Goal: Information Seeking & Learning: Learn about a topic

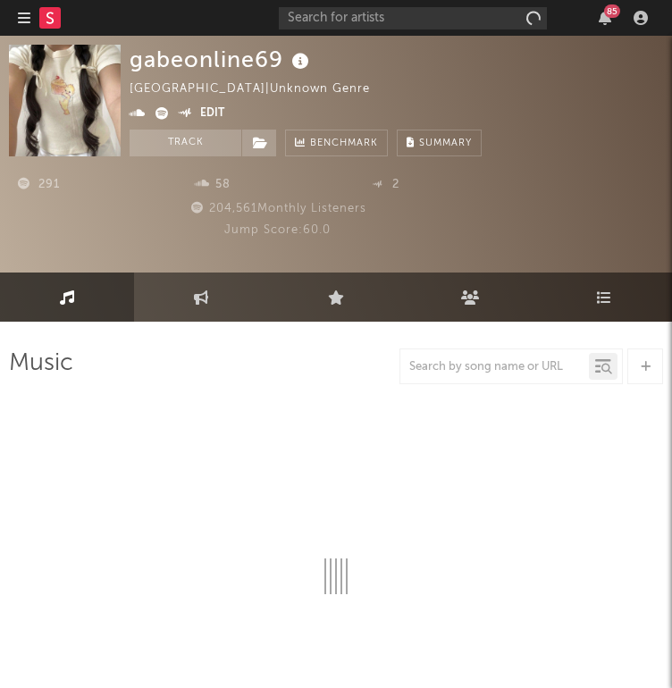
select select "1w"
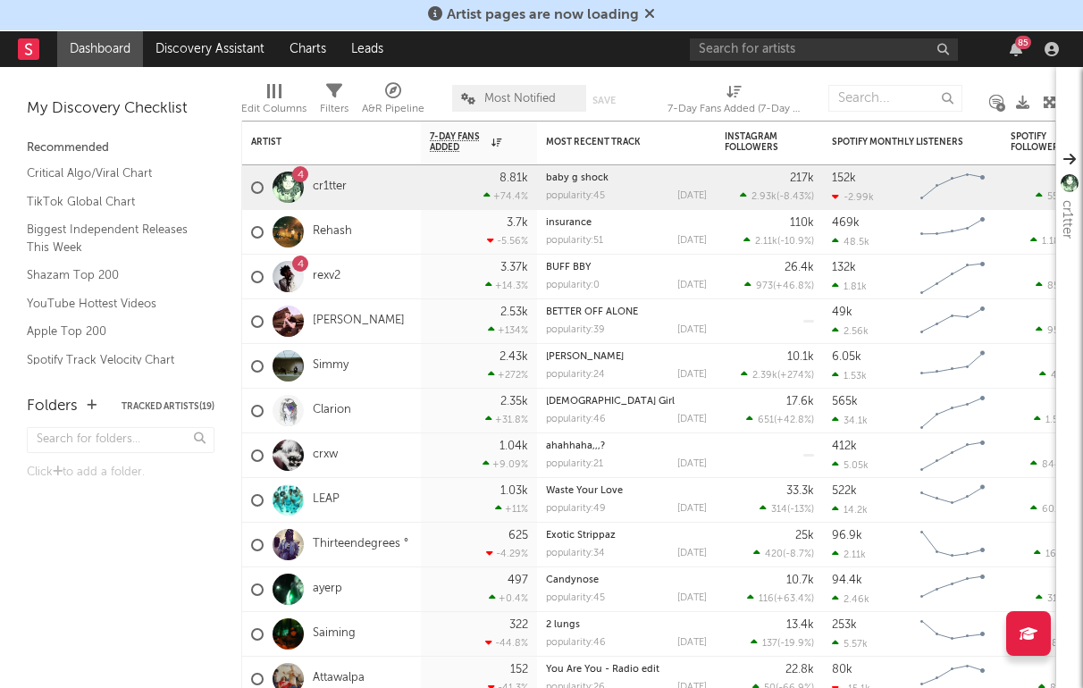
click at [641, 6] on span "Artist pages are now loading" at bounding box center [541, 14] width 227 height 21
click at [646, 7] on icon at bounding box center [649, 13] width 11 height 14
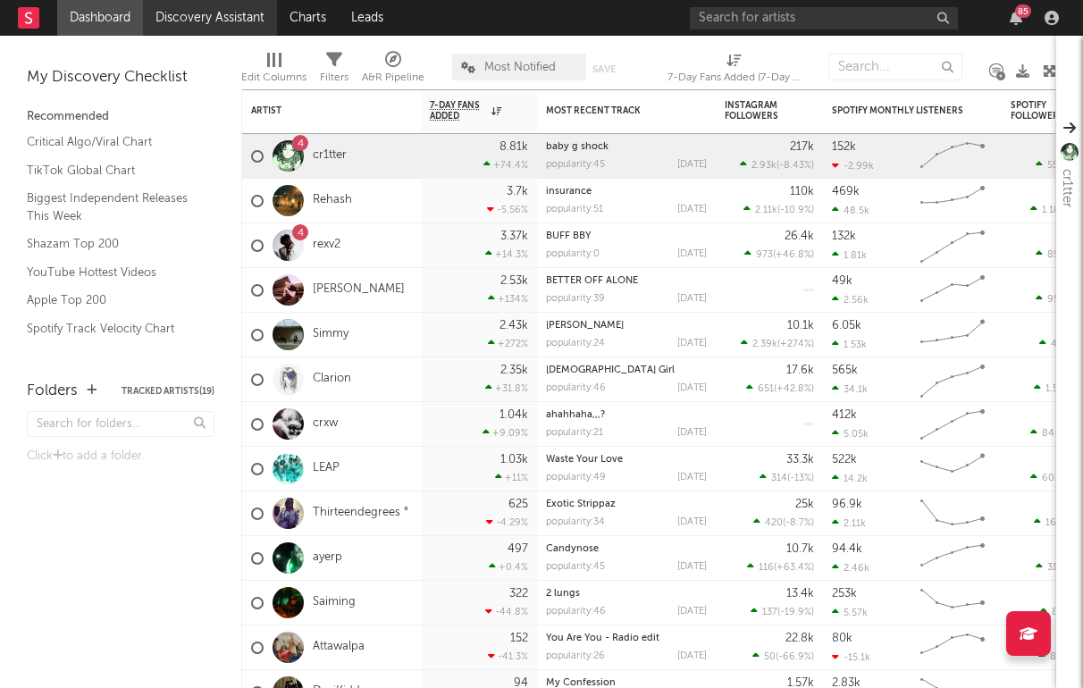
click at [234, 22] on link "Discovery Assistant" at bounding box center [210, 18] width 134 height 36
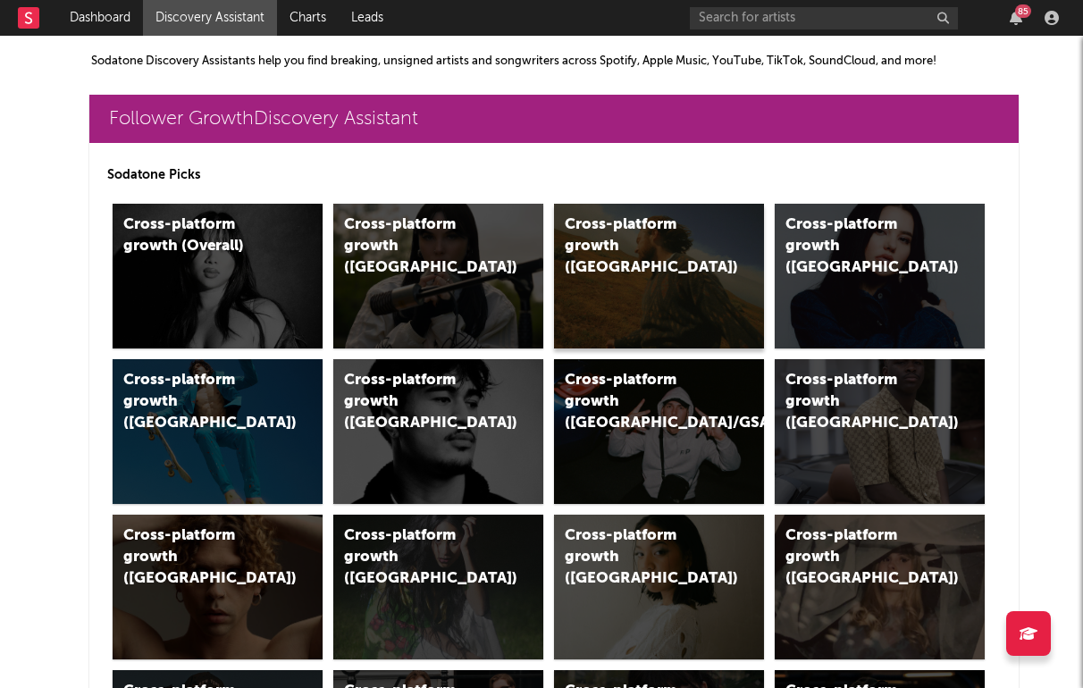
click at [559, 236] on div "Cross-platform growth (US)" at bounding box center [659, 276] width 210 height 145
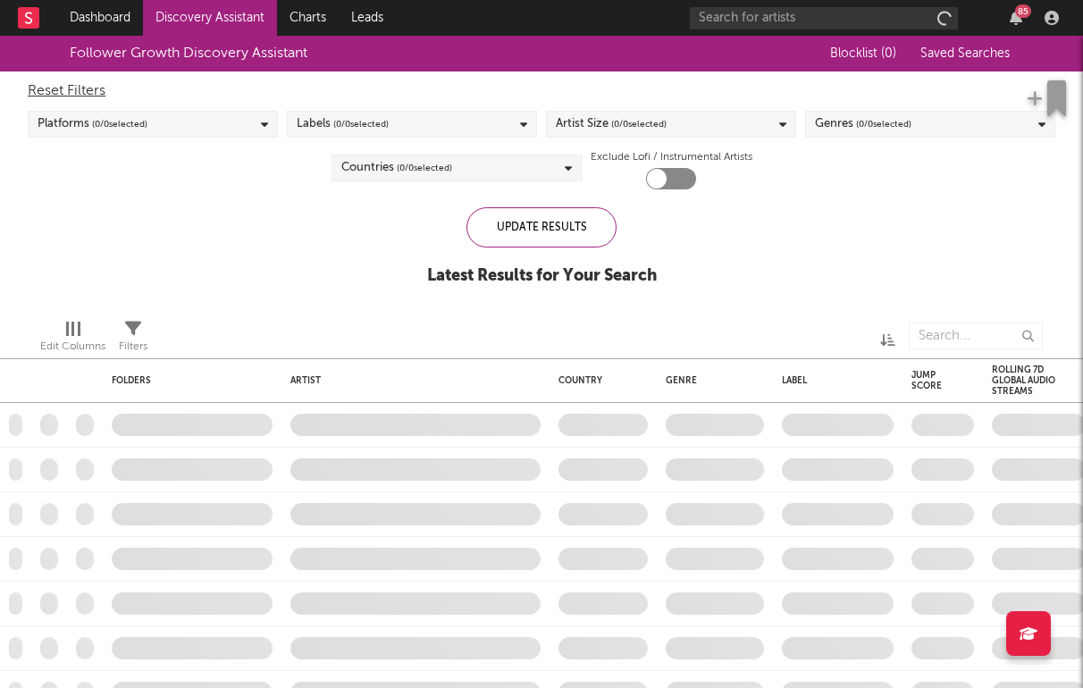
checkbox input "true"
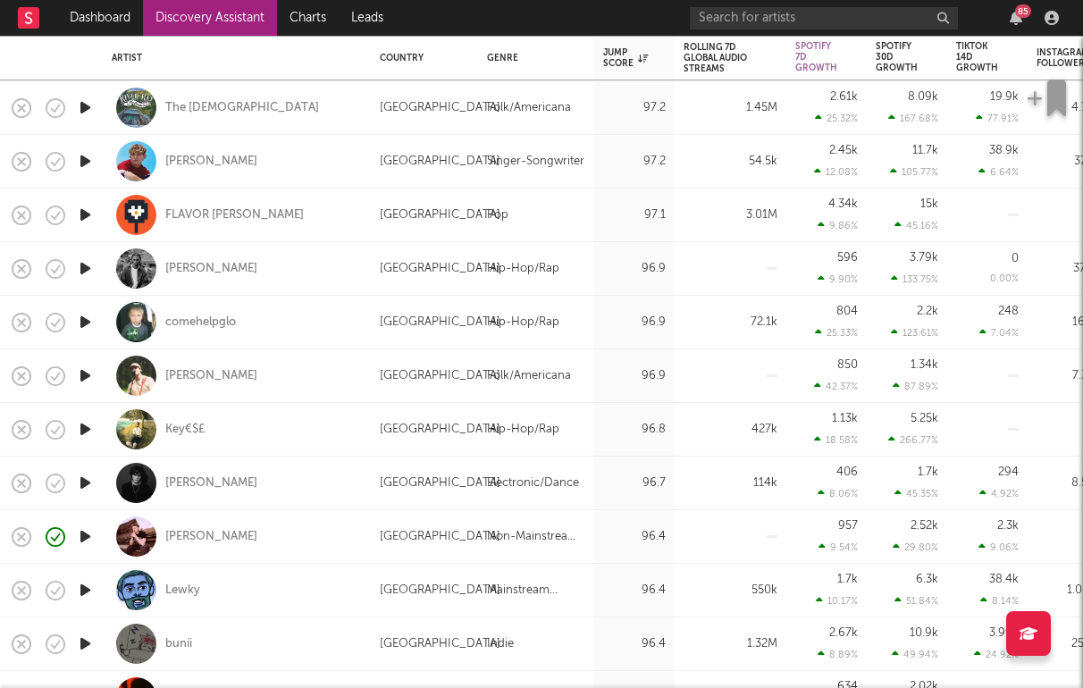
click at [80, 154] on icon "button" at bounding box center [85, 161] width 19 height 22
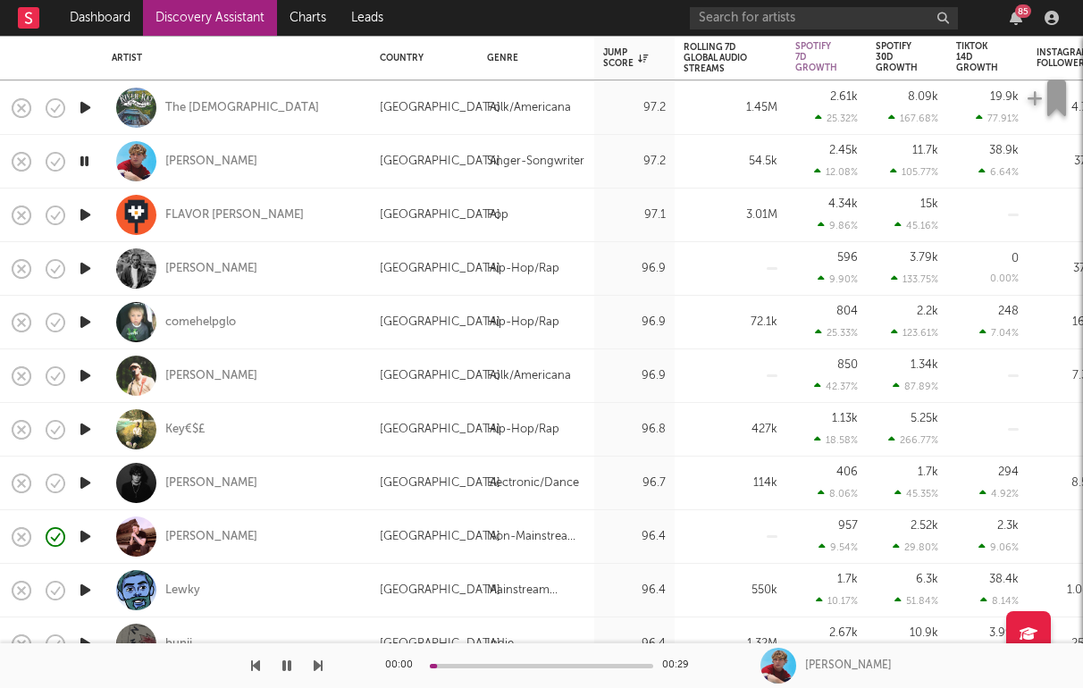
click at [81, 261] on icon "button" at bounding box center [85, 268] width 19 height 22
click at [82, 323] on icon "button" at bounding box center [85, 322] width 19 height 22
click at [269, 311] on div "comehelpglo" at bounding box center [237, 322] width 250 height 53
select select "1w"
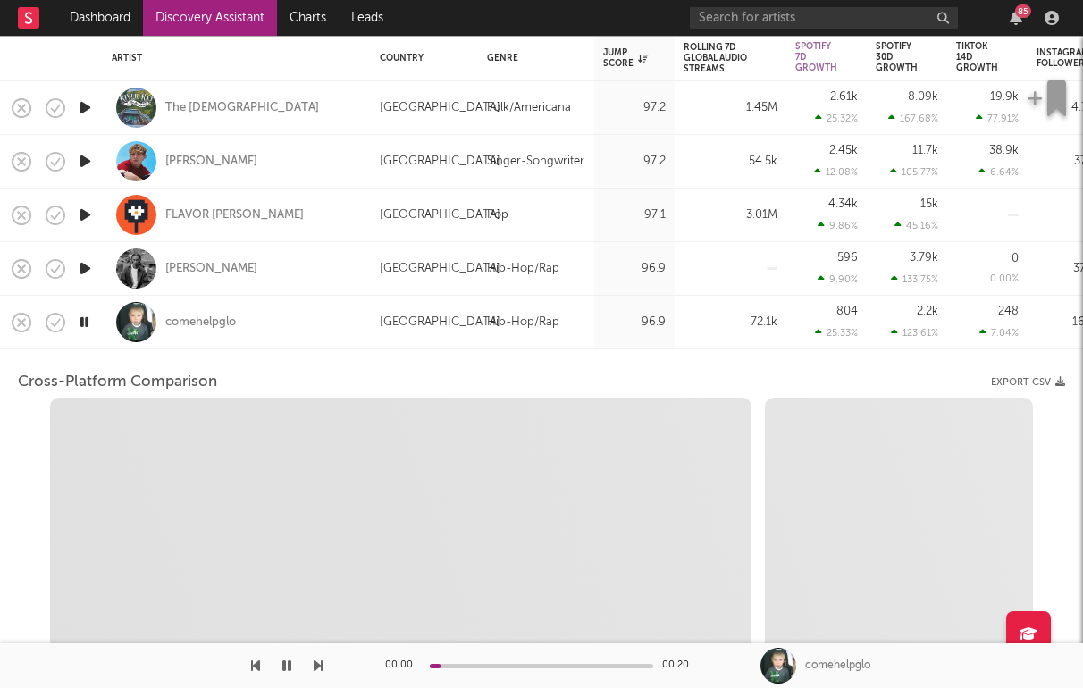
click at [269, 312] on div "comehelpglo" at bounding box center [237, 322] width 250 height 53
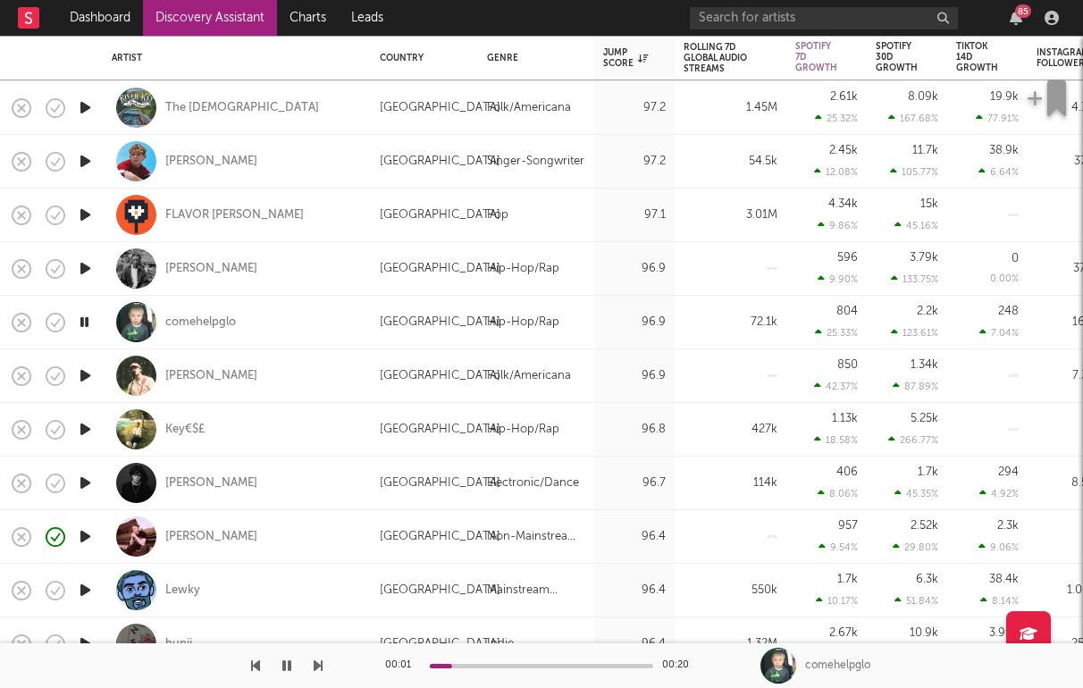
click at [269, 312] on div "comehelpglo" at bounding box center [237, 322] width 250 height 53
select select "1w"
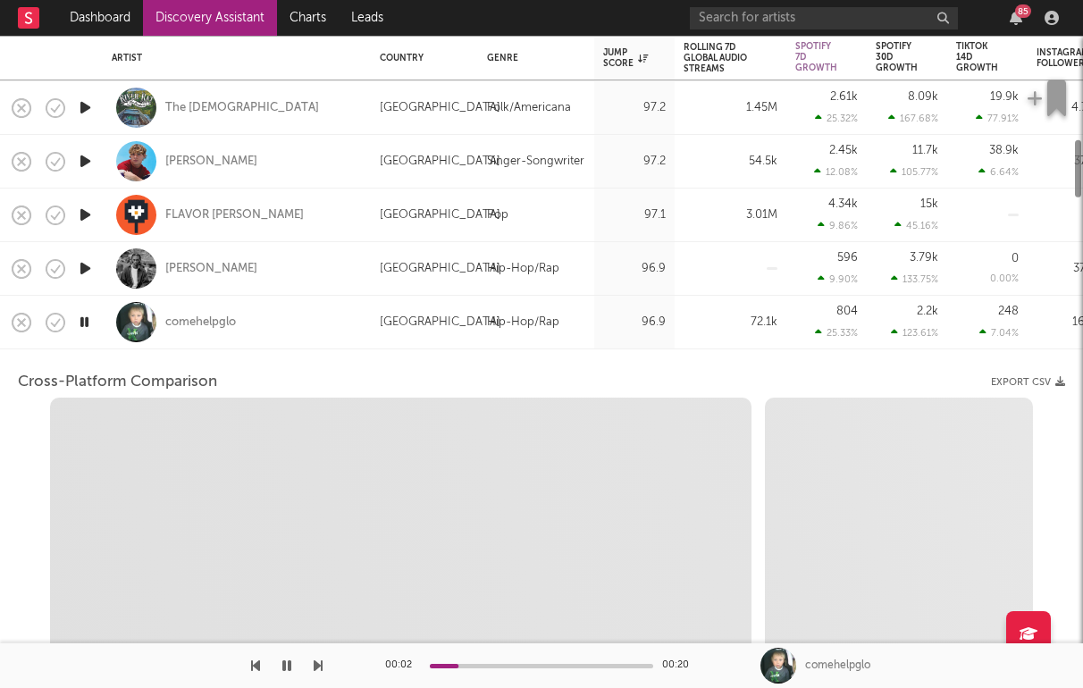
click at [269, 312] on div "comehelpglo" at bounding box center [237, 322] width 250 height 53
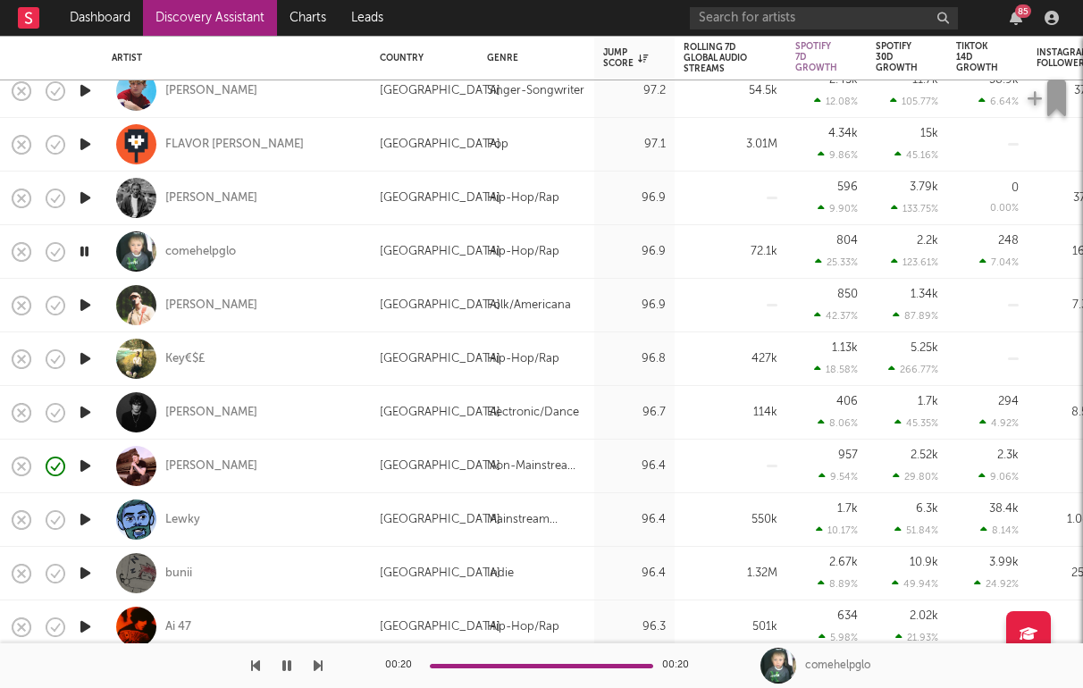
click at [83, 518] on icon "button" at bounding box center [85, 519] width 19 height 22
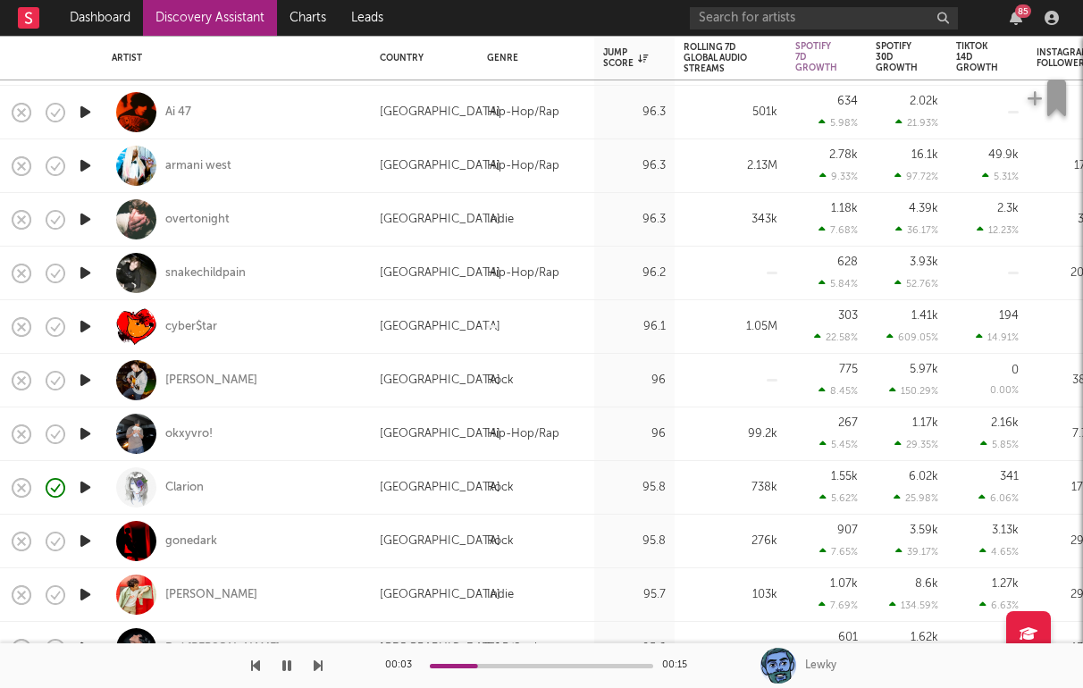
click at [88, 378] on icon "button" at bounding box center [85, 380] width 19 height 22
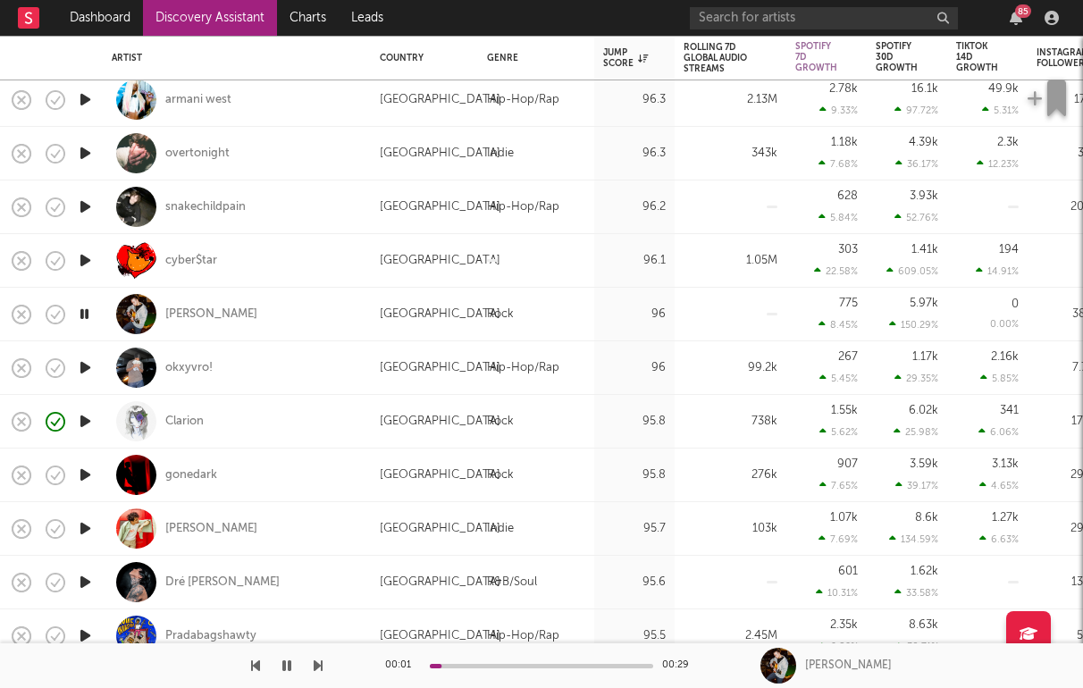
click at [77, 581] on icon "button" at bounding box center [85, 582] width 19 height 22
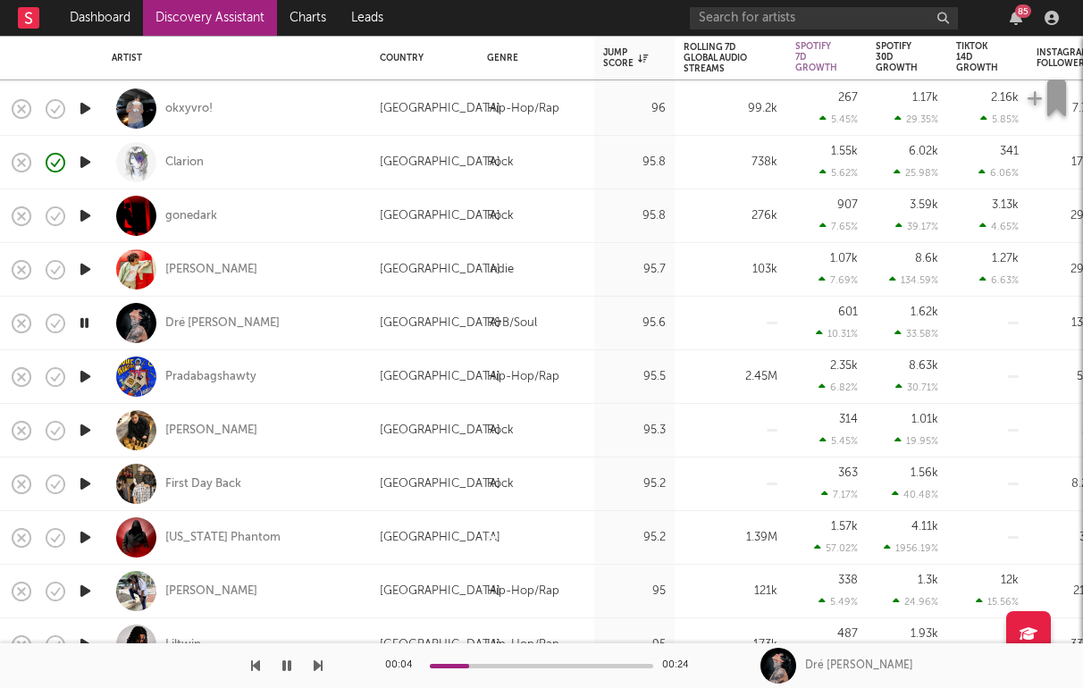
click at [88, 420] on icon "button" at bounding box center [85, 430] width 19 height 22
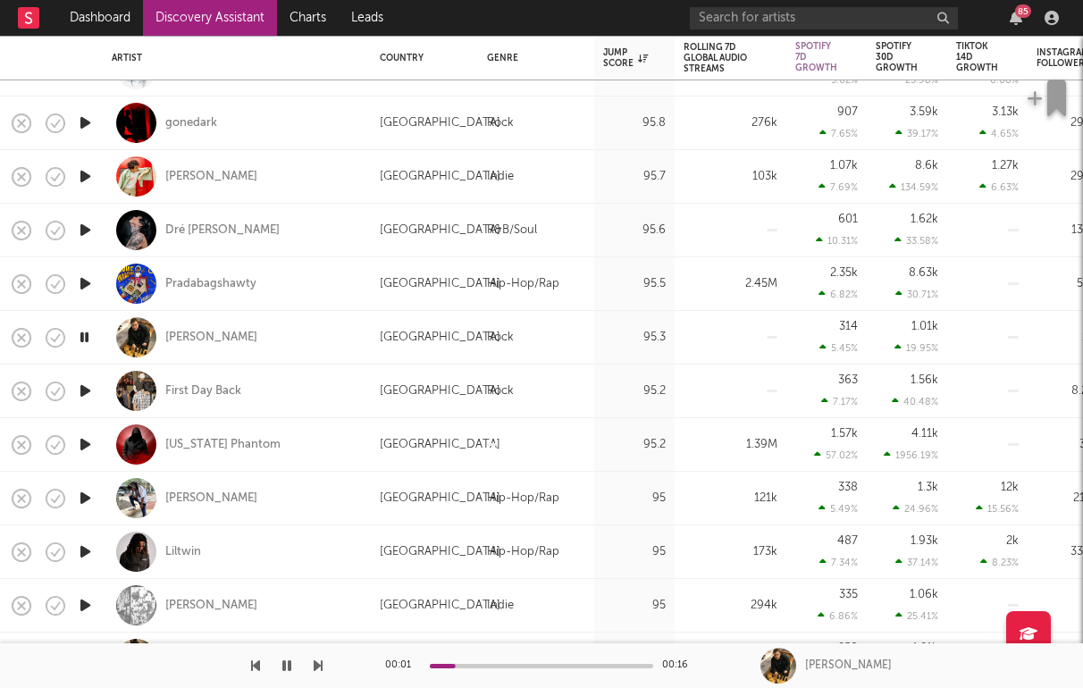
click at [91, 502] on icon "button" at bounding box center [85, 498] width 19 height 22
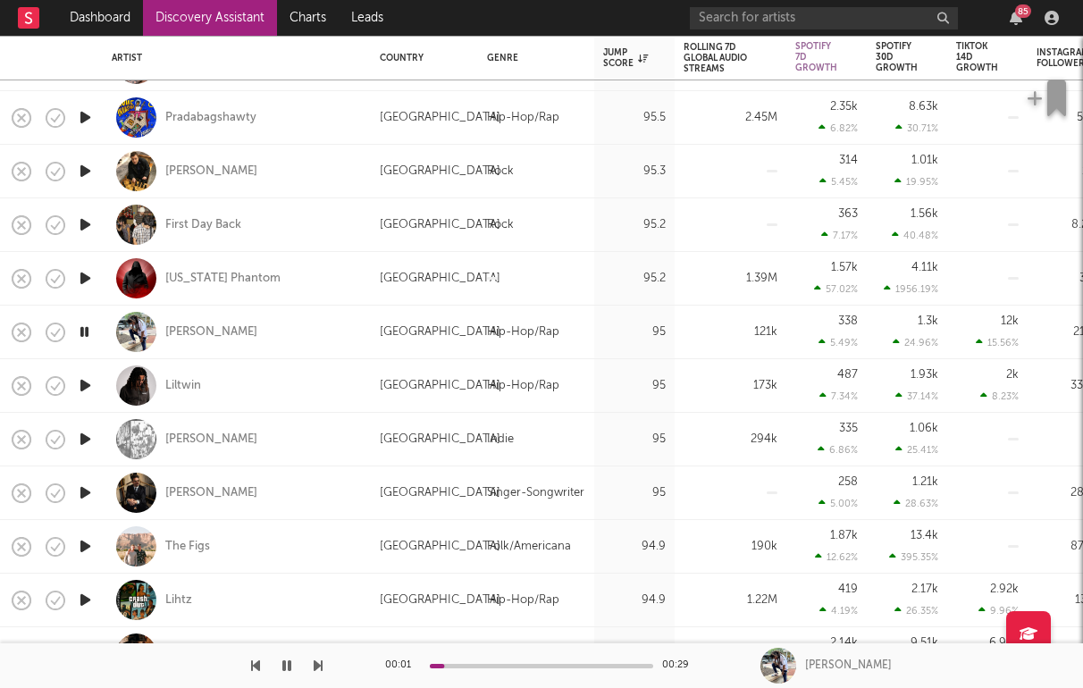
click at [80, 491] on icon "button" at bounding box center [85, 493] width 19 height 22
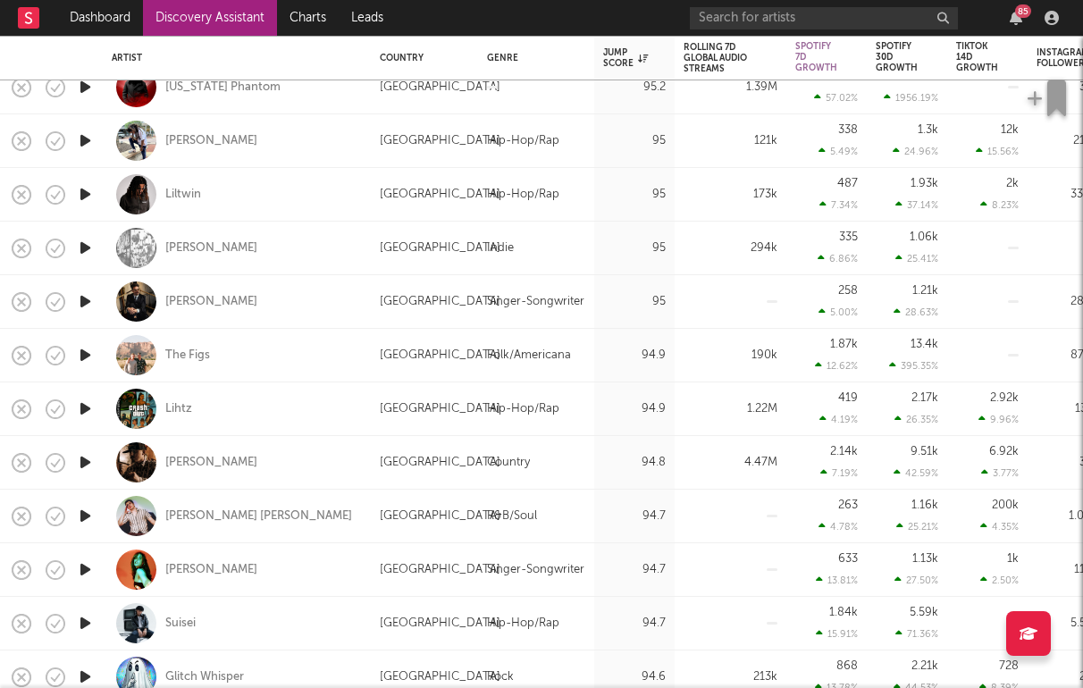
click at [86, 511] on icon "button" at bounding box center [85, 516] width 19 height 22
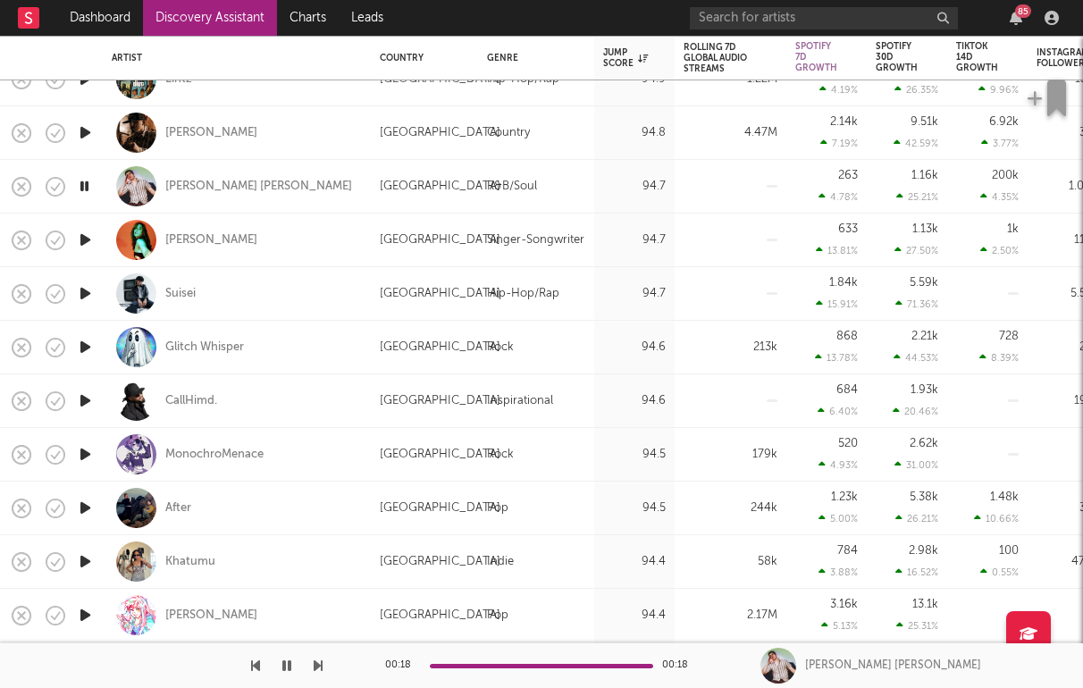
click at [81, 503] on icon "button" at bounding box center [85, 508] width 19 height 22
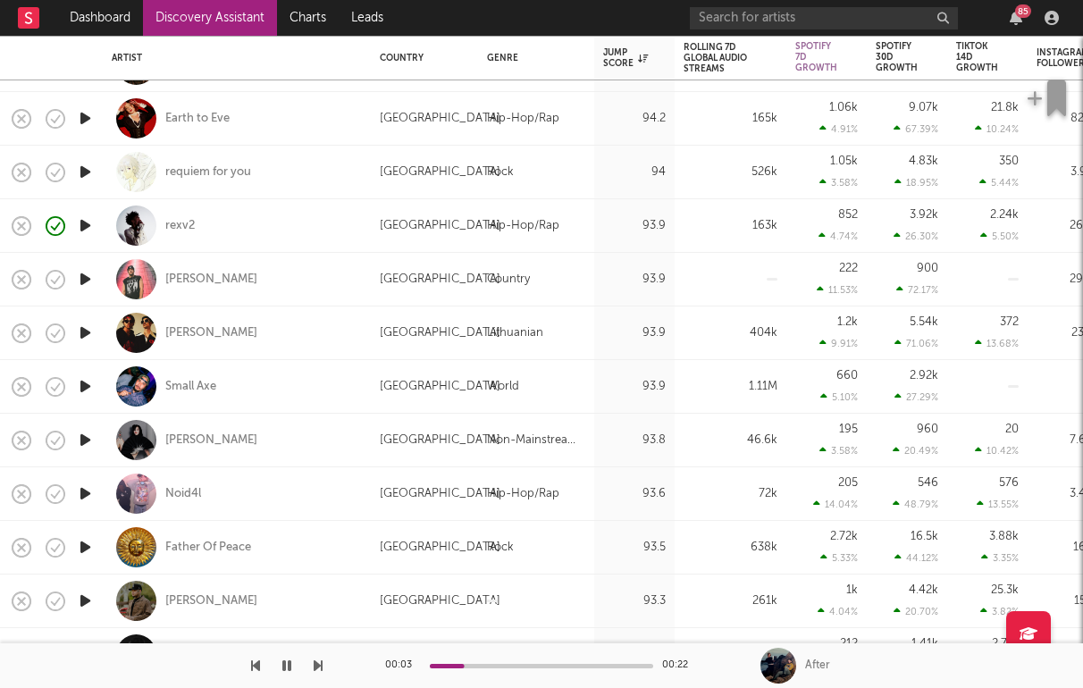
click at [86, 339] on icon "button" at bounding box center [85, 333] width 19 height 22
click at [88, 437] on icon "button" at bounding box center [85, 440] width 19 height 22
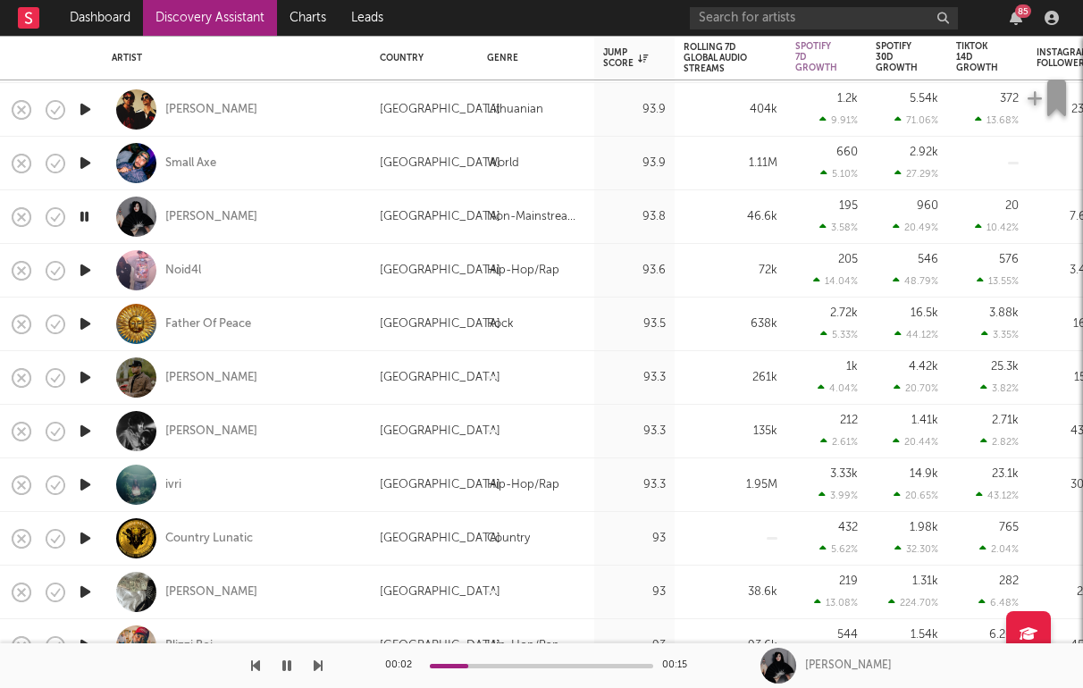
click at [86, 481] on icon "button" at bounding box center [85, 485] width 19 height 22
click at [85, 272] on icon "button" at bounding box center [85, 270] width 19 height 22
click at [80, 421] on icon "button" at bounding box center [85, 431] width 19 height 22
click at [85, 486] on icon "button" at bounding box center [85, 485] width 19 height 22
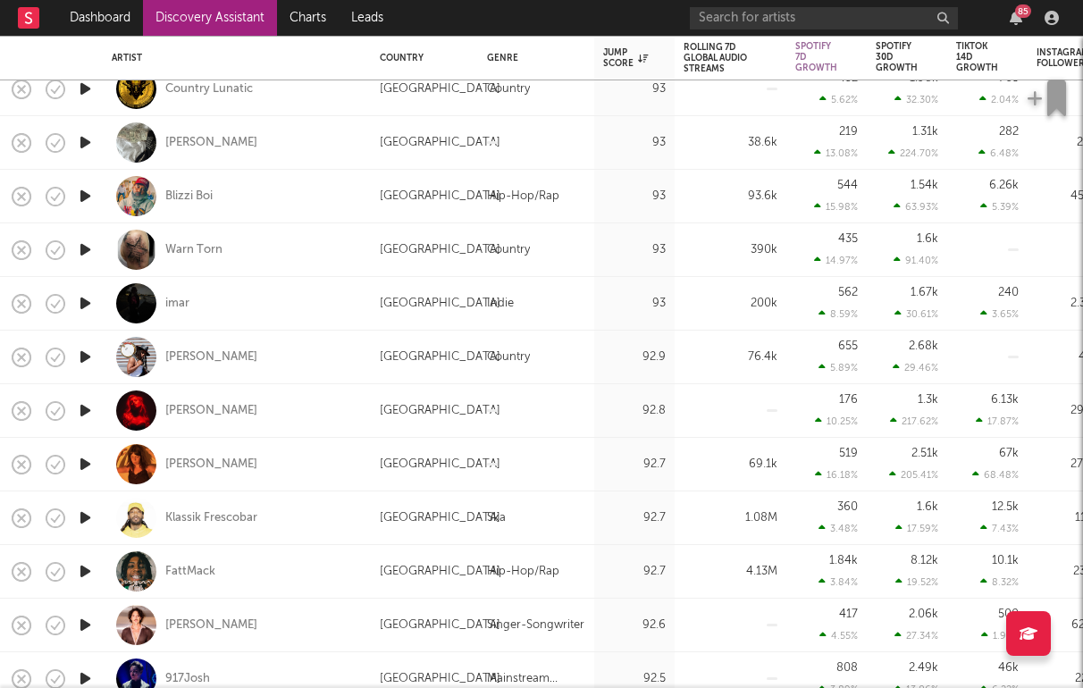
click at [76, 400] on icon "button" at bounding box center [85, 410] width 19 height 22
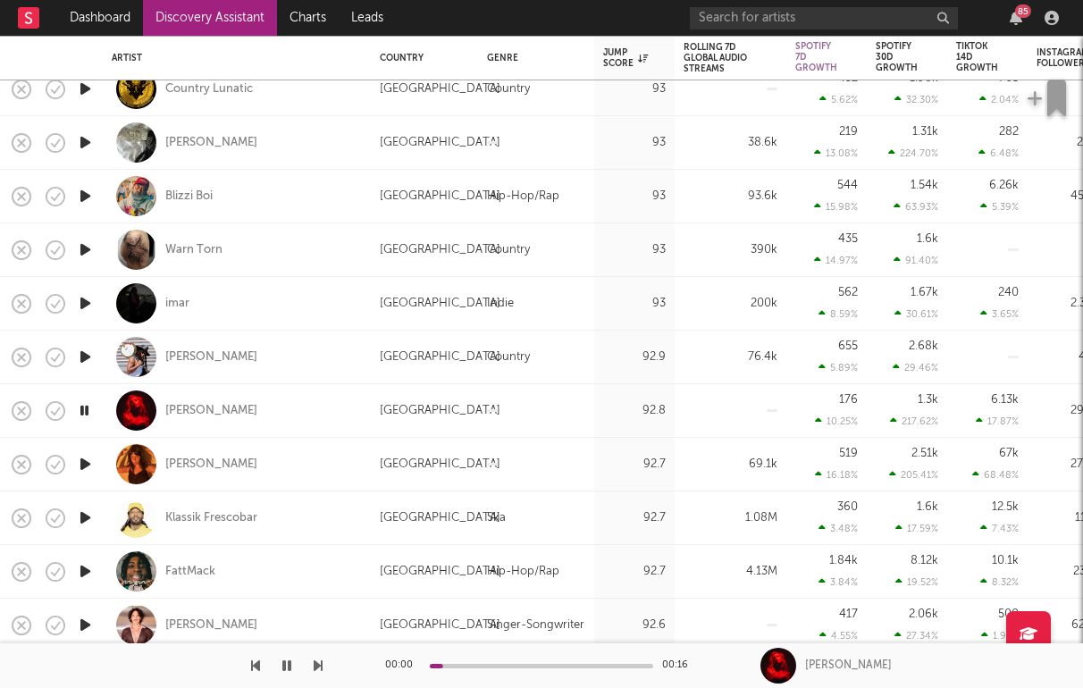
click at [88, 622] on icon "button" at bounding box center [85, 625] width 19 height 22
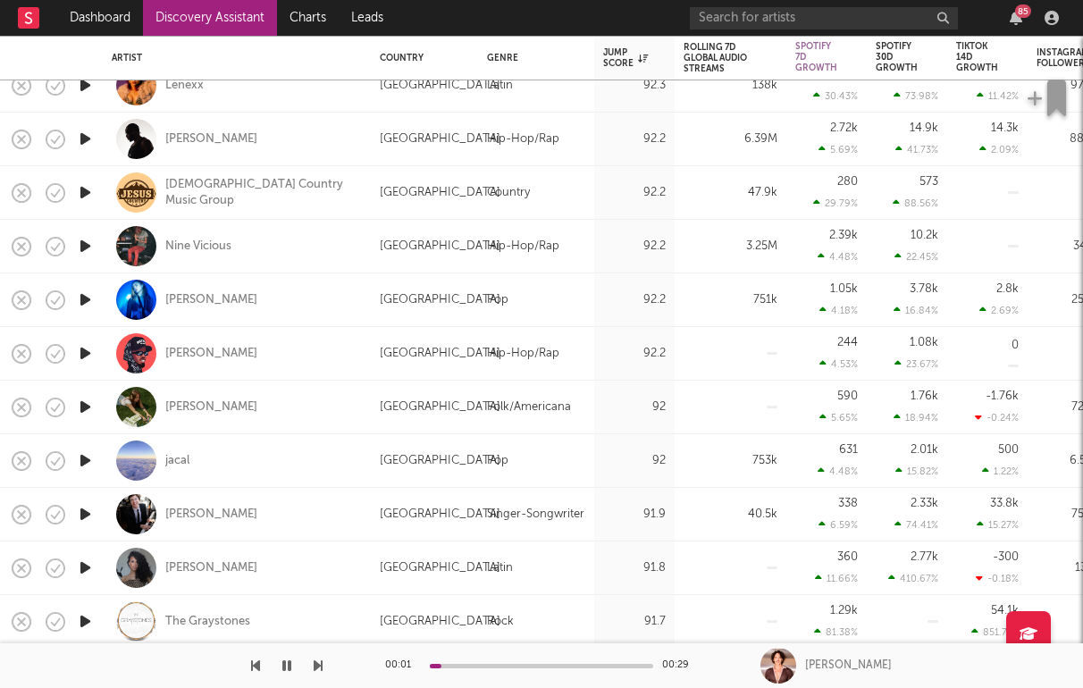
click at [81, 142] on icon "button" at bounding box center [85, 139] width 19 height 22
click at [84, 243] on icon "button" at bounding box center [85, 246] width 19 height 22
click at [88, 298] on icon "button" at bounding box center [85, 300] width 19 height 22
click at [84, 344] on icon "button" at bounding box center [85, 353] width 19 height 22
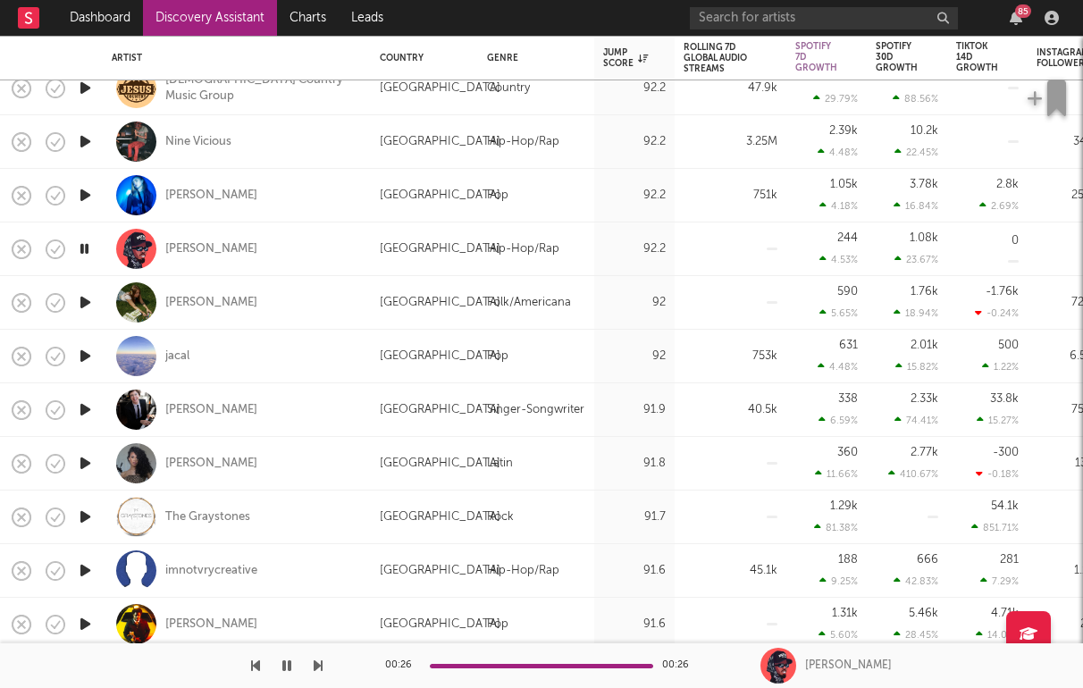
click at [76, 399] on icon "button" at bounding box center [85, 410] width 19 height 22
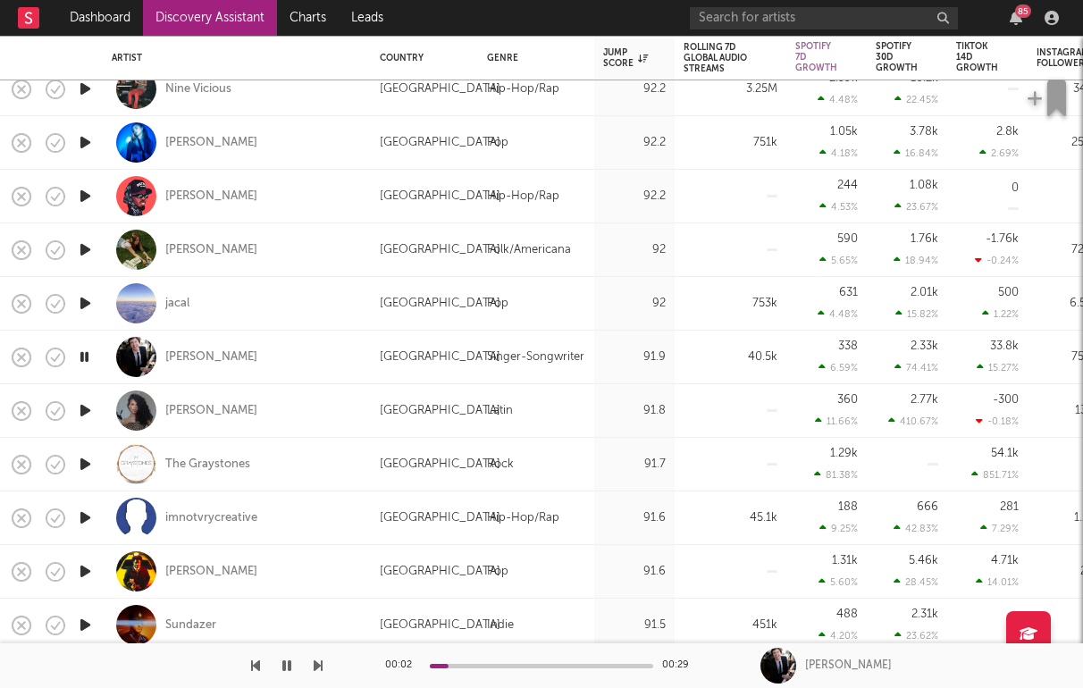
click at [88, 515] on icon "button" at bounding box center [85, 518] width 19 height 22
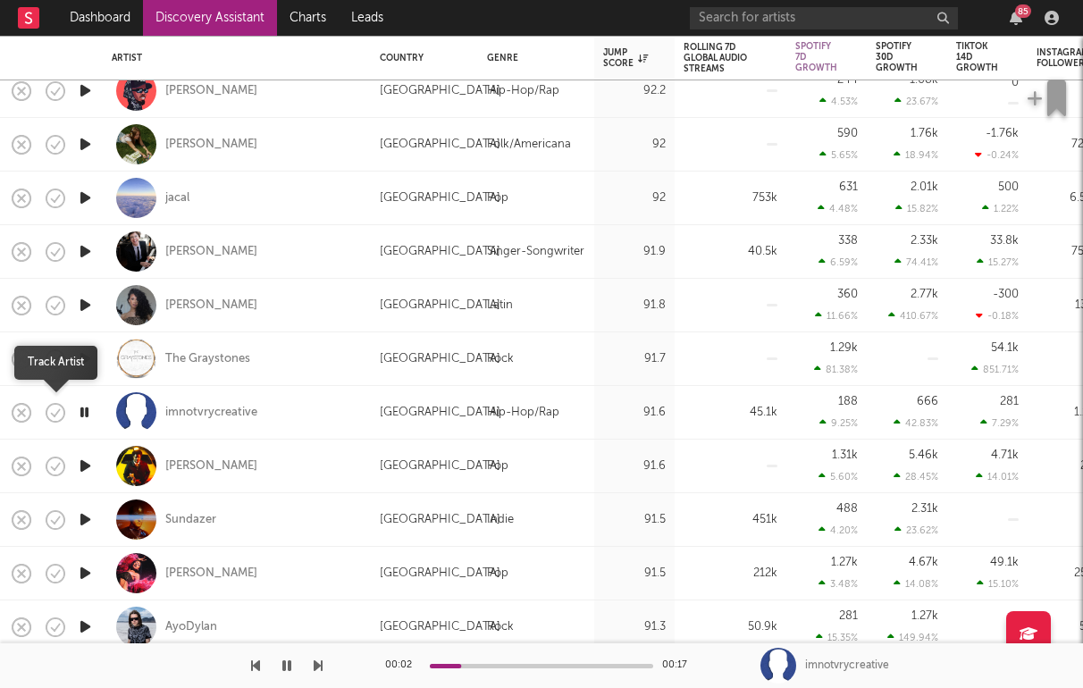
click at [58, 409] on icon "button" at bounding box center [57, 412] width 5 height 7
click at [87, 519] on icon "button" at bounding box center [85, 519] width 19 height 22
click at [182, 24] on link "Discovery Assistant" at bounding box center [210, 18] width 134 height 36
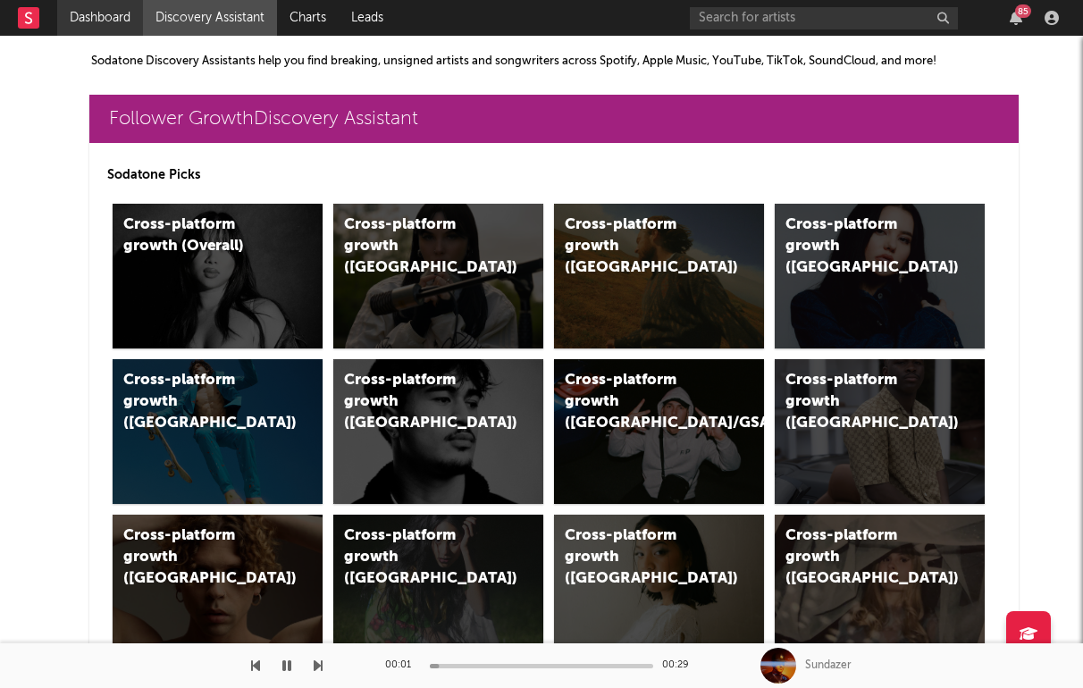
click at [122, 20] on link "Dashboard" at bounding box center [100, 18] width 86 height 36
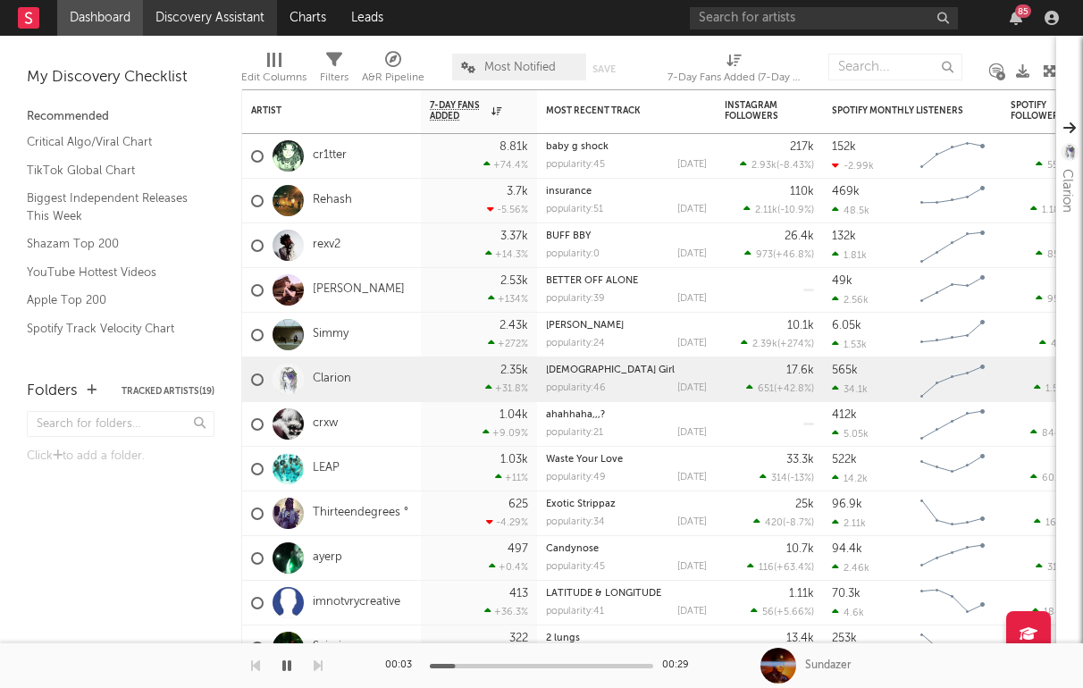
click at [210, 14] on link "Discovery Assistant" at bounding box center [210, 18] width 134 height 36
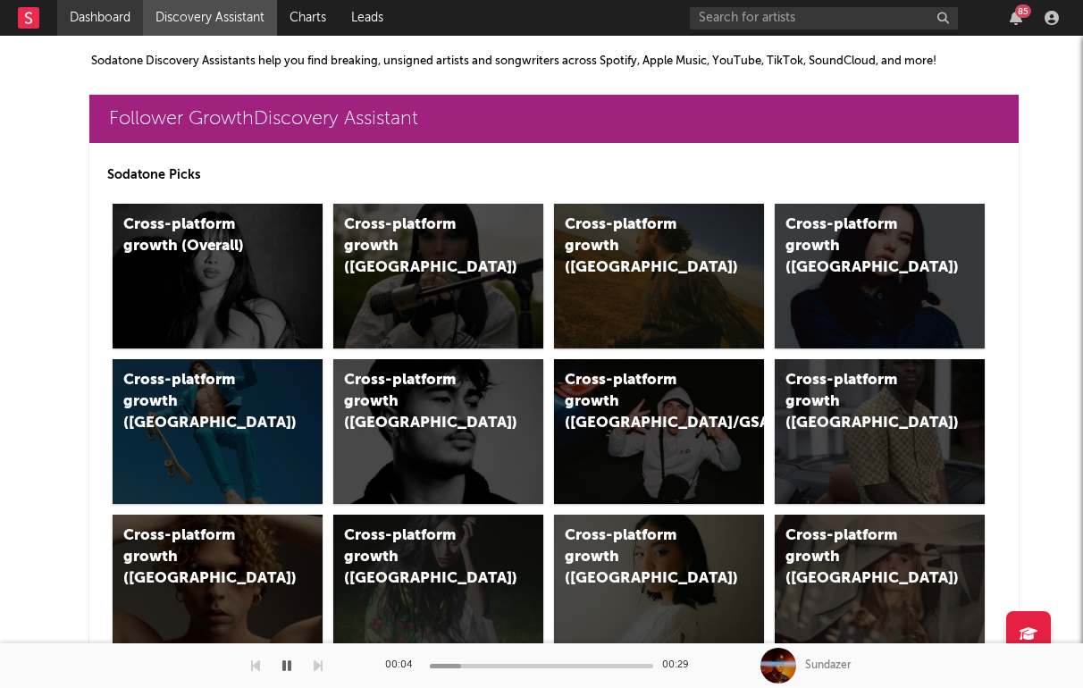
click at [105, 20] on link "Dashboard" at bounding box center [100, 18] width 86 height 36
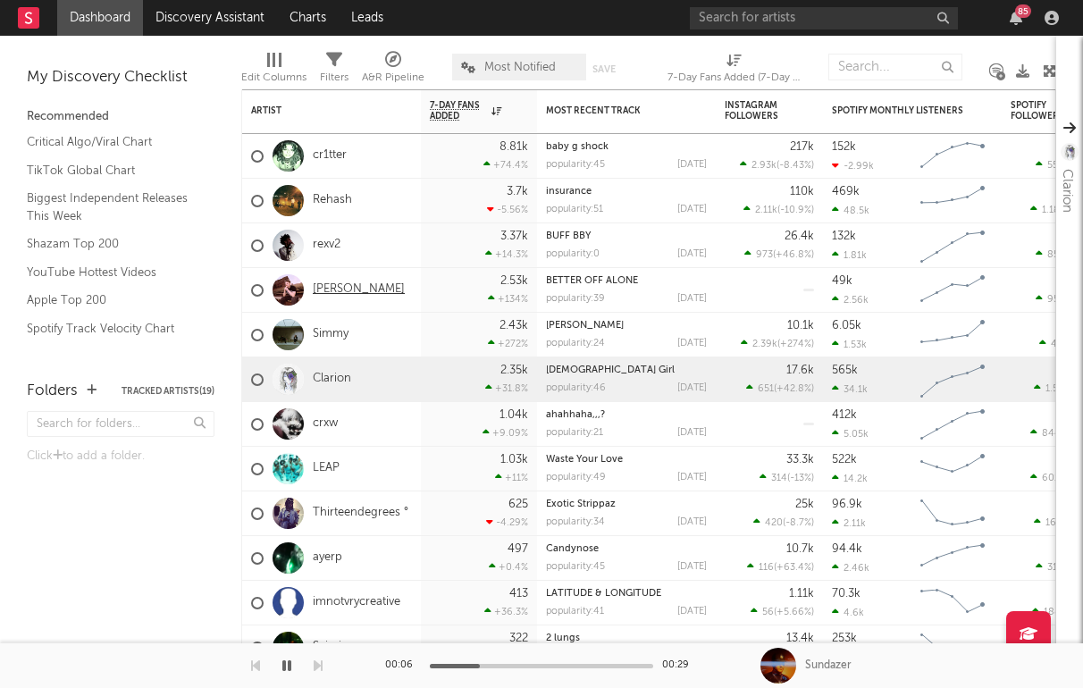
click at [342, 287] on link "[PERSON_NAME]" at bounding box center [359, 289] width 92 height 15
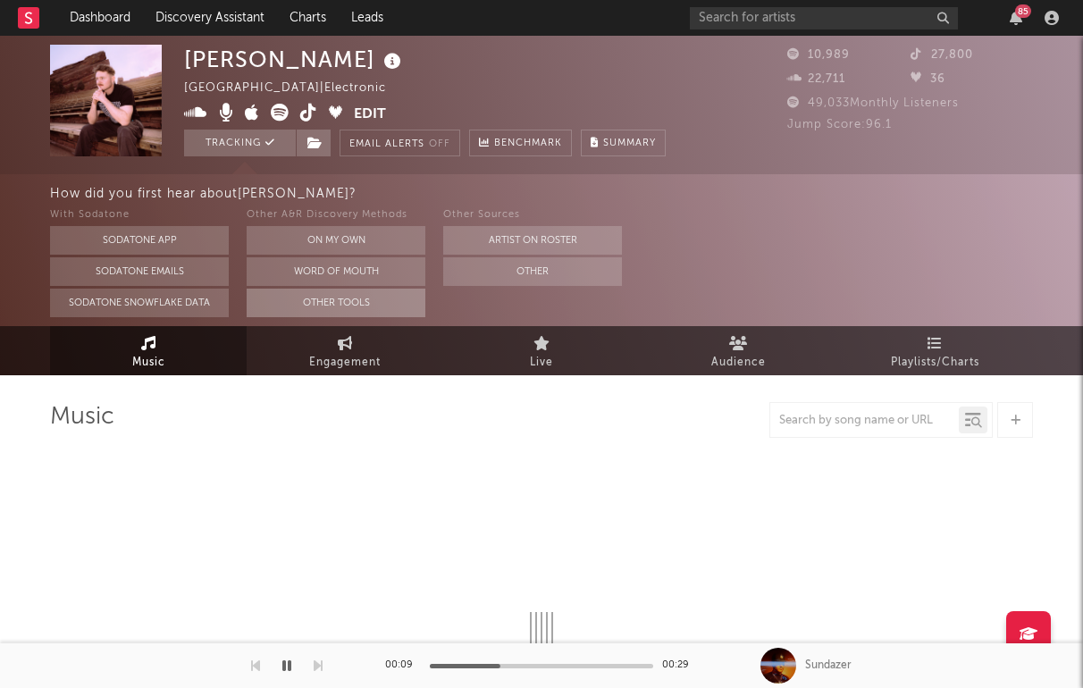
select select "6m"
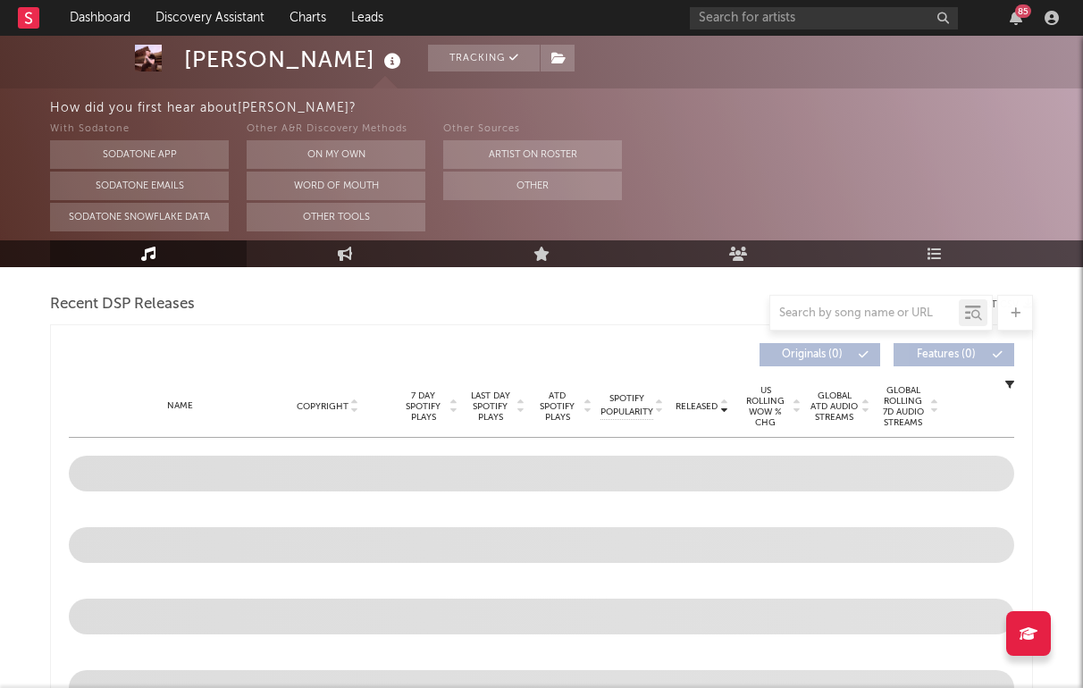
scroll to position [546, 0]
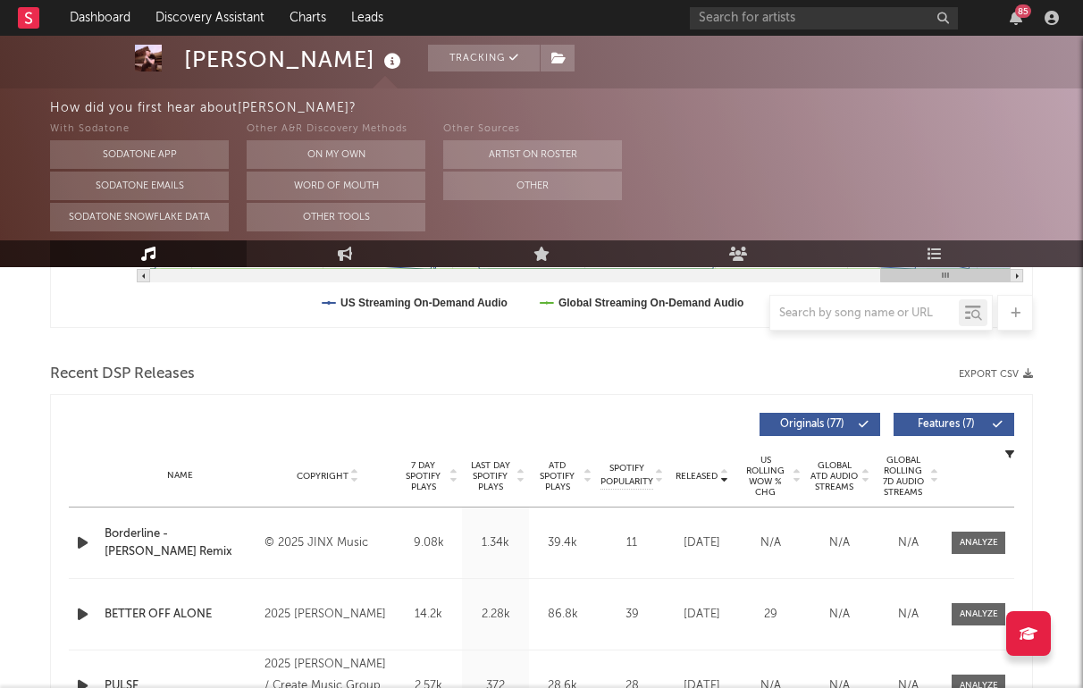
click at [82, 532] on icon "button" at bounding box center [82, 543] width 19 height 22
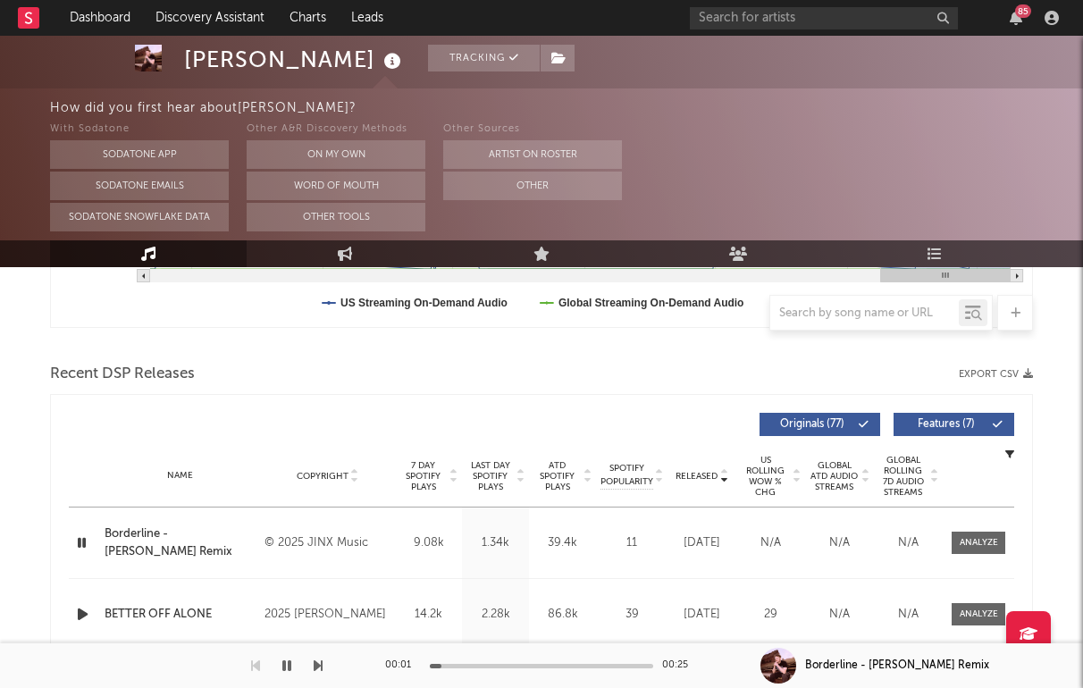
click at [81, 613] on icon "button" at bounding box center [82, 614] width 19 height 22
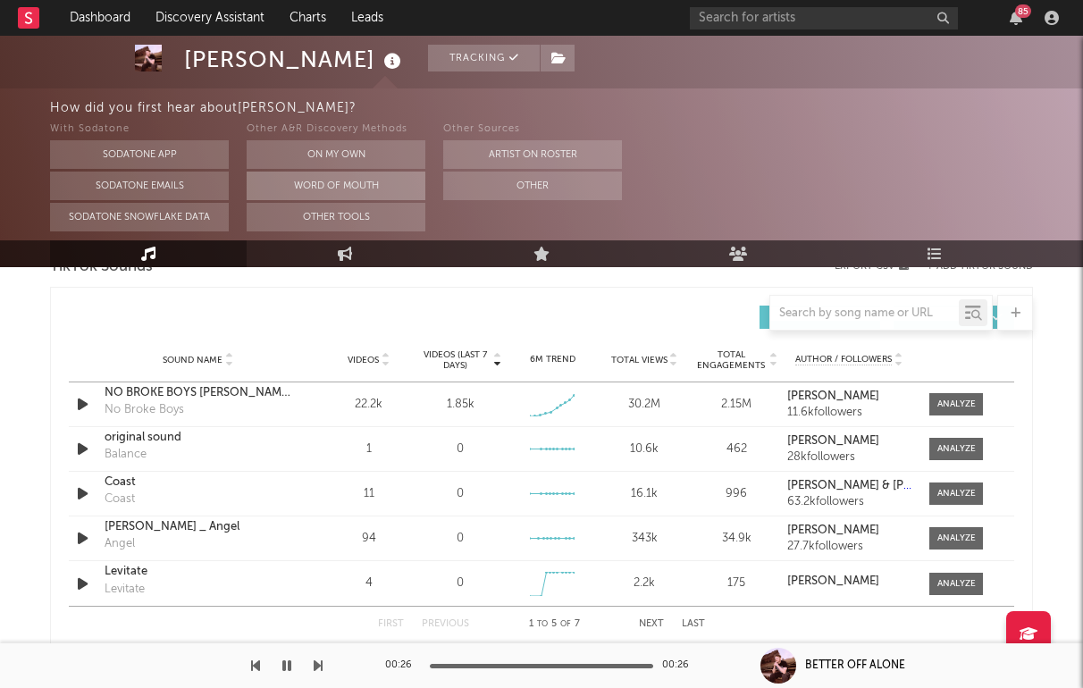
scroll to position [1235, 0]
click at [76, 410] on icon "button" at bounding box center [82, 405] width 19 height 22
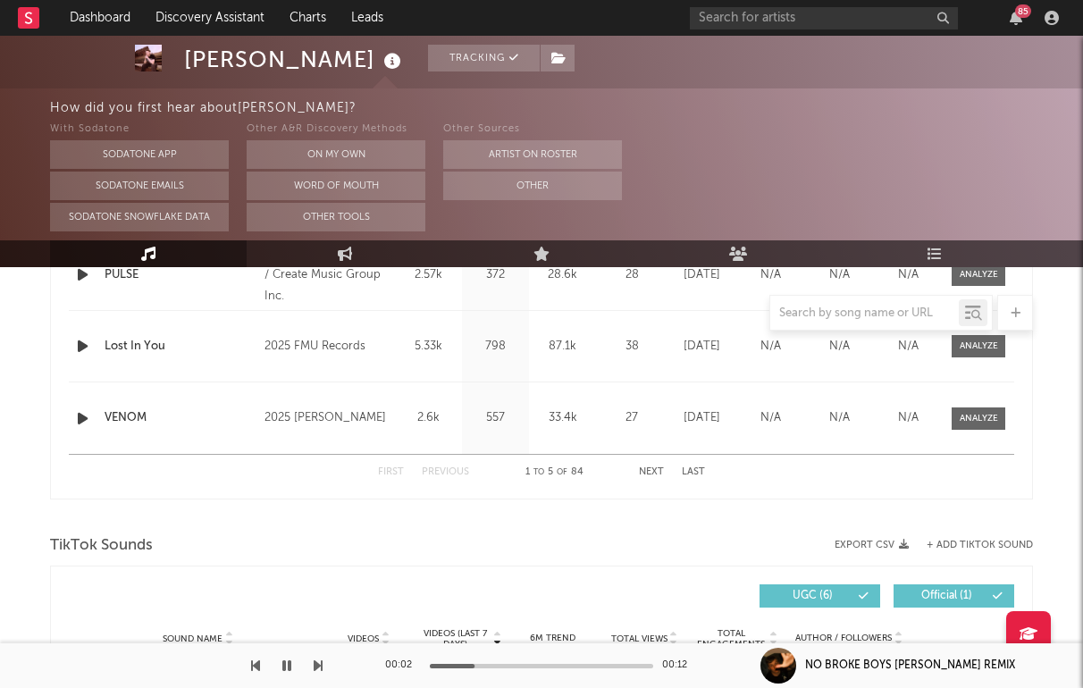
scroll to position [831, 0]
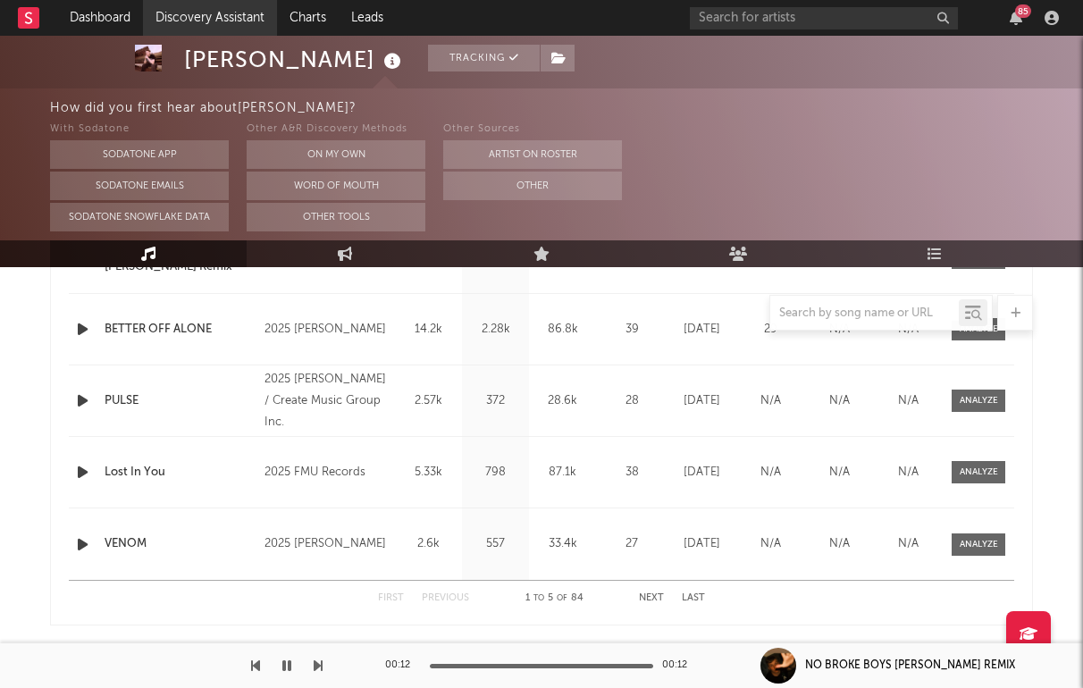
click at [221, 21] on link "Discovery Assistant" at bounding box center [210, 18] width 134 height 36
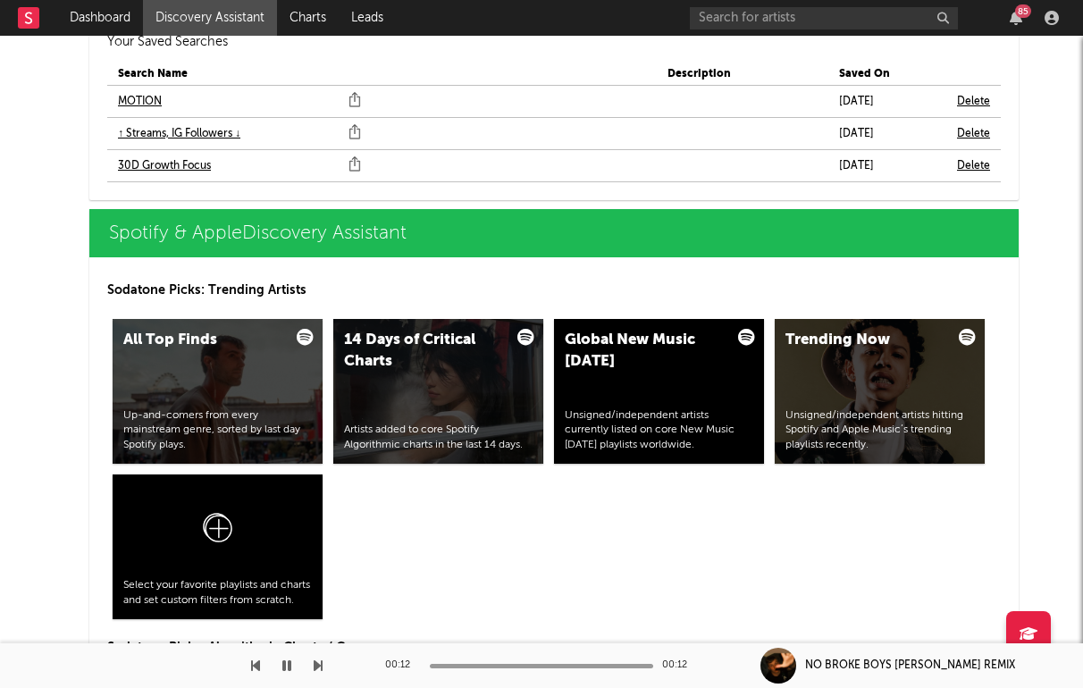
scroll to position [1734, 0]
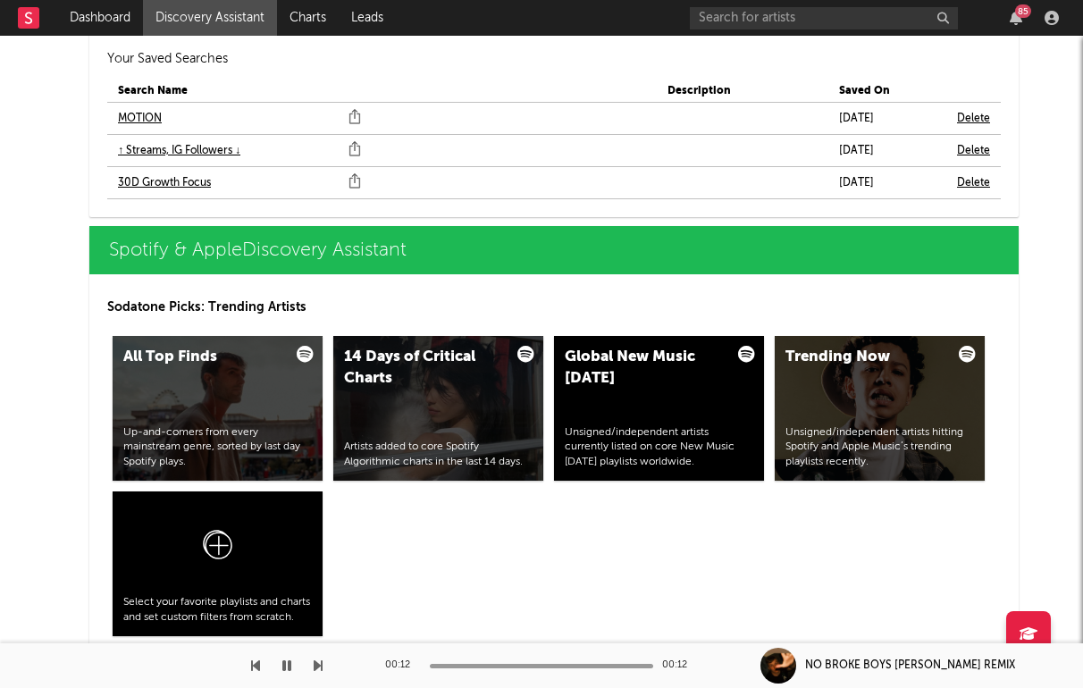
click at [130, 123] on link "MOTION" at bounding box center [140, 118] width 44 height 21
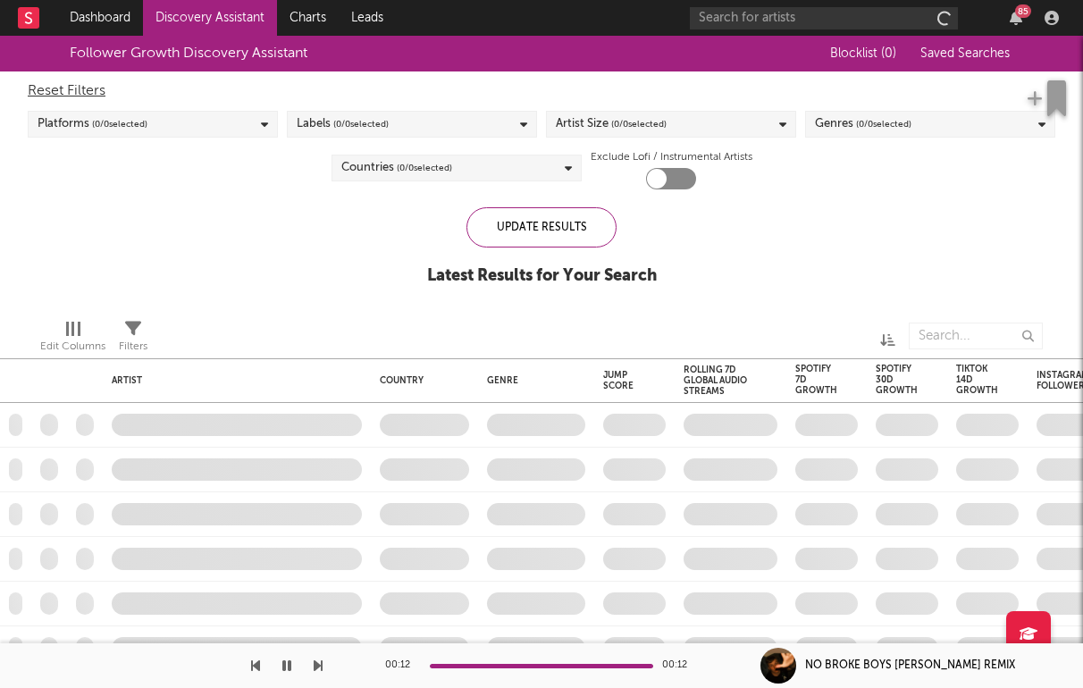
checkbox input "true"
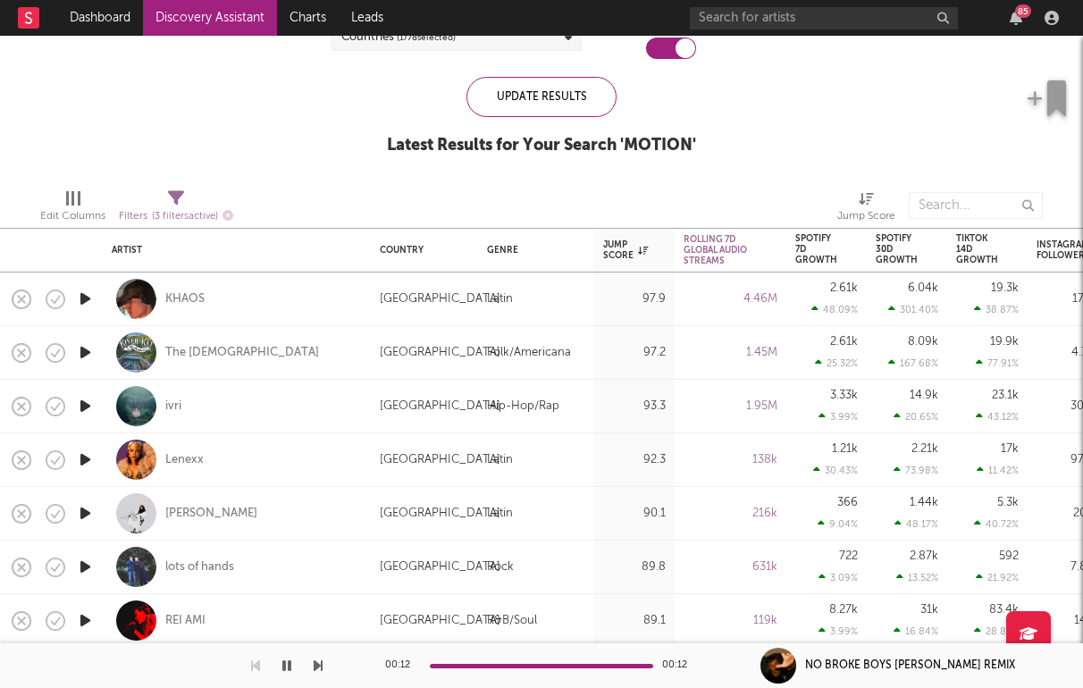
click at [80, 292] on icon "button" at bounding box center [85, 299] width 19 height 22
click at [85, 508] on icon "button" at bounding box center [85, 513] width 19 height 22
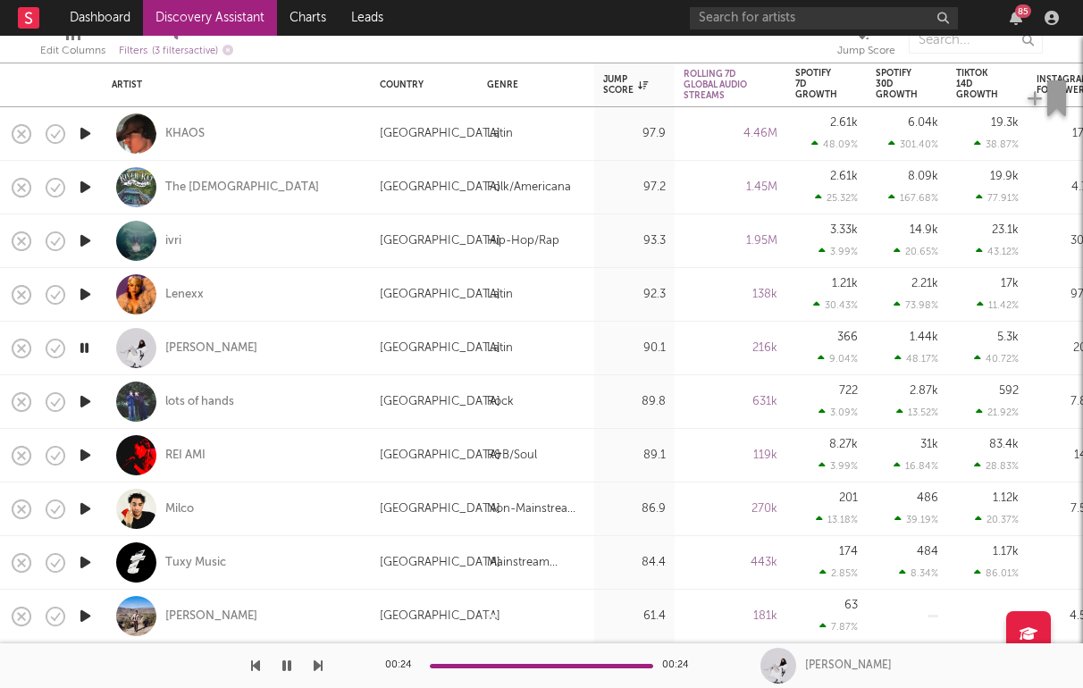
click at [92, 501] on icon "button" at bounding box center [85, 509] width 19 height 22
click at [178, 509] on div "Milco" at bounding box center [179, 509] width 29 height 16
click at [88, 454] on icon "button" at bounding box center [85, 455] width 19 height 22
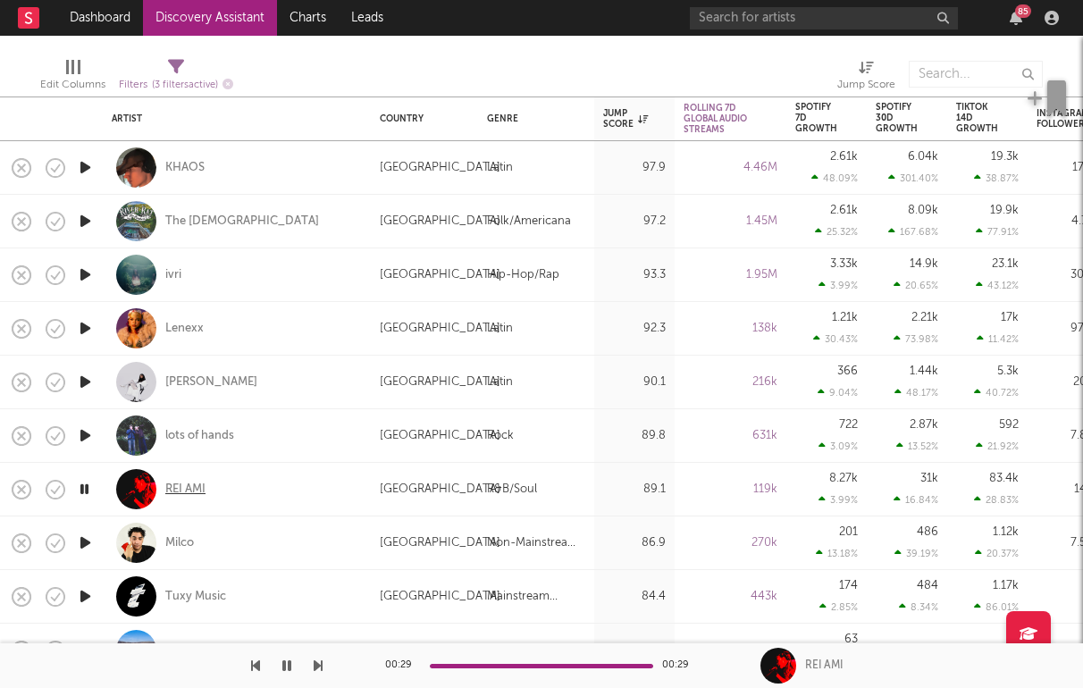
click at [201, 486] on div "REI AMI" at bounding box center [185, 490] width 40 height 16
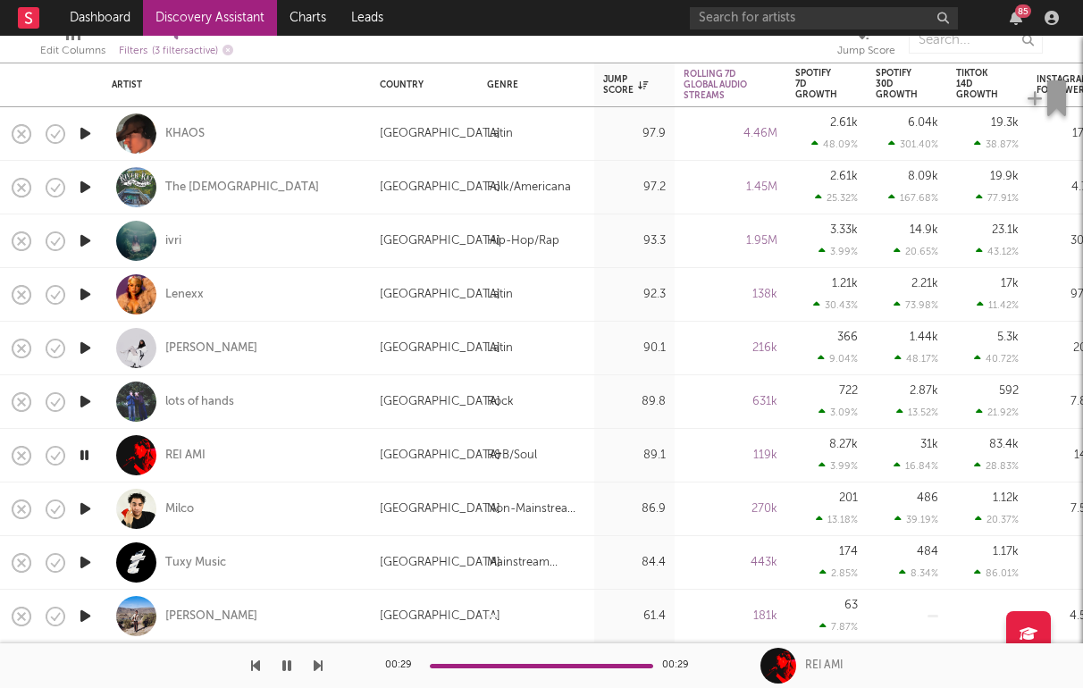
click at [80, 616] on icon "button" at bounding box center [85, 616] width 19 height 22
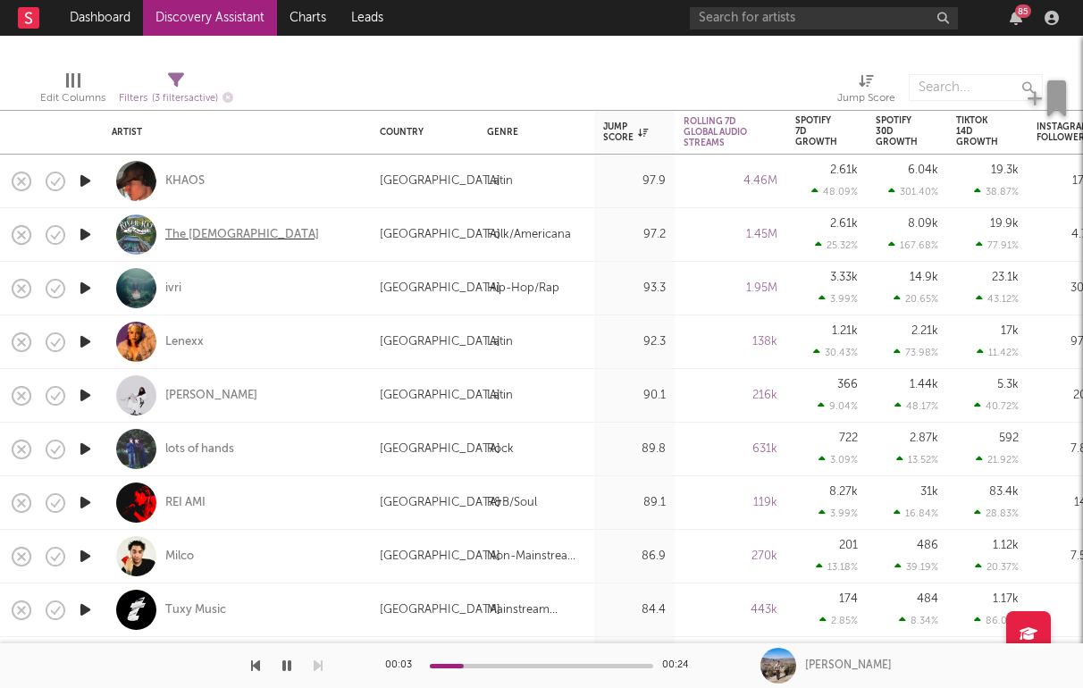
click at [216, 230] on div "The Creekers" at bounding box center [242, 235] width 154 height 16
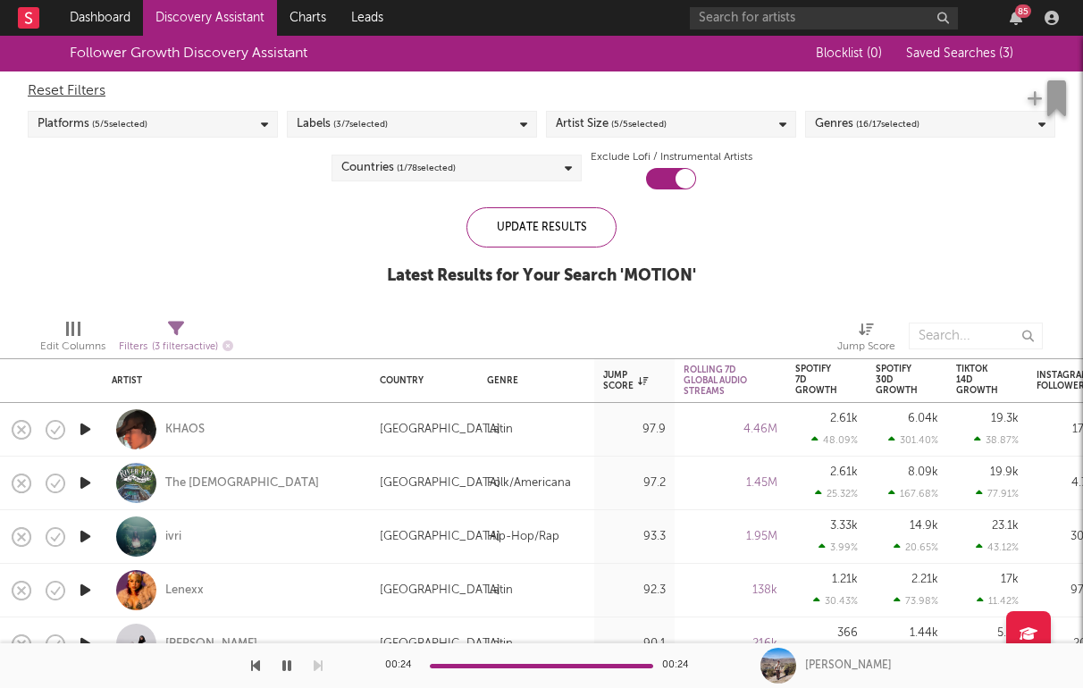
click at [204, 24] on link "Discovery Assistant" at bounding box center [210, 18] width 134 height 36
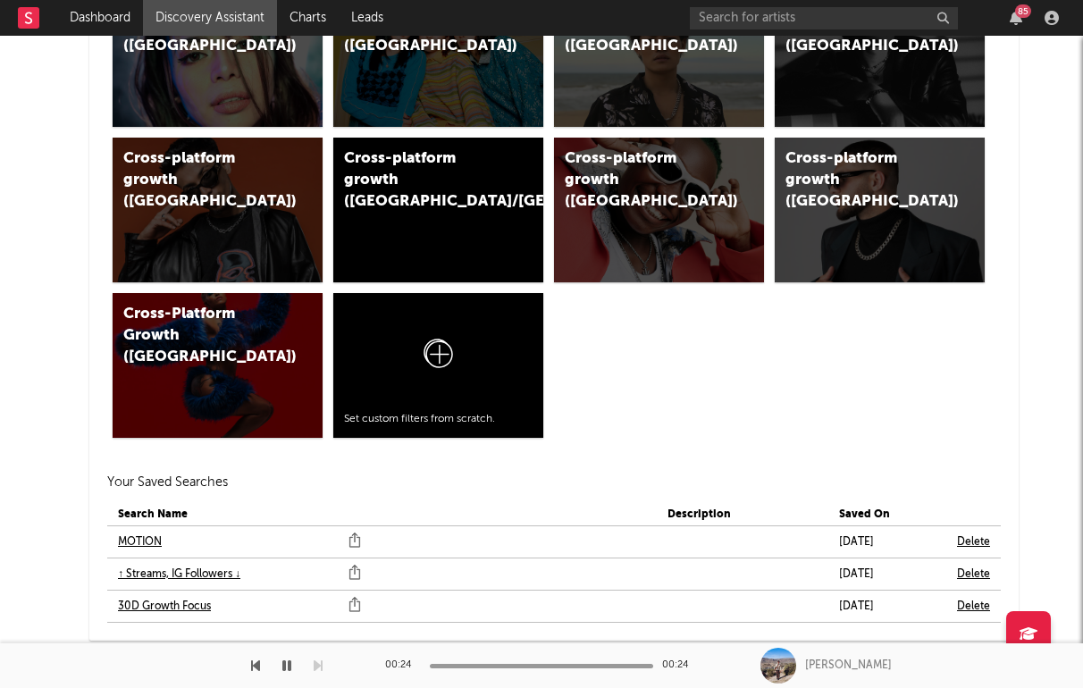
scroll to position [1595, 0]
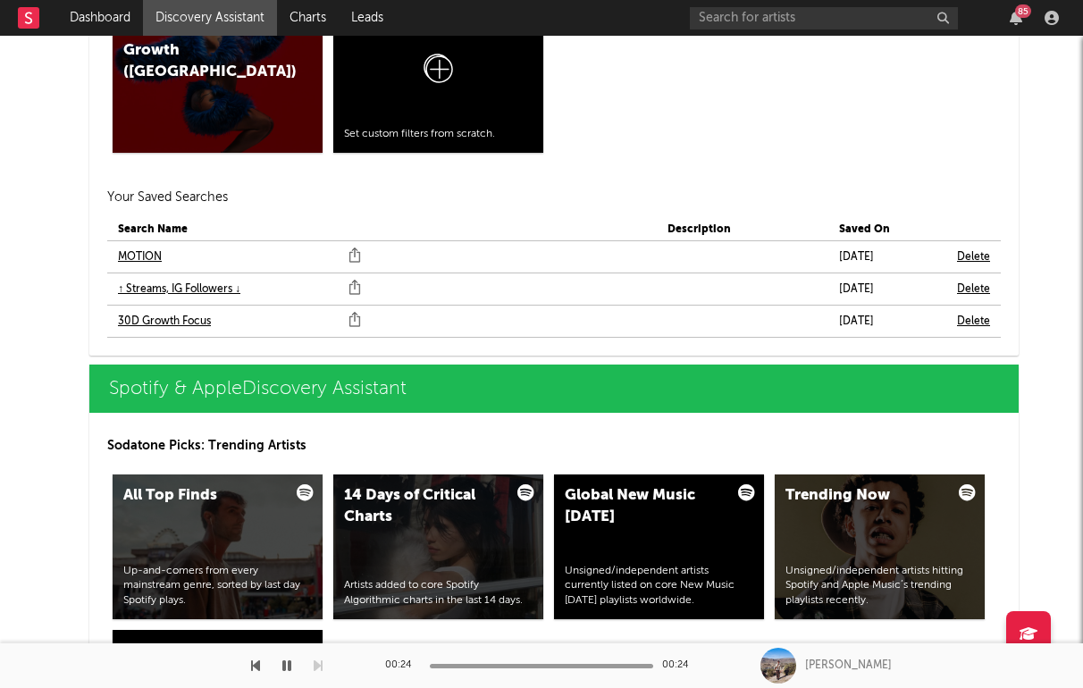
click at [165, 292] on link "↑ Streams, IG Followers ↓" at bounding box center [179, 289] width 122 height 21
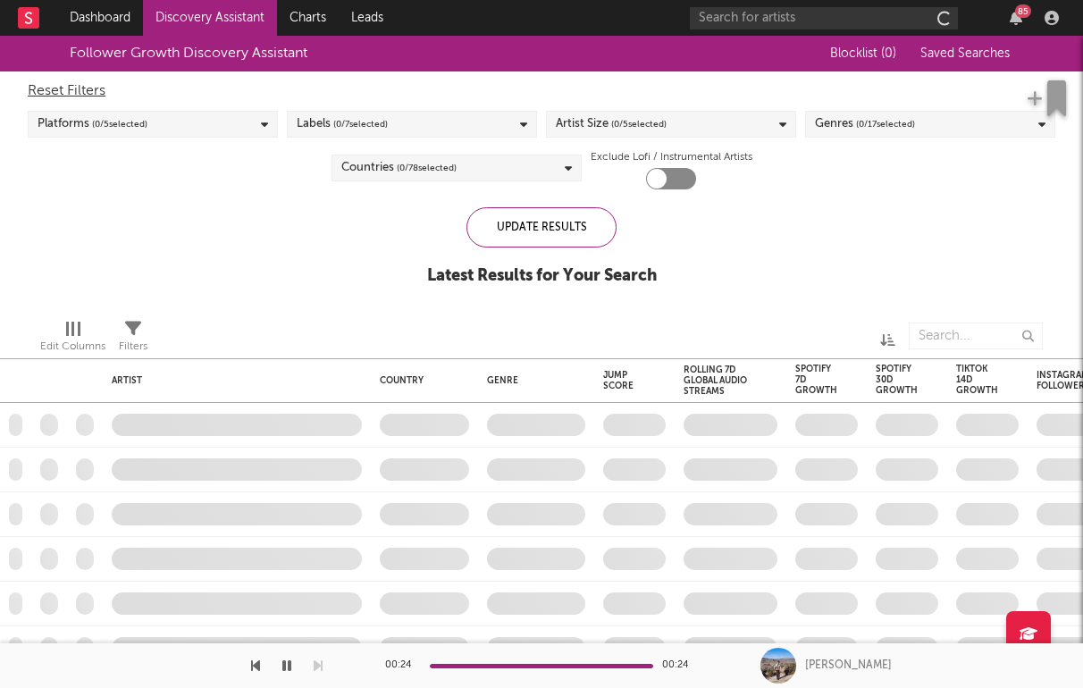
checkbox input "true"
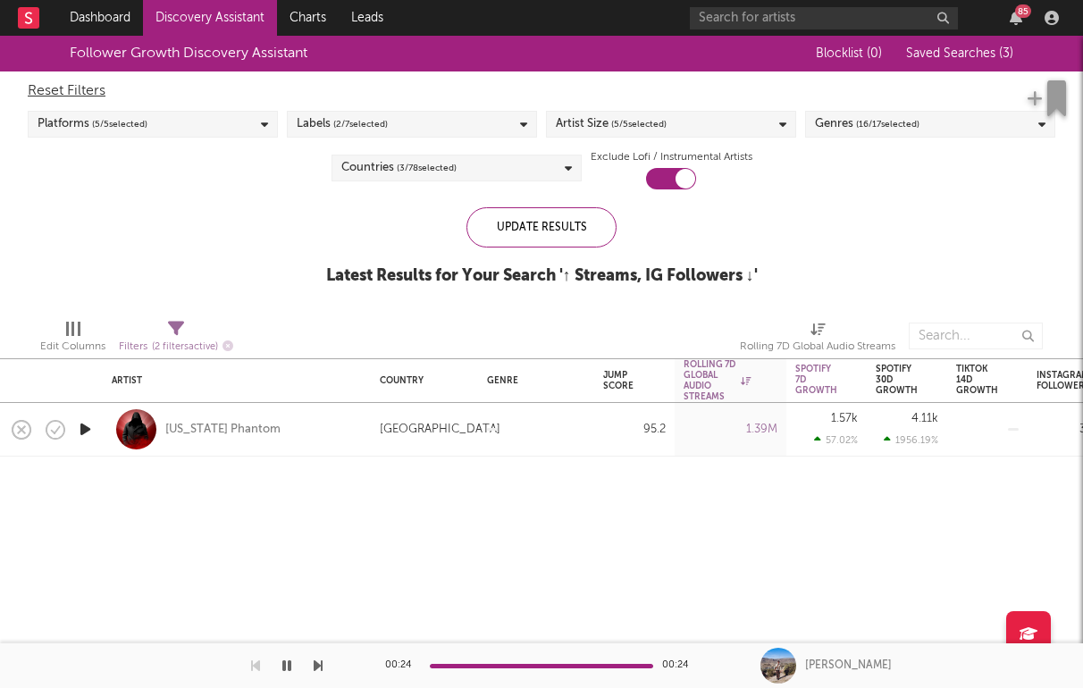
click at [91, 429] on icon "button" at bounding box center [85, 429] width 19 height 22
click at [207, 424] on div "[US_STATE] Phantom" at bounding box center [222, 430] width 115 height 16
click at [213, 13] on link "Discovery Assistant" at bounding box center [210, 18] width 134 height 36
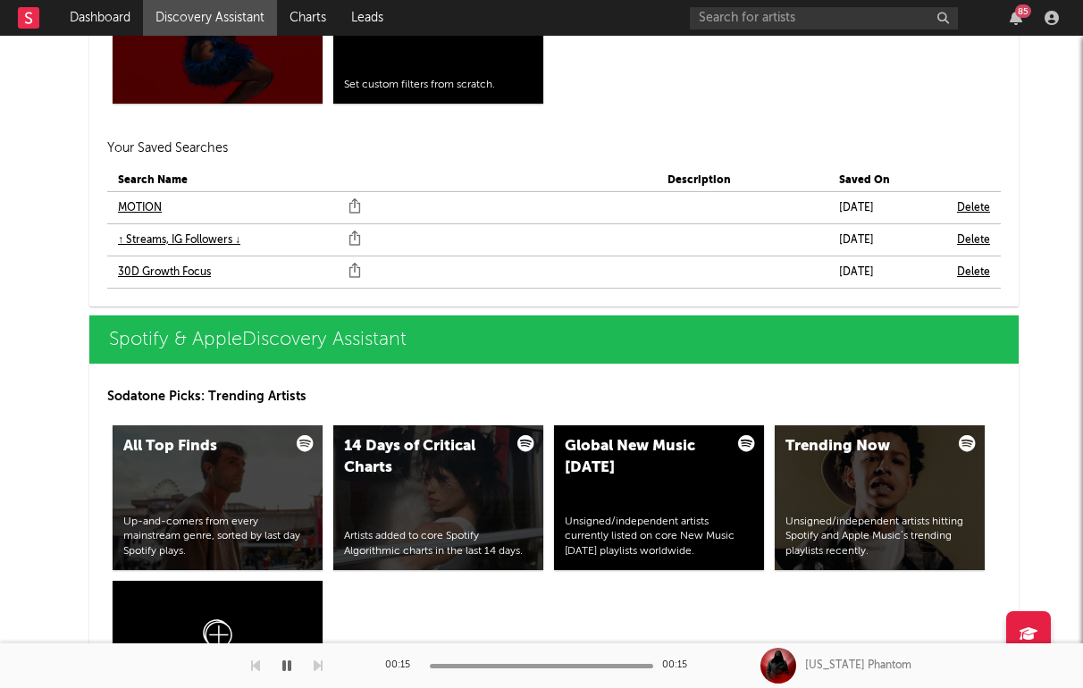
scroll to position [1626, 0]
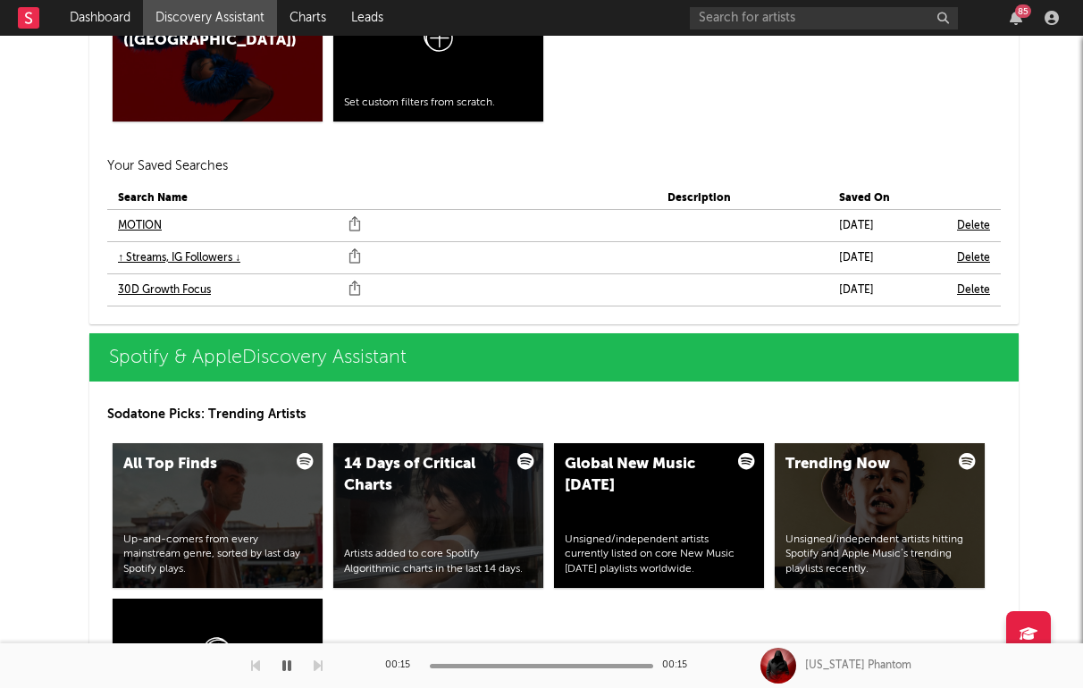
click at [181, 288] on link "30D Growth Focus" at bounding box center [164, 290] width 93 height 21
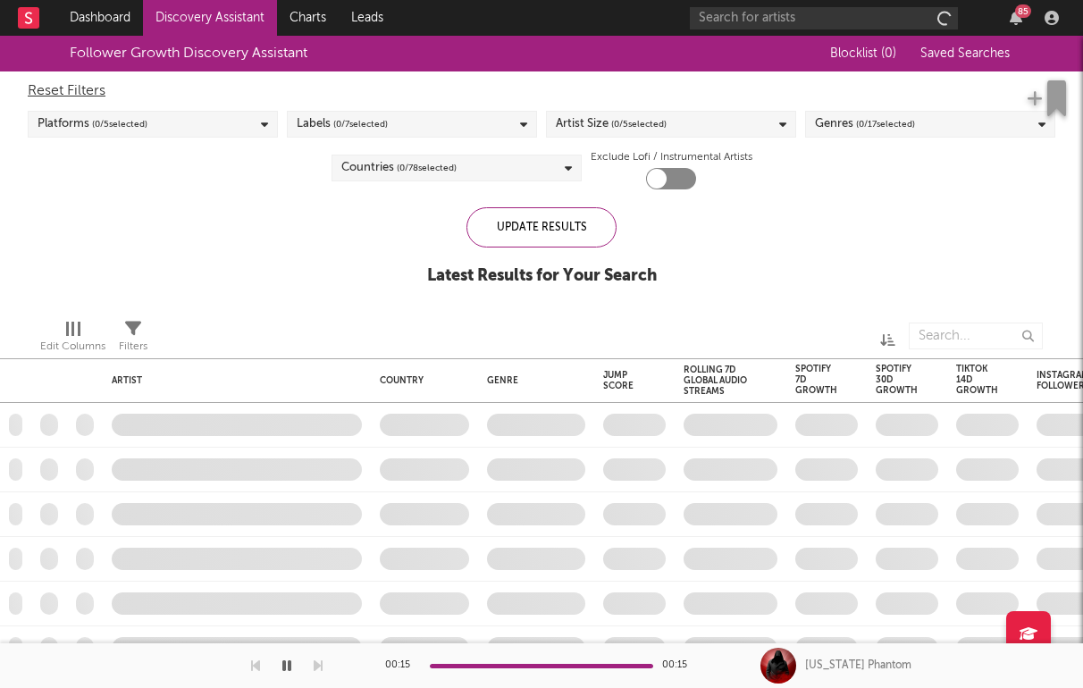
checkbox input "true"
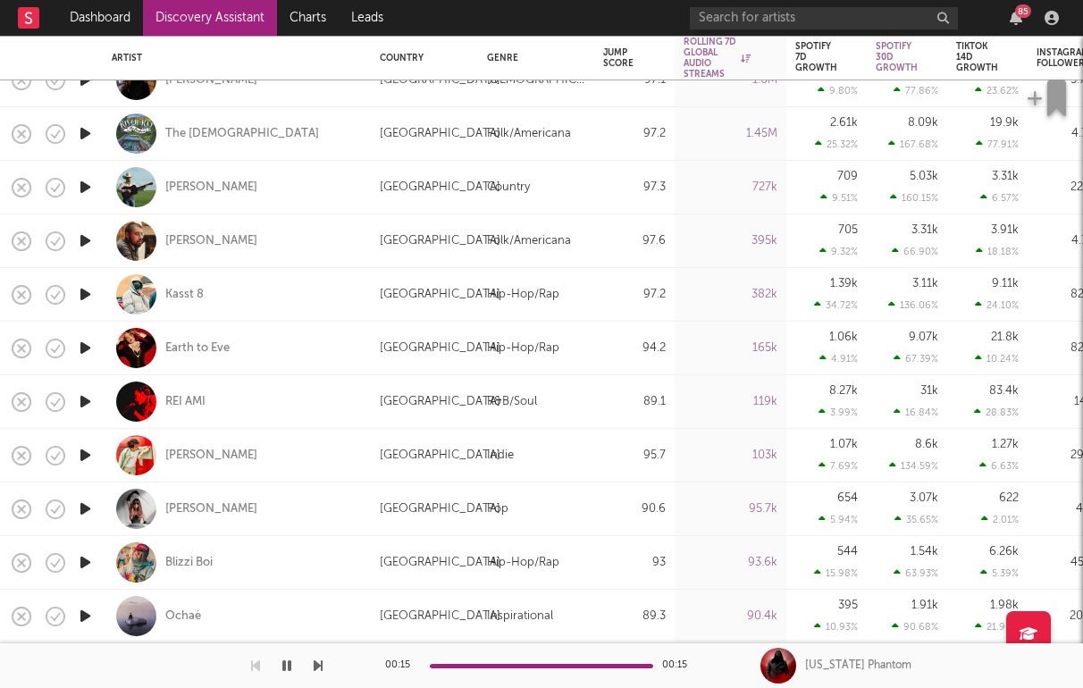
click at [83, 296] on icon "button" at bounding box center [85, 294] width 19 height 22
click at [81, 511] on icon "button" at bounding box center [85, 509] width 19 height 22
click at [80, 556] on icon "button" at bounding box center [85, 562] width 19 height 22
click at [84, 613] on icon "button" at bounding box center [85, 616] width 19 height 22
click at [235, 25] on link "Discovery Assistant" at bounding box center [210, 18] width 134 height 36
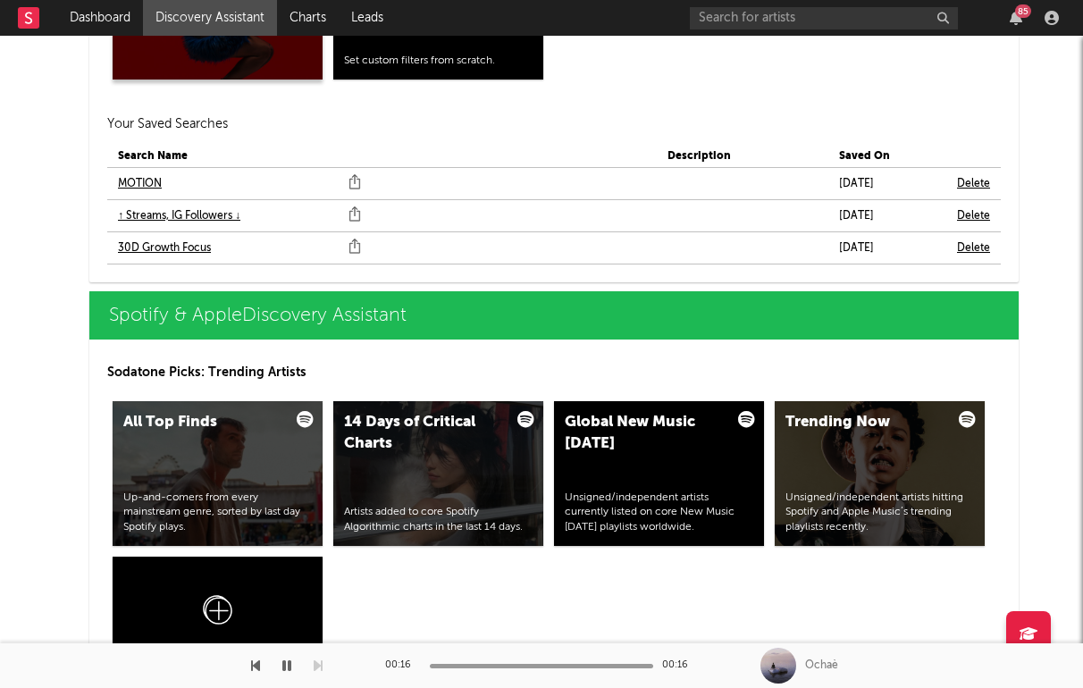
scroll to position [1935, 0]
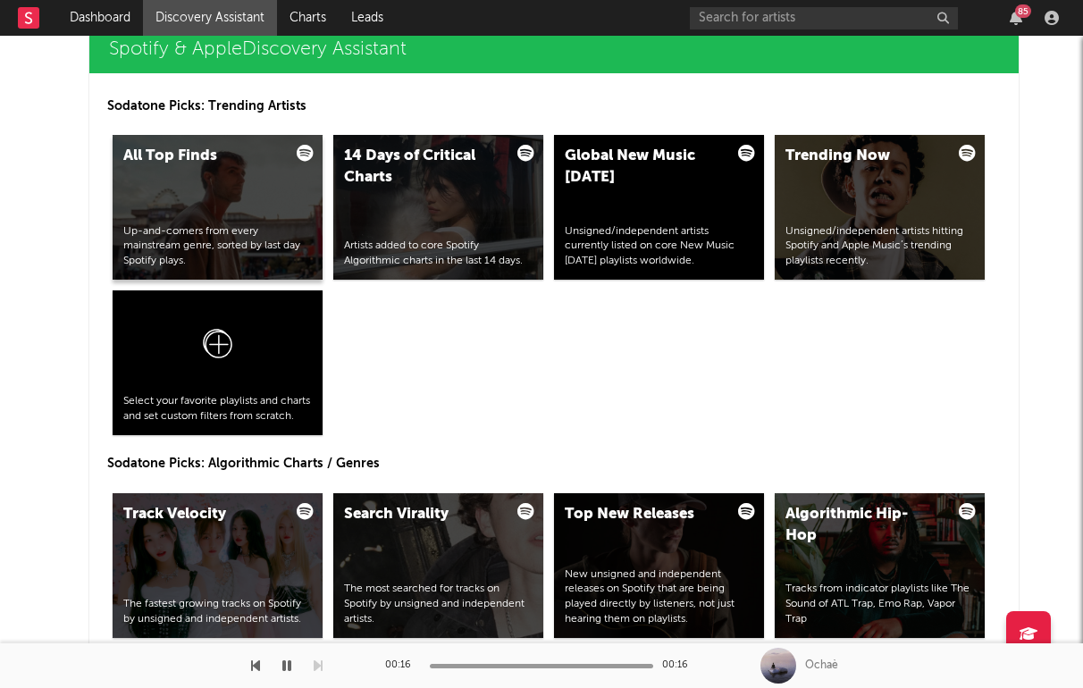
click at [230, 177] on div "All Top Finds Up-and-comers from every mainstream genre, sorted by last day Spo…" at bounding box center [218, 207] width 210 height 145
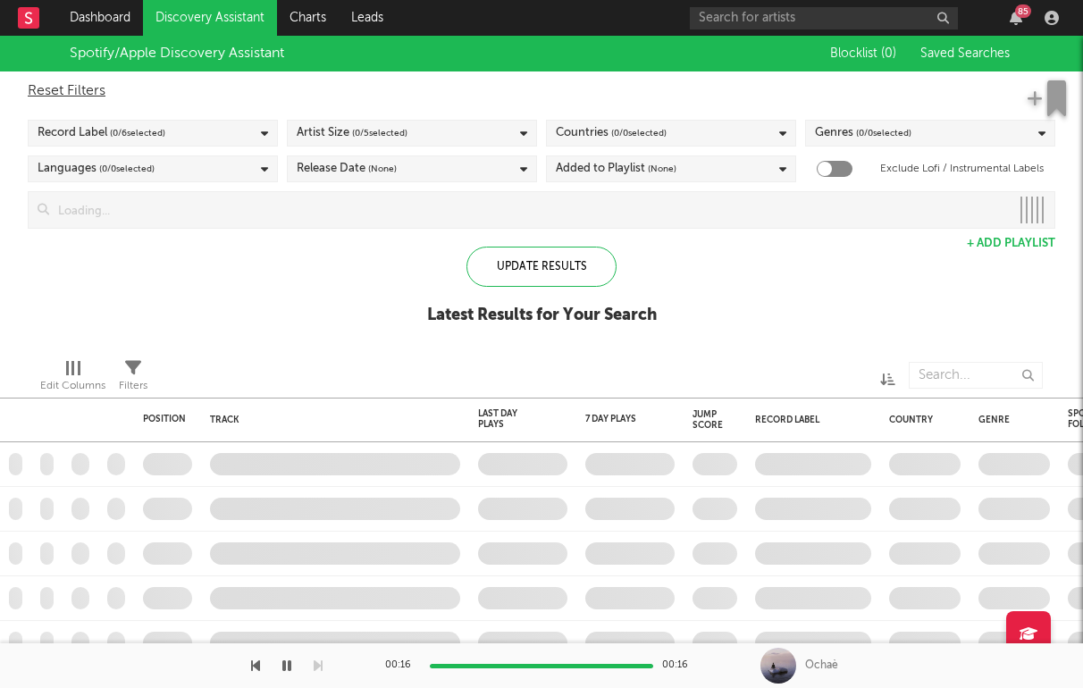
click at [178, 133] on div "Record Label ( 0 / 6 selected)" at bounding box center [153, 133] width 250 height 27
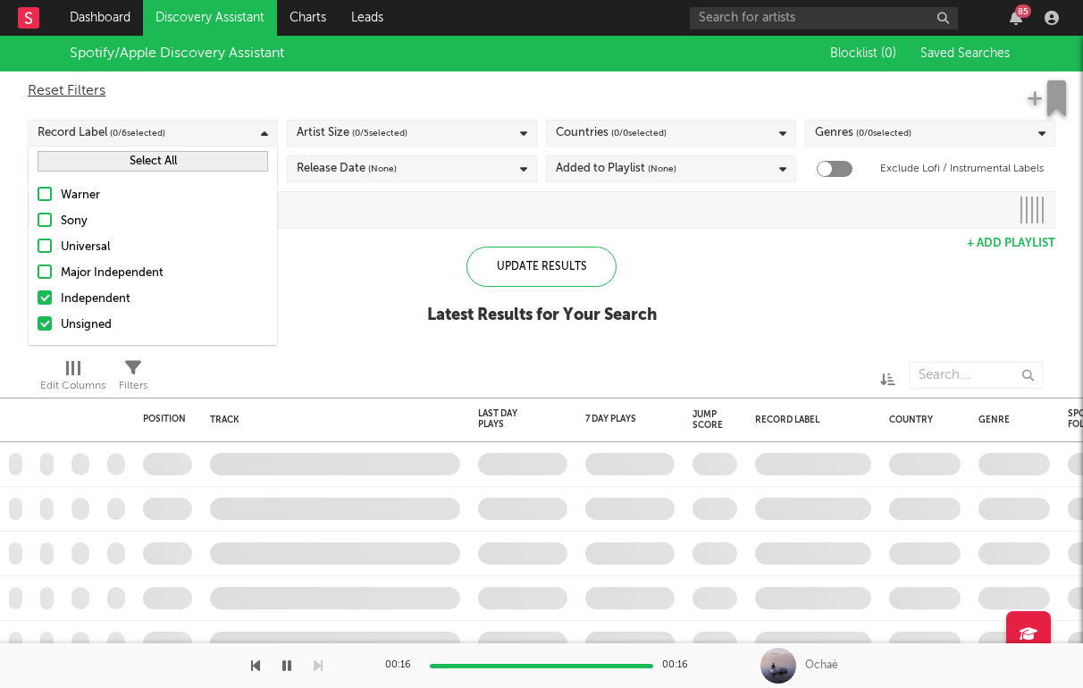
checkbox input "true"
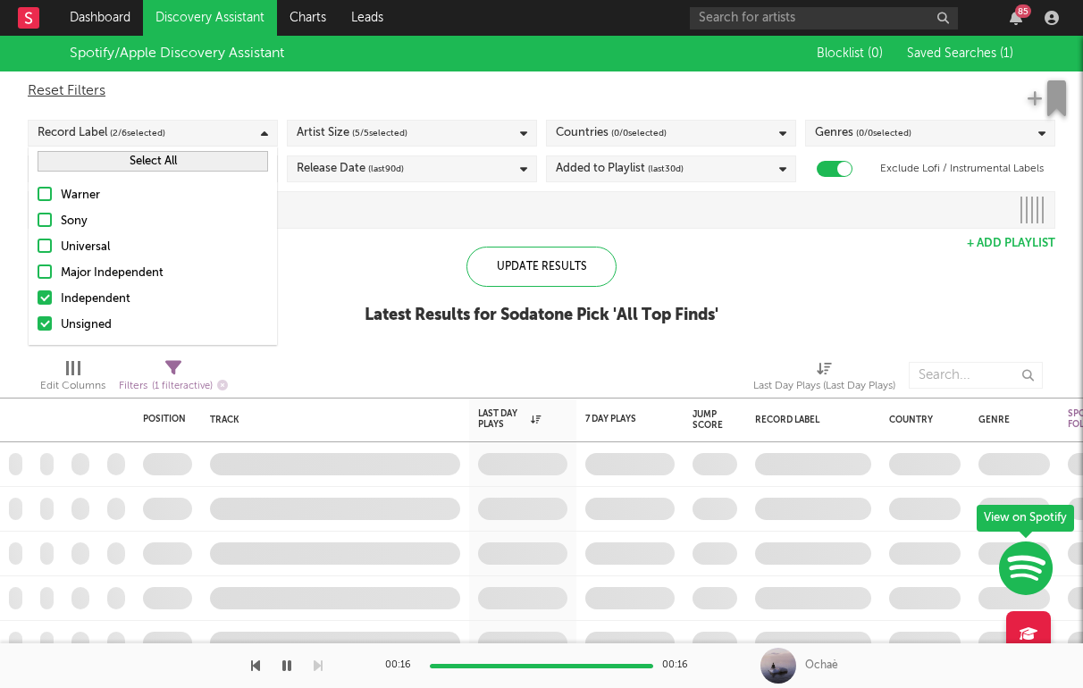
click at [92, 303] on div "Independent" at bounding box center [164, 299] width 207 height 21
click at [38, 303] on input "Independent" at bounding box center [38, 299] width 0 height 21
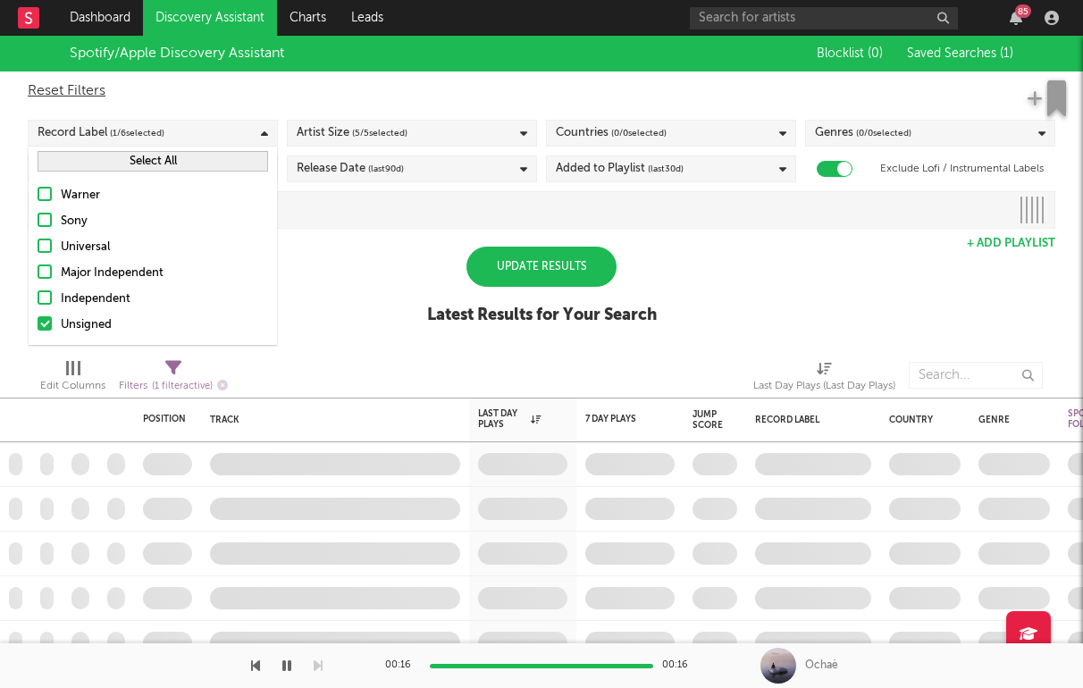
click at [312, 304] on div "Spotify/Apple Discovery Assistant Blocklist ( 0 ) Saved Searches ( 1 ) Reset Fi…" at bounding box center [541, 190] width 1083 height 308
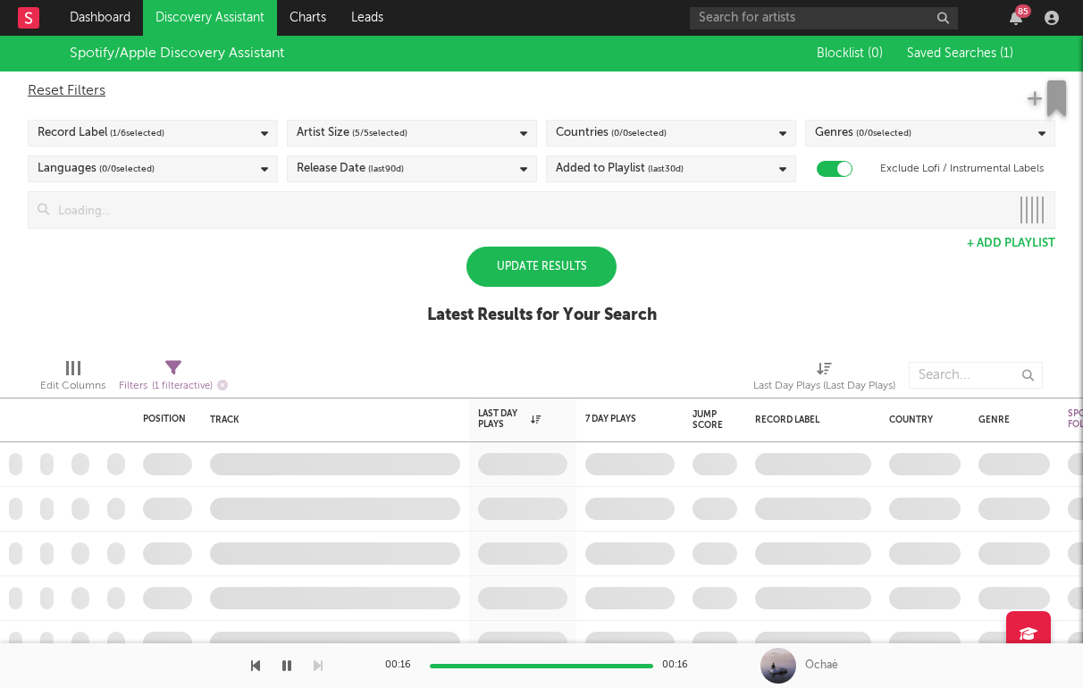
click at [514, 272] on div "Update Results" at bounding box center [541, 267] width 150 height 40
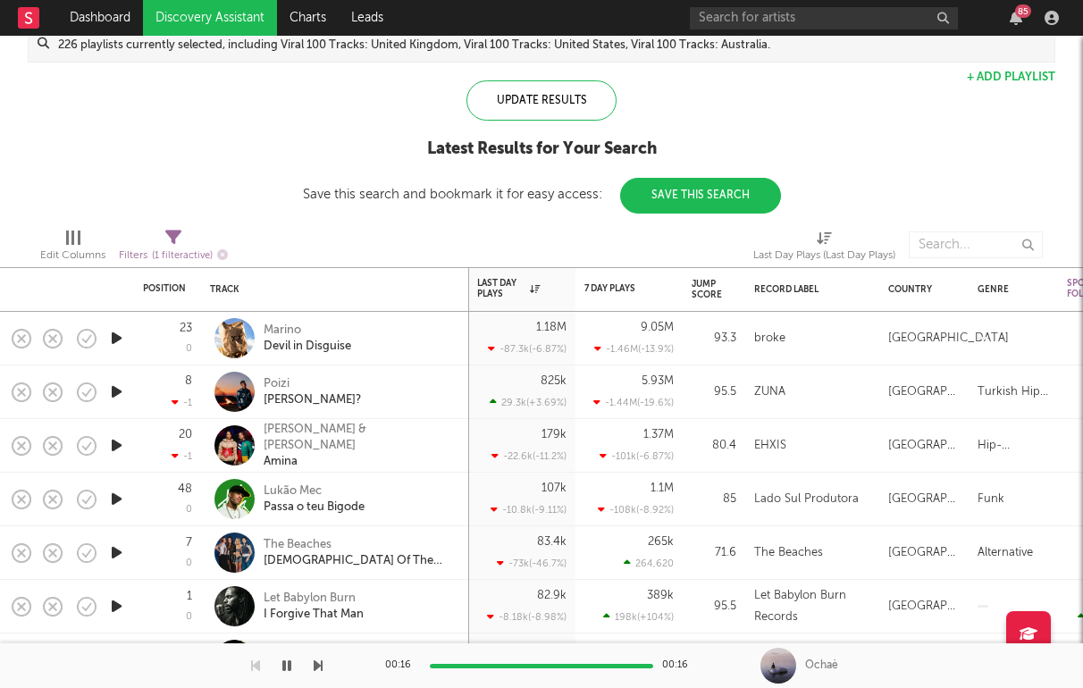
click at [119, 390] on icon "button" at bounding box center [116, 392] width 19 height 22
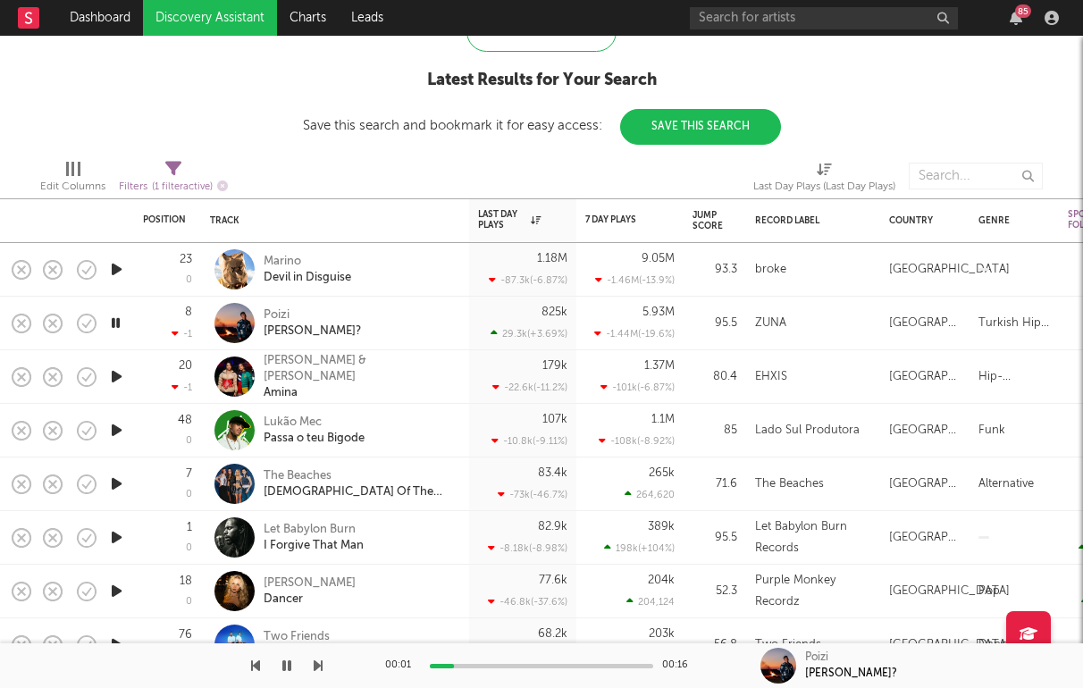
click at [117, 488] on icon "button" at bounding box center [116, 484] width 19 height 22
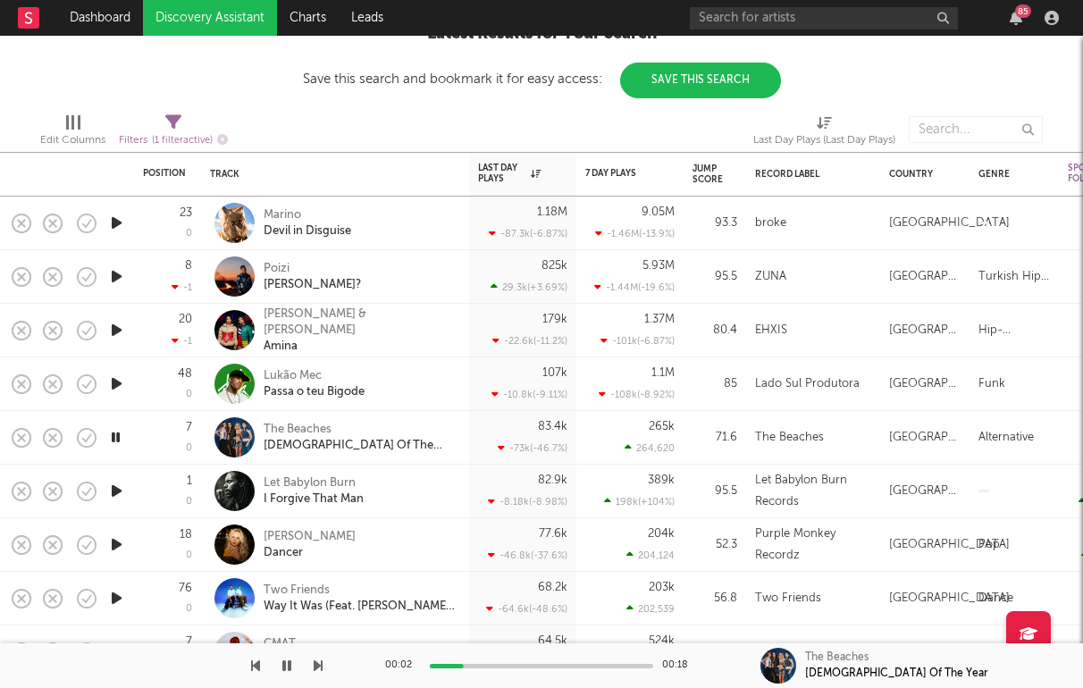
click at [116, 542] on icon "button" at bounding box center [116, 544] width 19 height 22
click at [307, 539] on div "Claire Rosinkranz" at bounding box center [310, 537] width 92 height 16
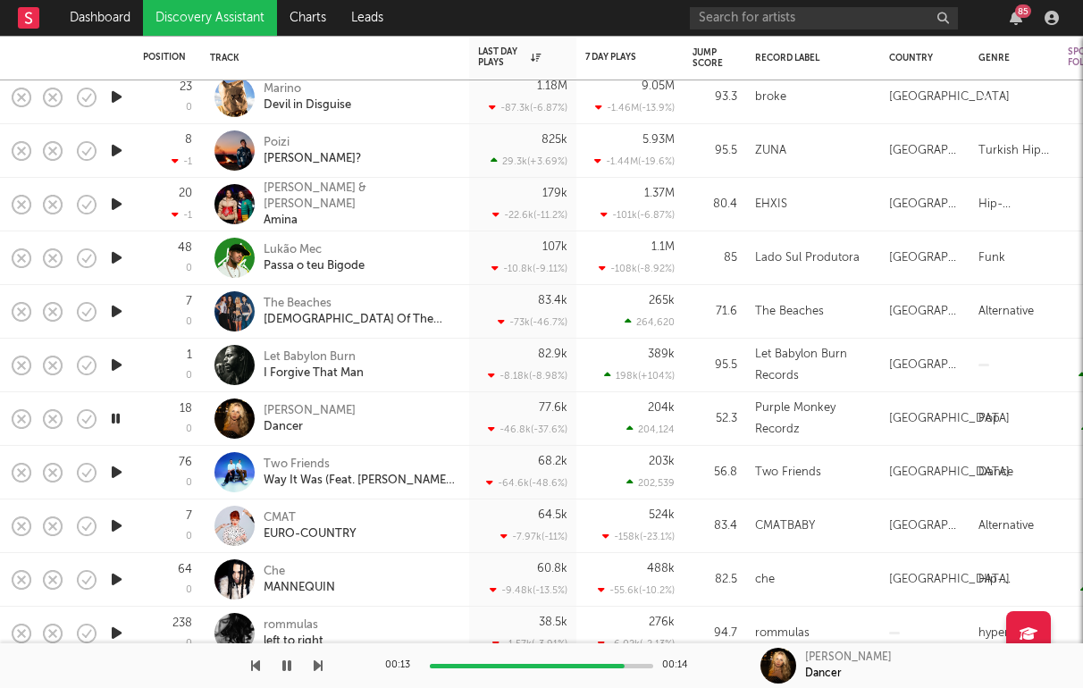
click at [124, 525] on icon "button" at bounding box center [116, 526] width 19 height 22
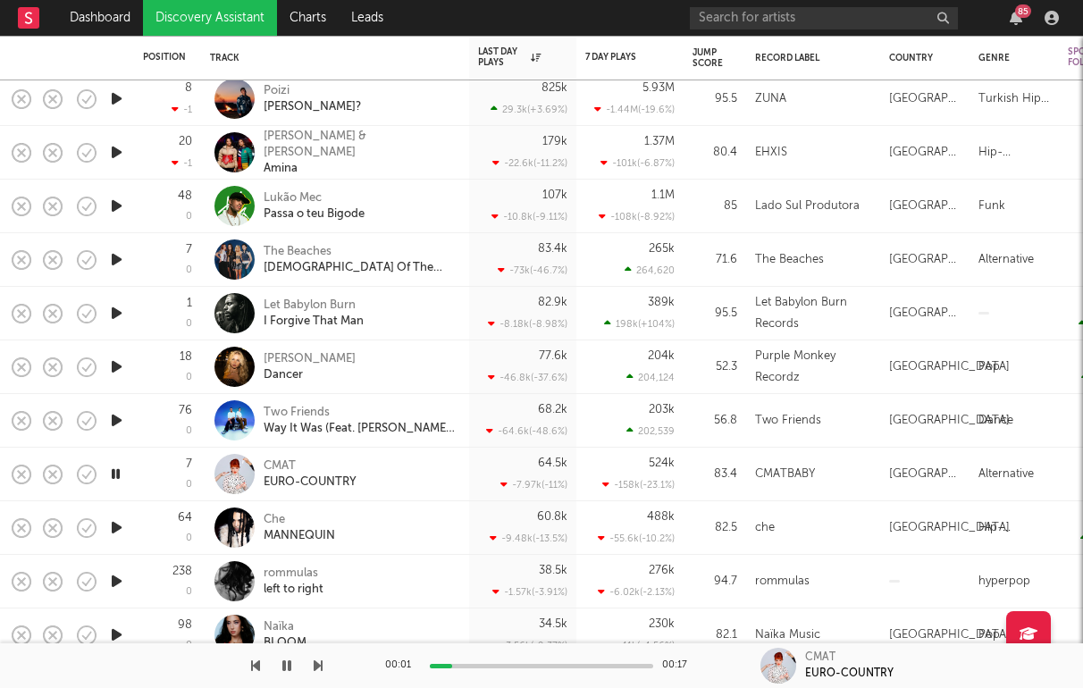
click at [121, 530] on icon "button" at bounding box center [116, 527] width 19 height 22
click at [114, 579] on icon "button" at bounding box center [116, 581] width 19 height 22
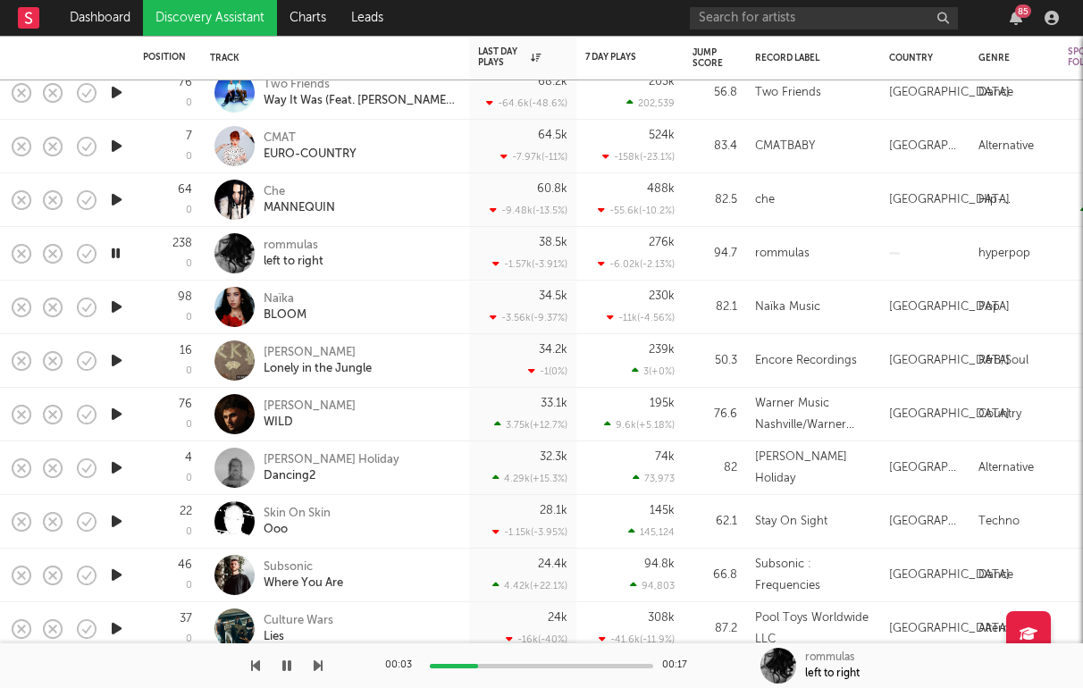
click at [124, 466] on icon "button" at bounding box center [116, 468] width 19 height 22
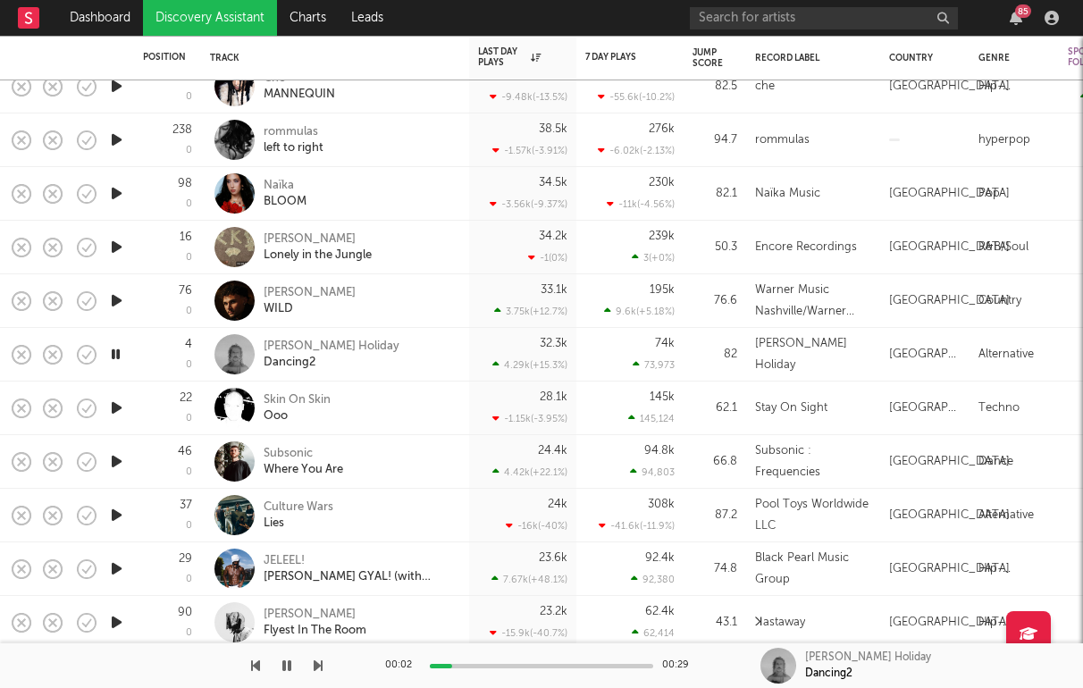
click at [122, 455] on icon "button" at bounding box center [116, 461] width 19 height 22
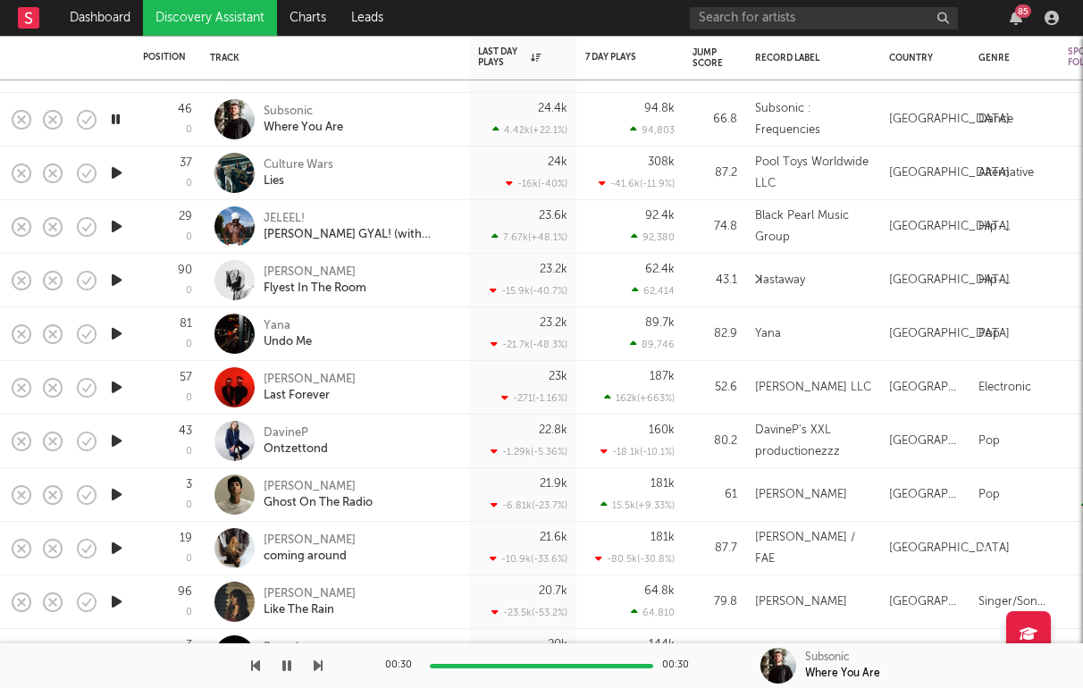
click at [109, 434] on icon "button" at bounding box center [116, 441] width 19 height 22
click at [110, 495] on icon "button" at bounding box center [116, 494] width 19 height 22
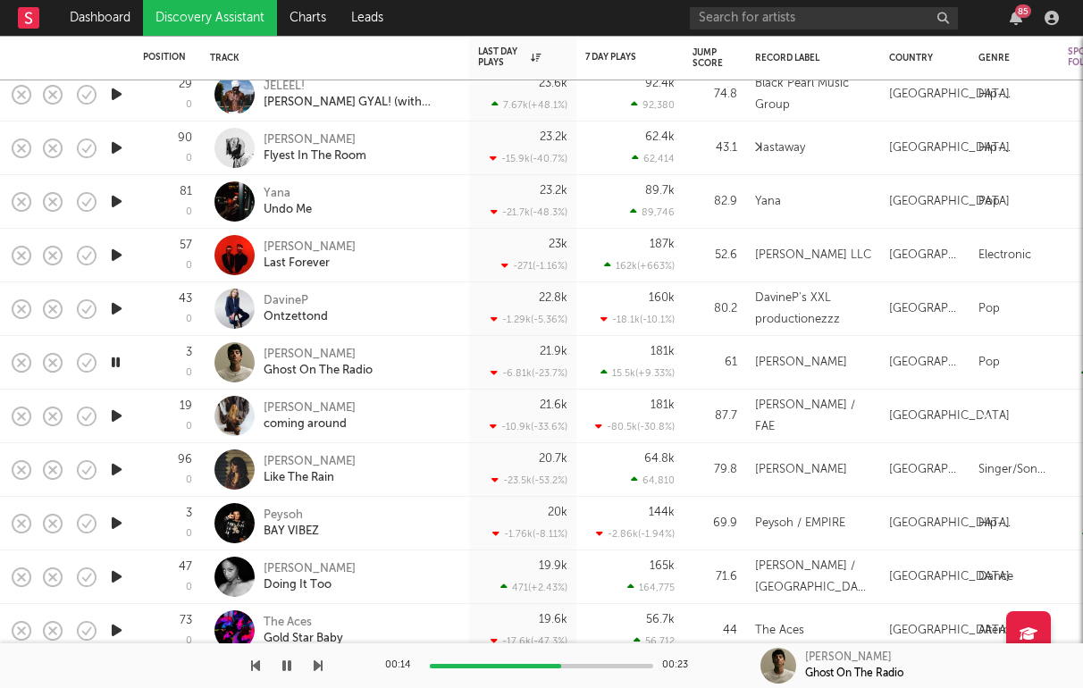
click at [123, 416] on icon "button" at bounding box center [116, 416] width 19 height 22
click at [88, 409] on icon "button" at bounding box center [86, 416] width 25 height 25
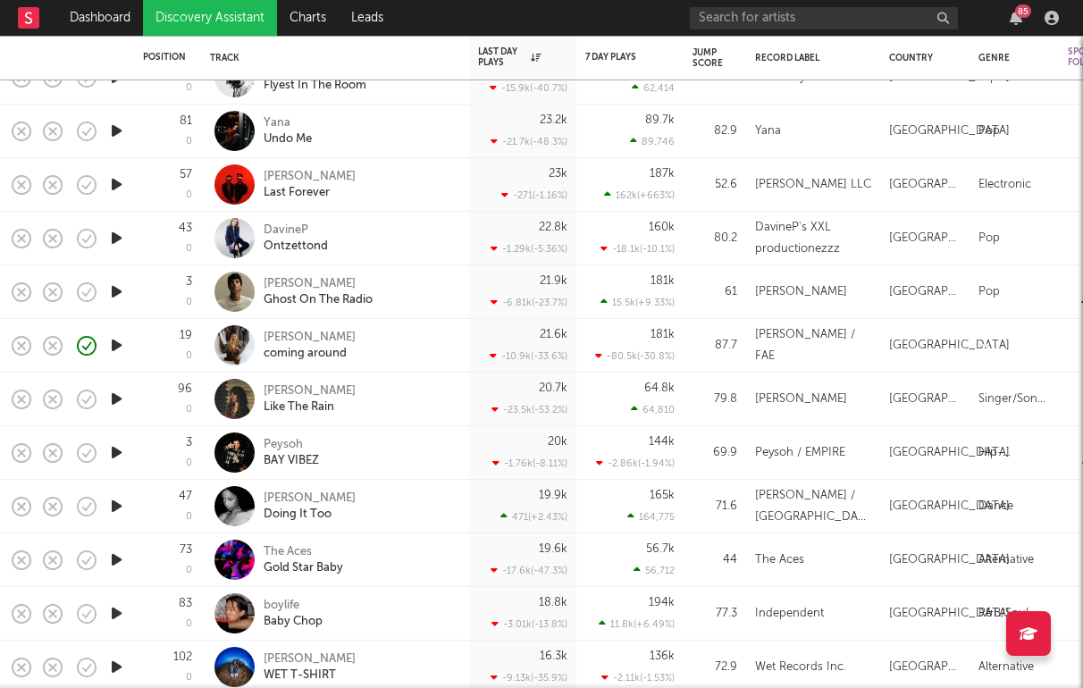
click at [118, 561] on icon "button" at bounding box center [116, 560] width 19 height 22
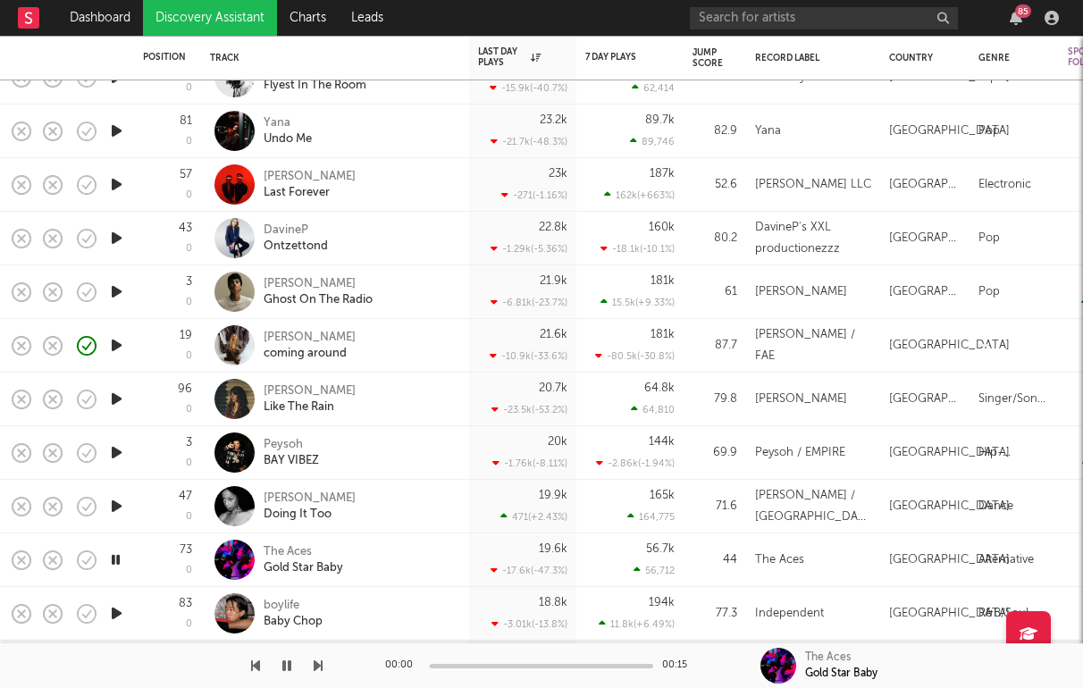
click at [118, 610] on icon "button" at bounding box center [116, 613] width 19 height 22
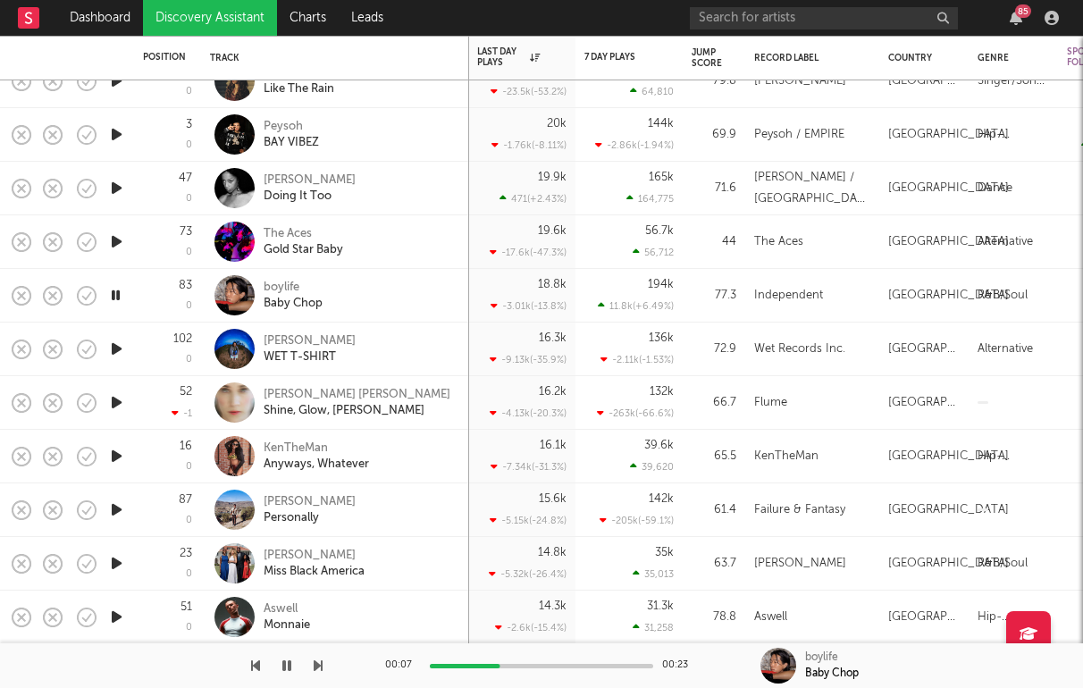
click at [120, 614] on icon "button" at bounding box center [116, 617] width 19 height 22
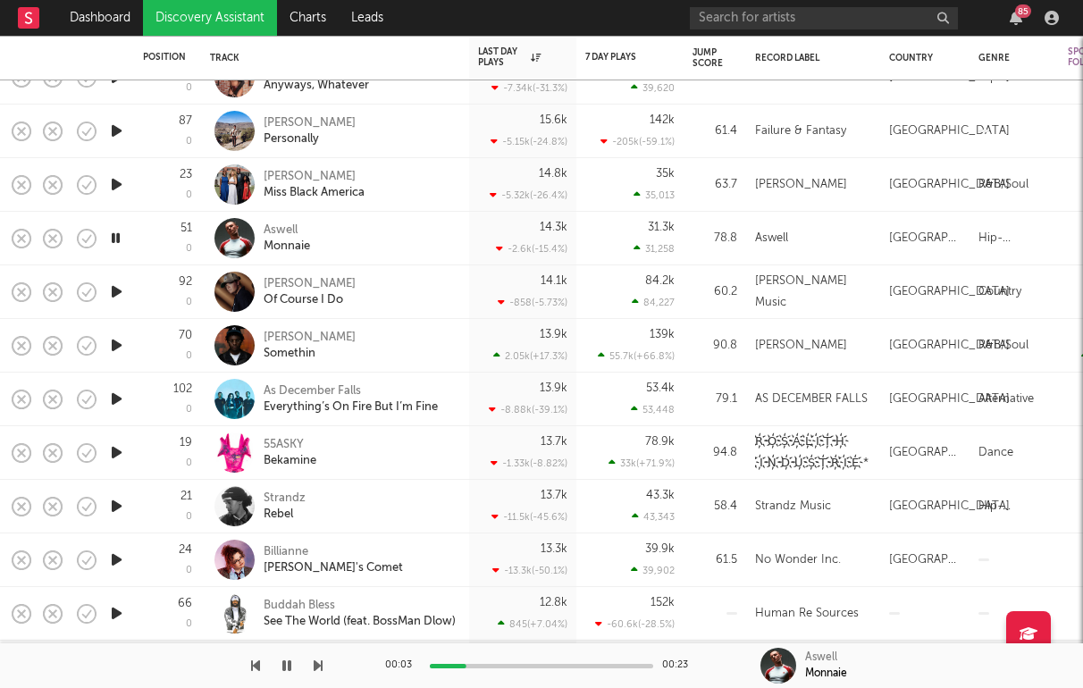
click at [119, 449] on icon "button" at bounding box center [116, 452] width 19 height 22
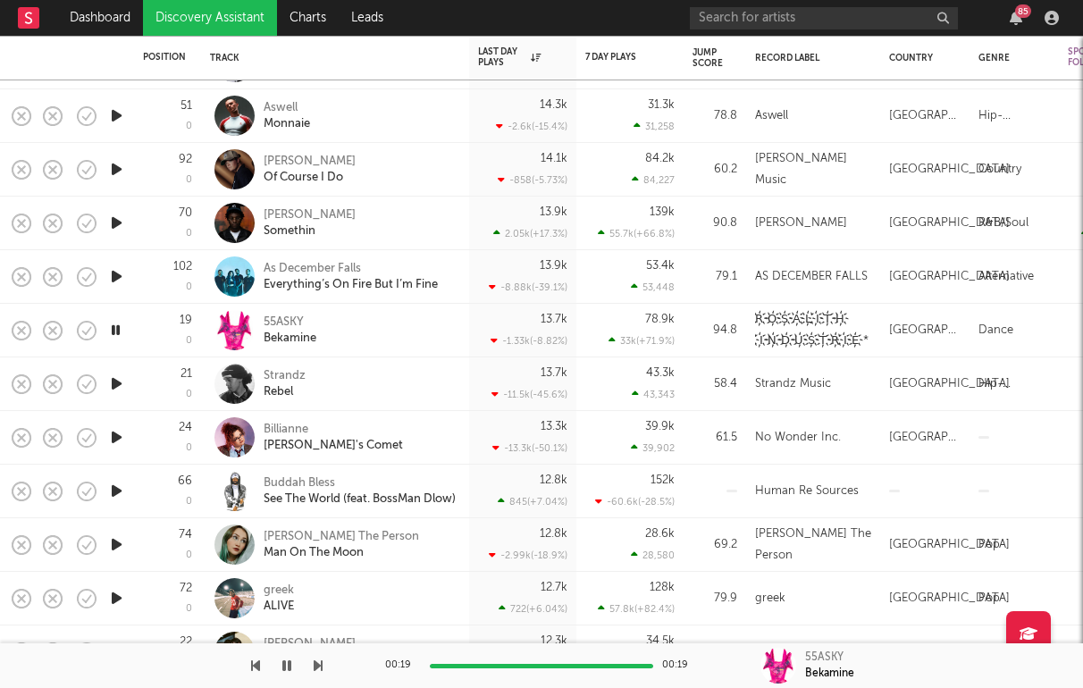
click at [113, 545] on icon "button" at bounding box center [116, 544] width 19 height 22
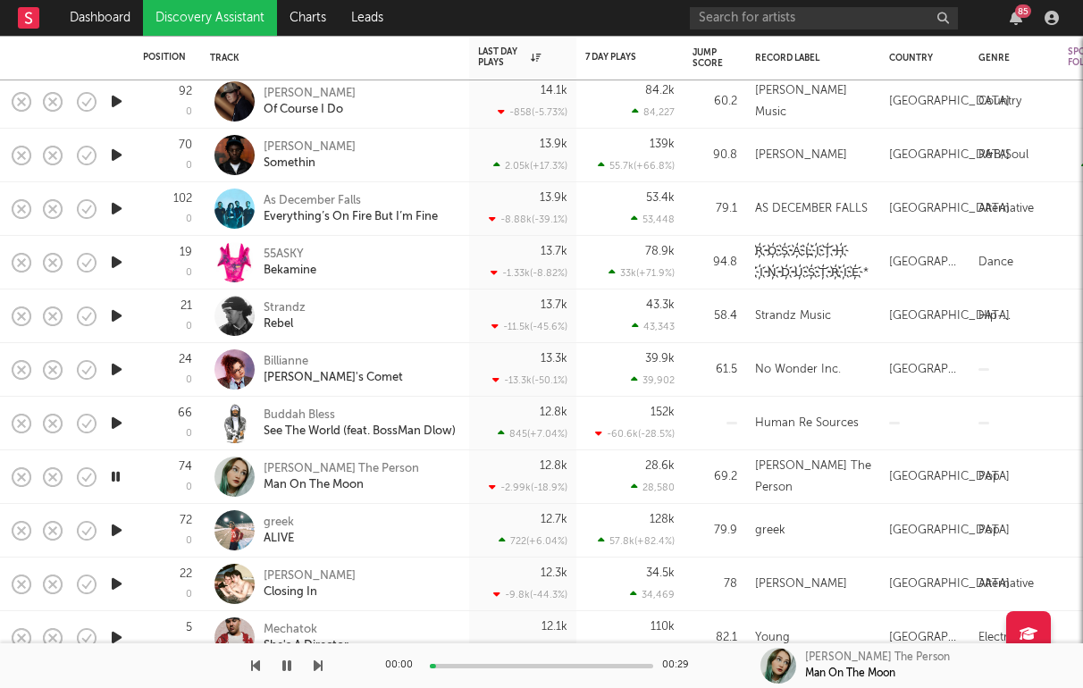
click at [109, 574] on icon "button" at bounding box center [116, 584] width 19 height 22
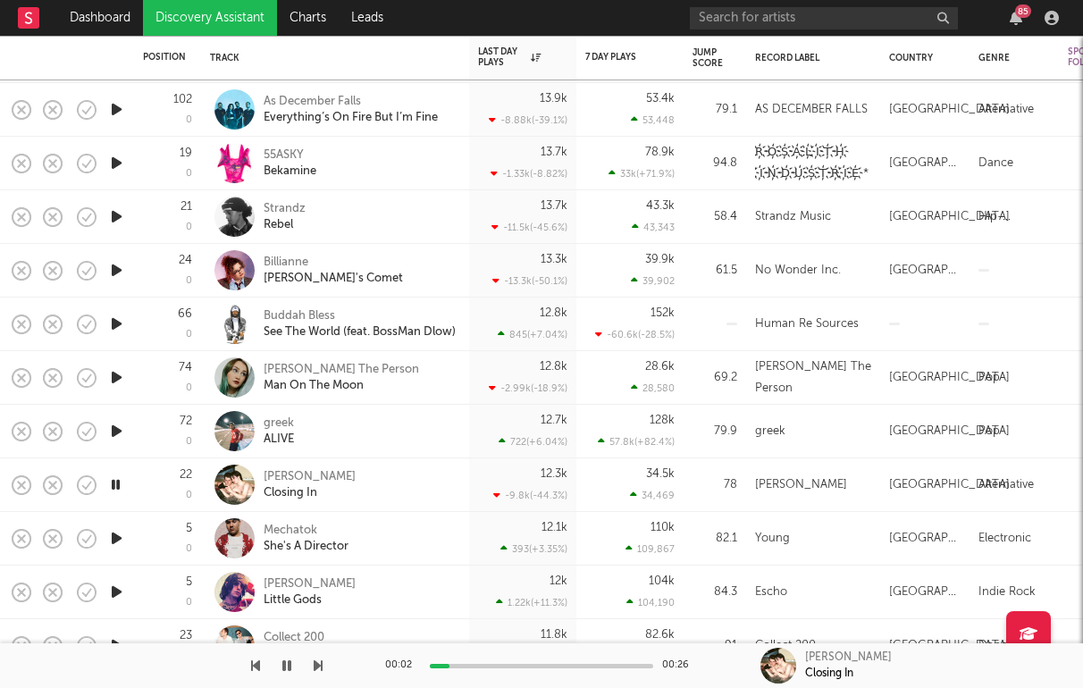
click at [120, 534] on icon "button" at bounding box center [116, 538] width 19 height 22
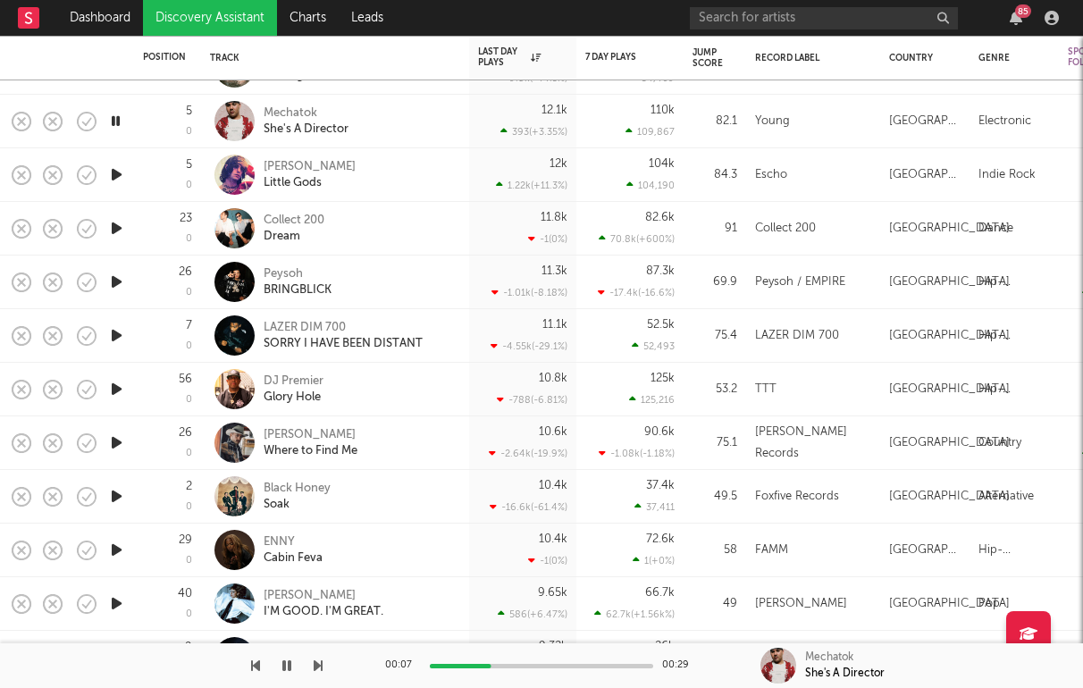
click at [122, 444] on icon "button" at bounding box center [116, 443] width 19 height 22
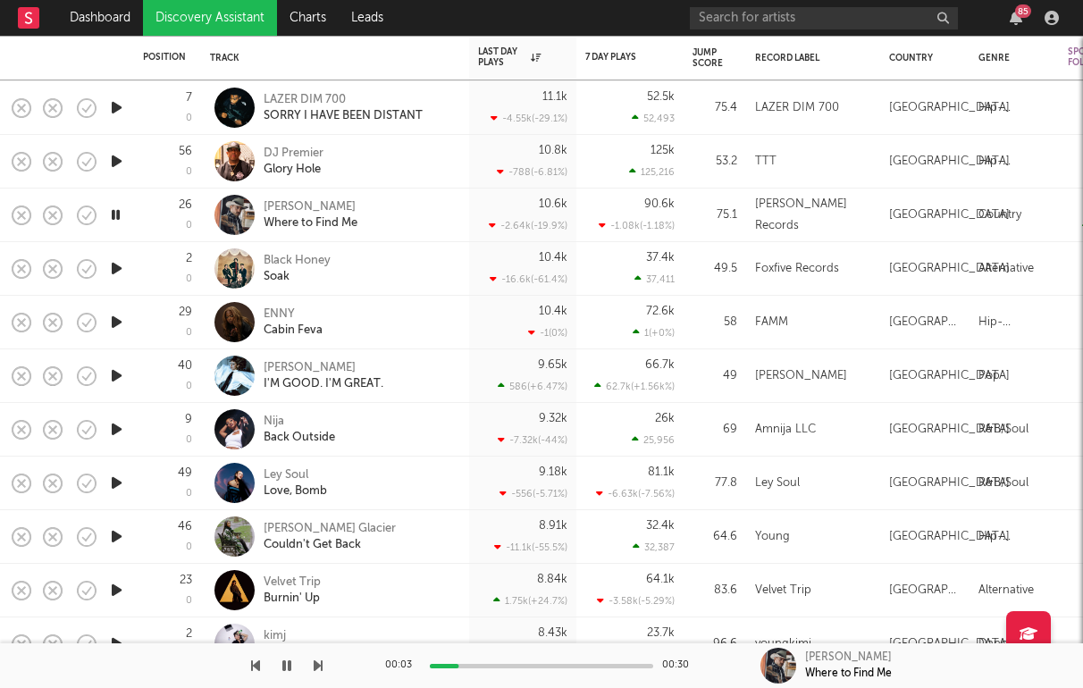
click at [114, 533] on icon "button" at bounding box center [116, 536] width 19 height 22
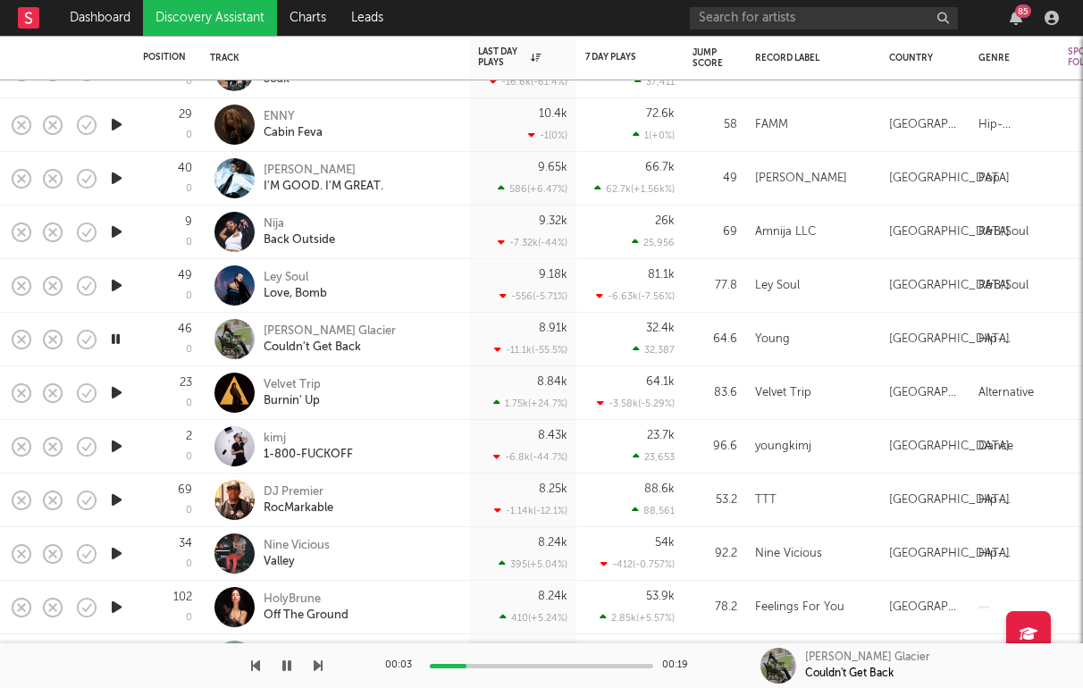
click at [111, 447] on icon "button" at bounding box center [116, 446] width 19 height 22
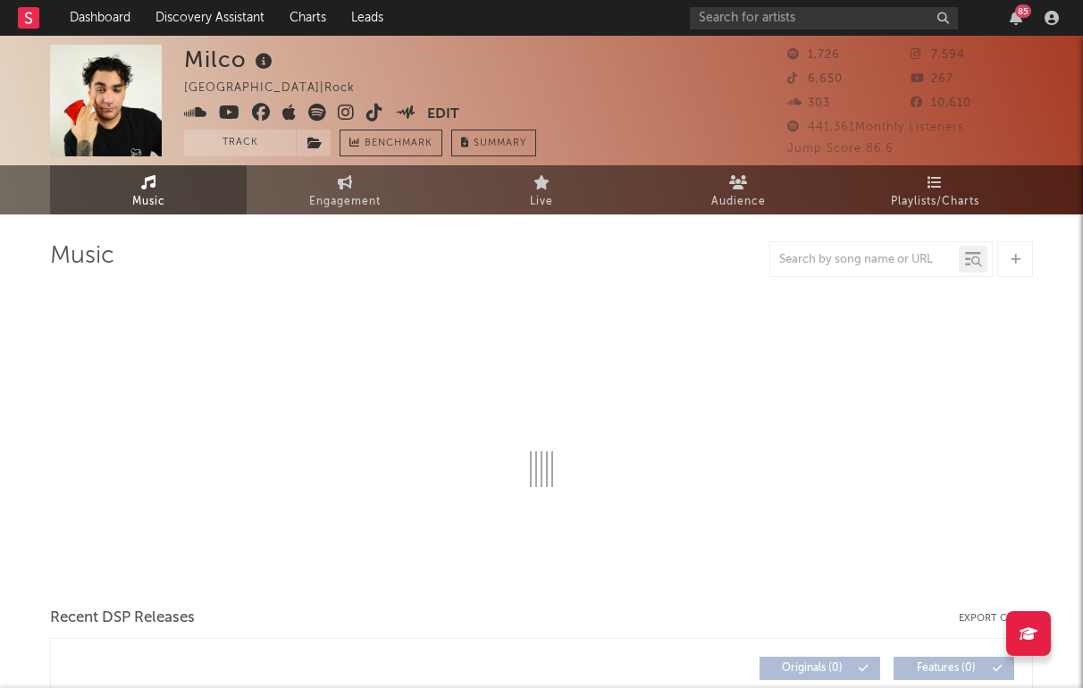
select select "1w"
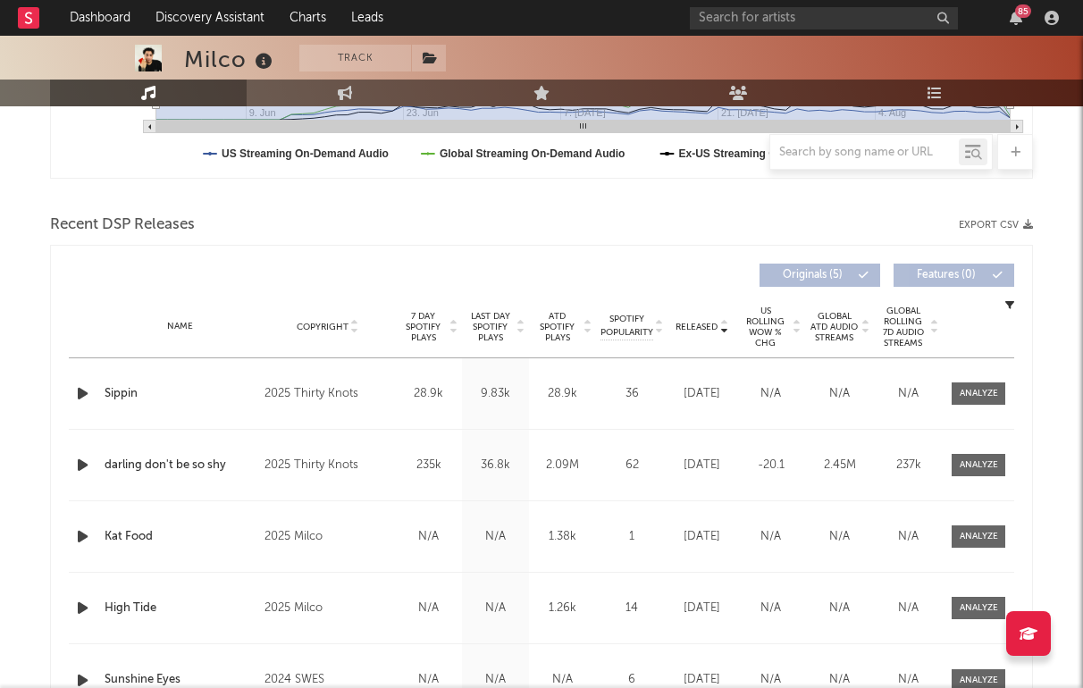
scroll to position [745, 0]
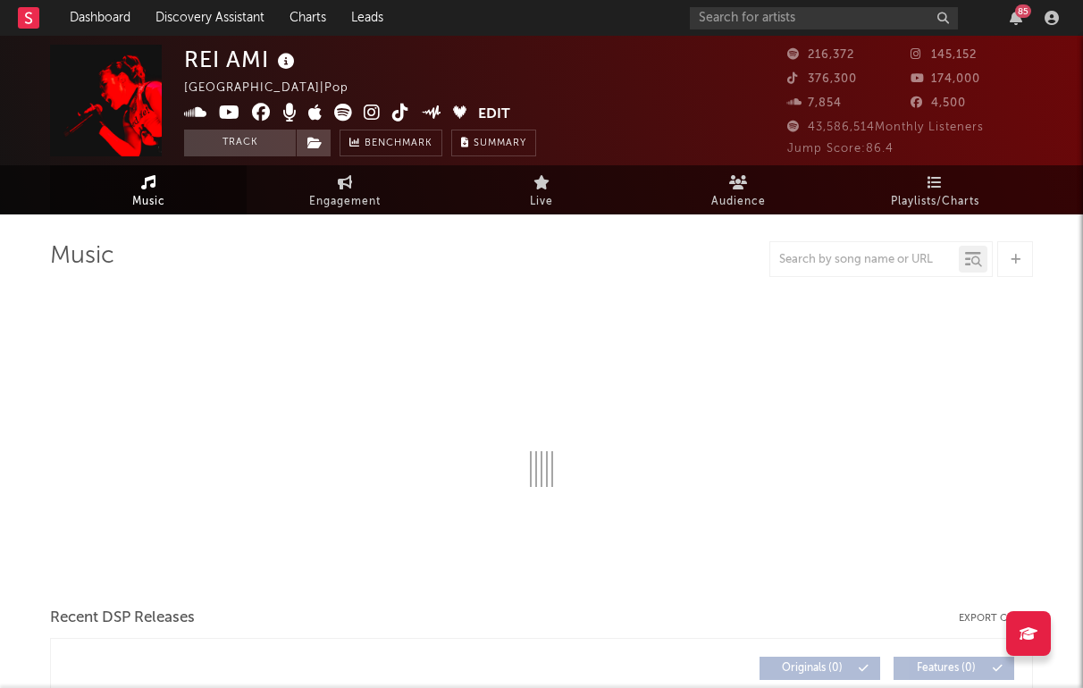
select select "6m"
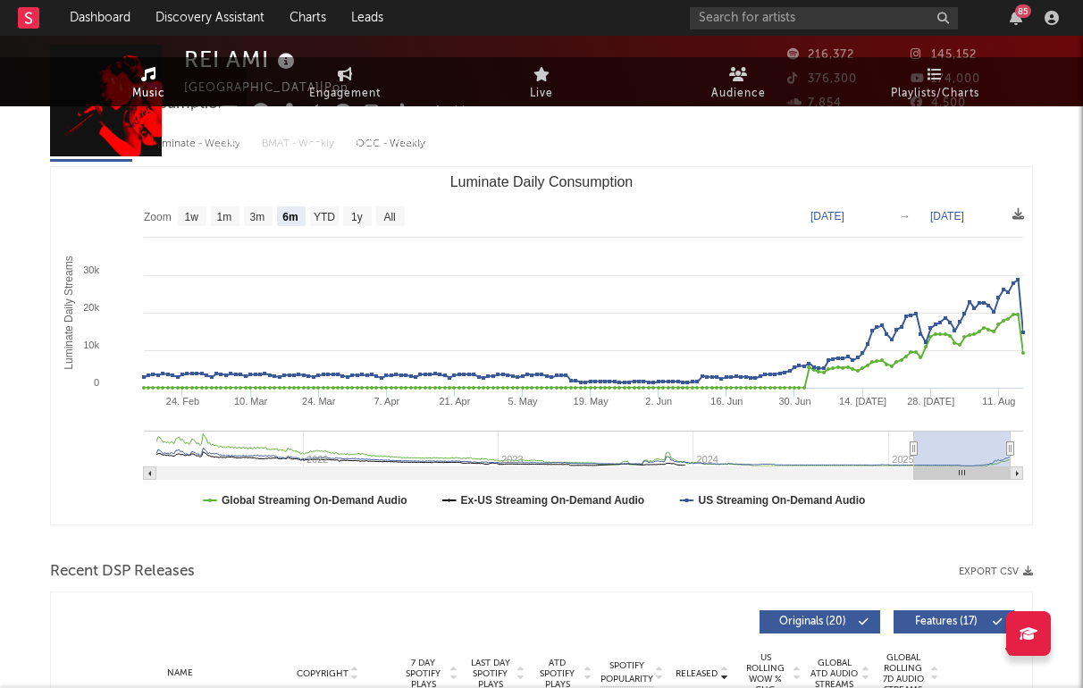
scroll to position [600, 0]
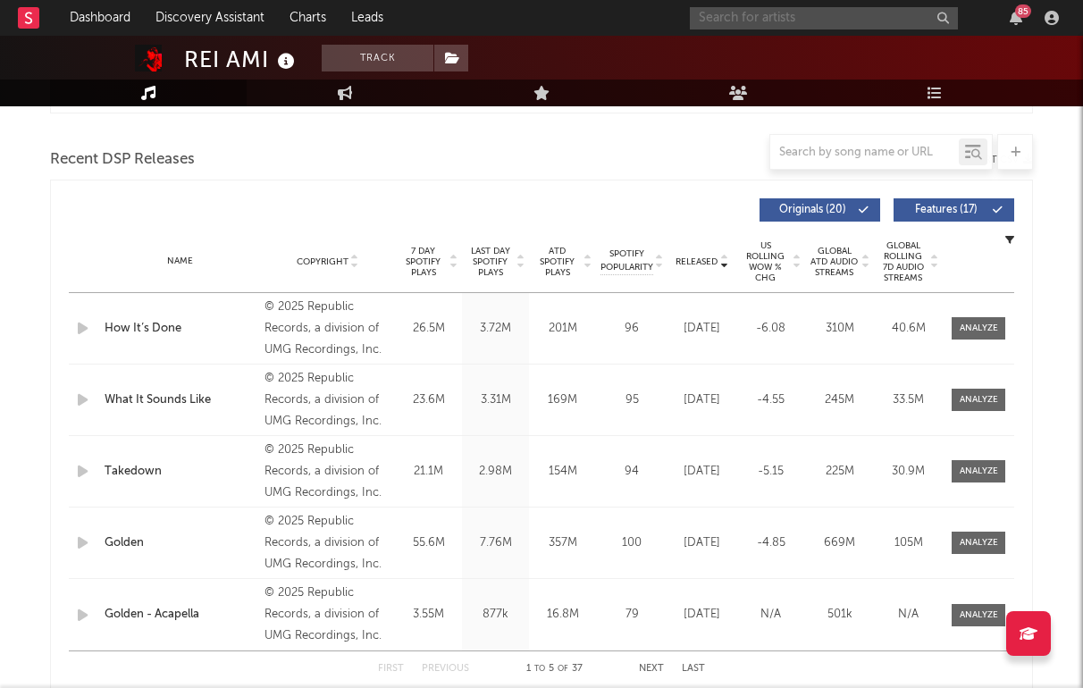
click at [797, 17] on input "text" at bounding box center [824, 18] width 268 height 22
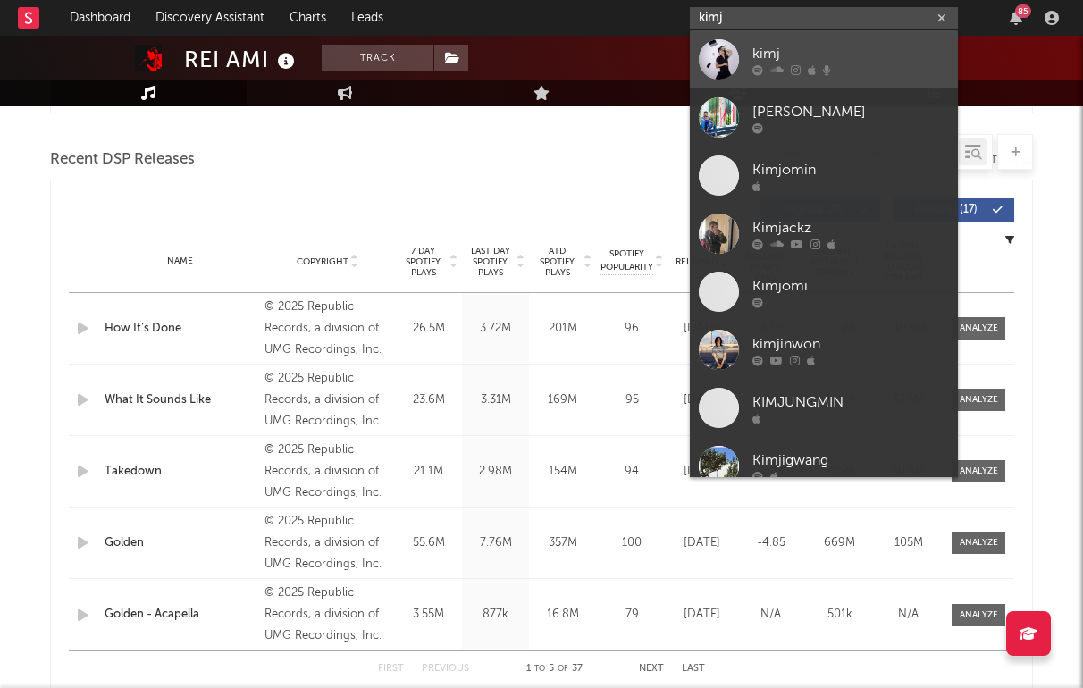
type input "kimj"
click at [824, 54] on div "kimj" at bounding box center [850, 53] width 197 height 21
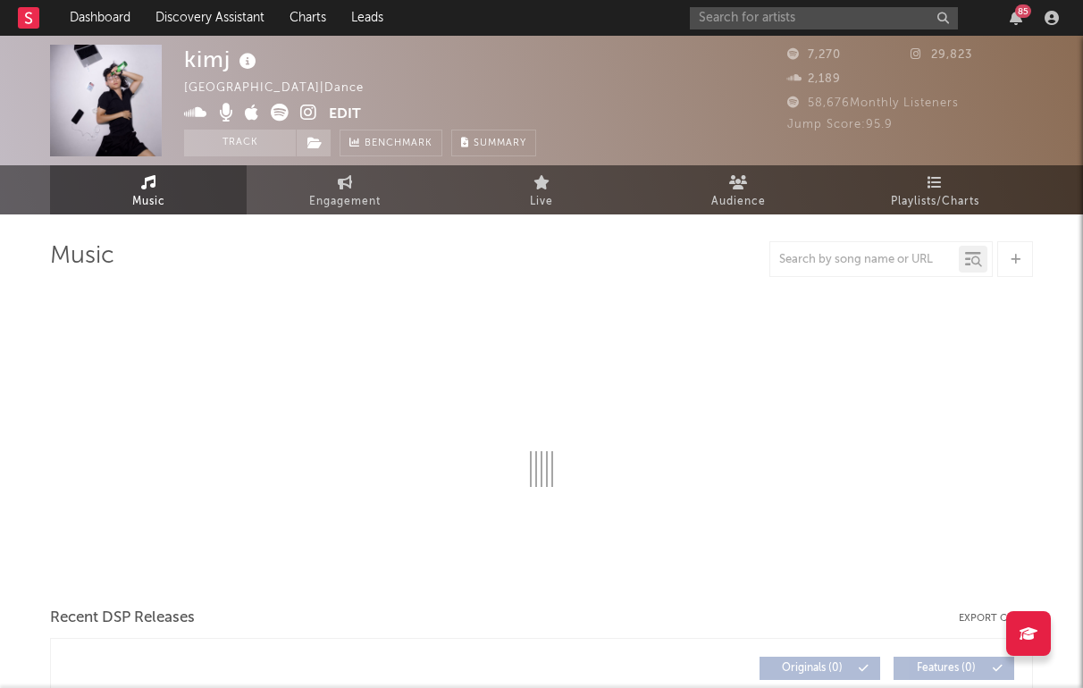
select select "1w"
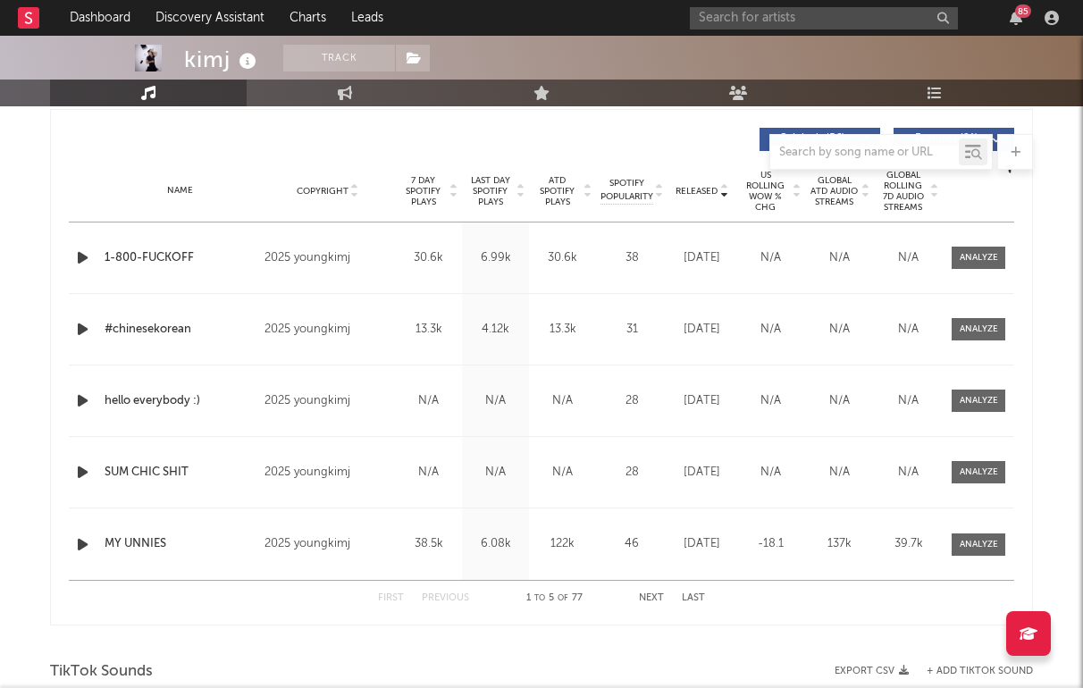
scroll to position [668, 0]
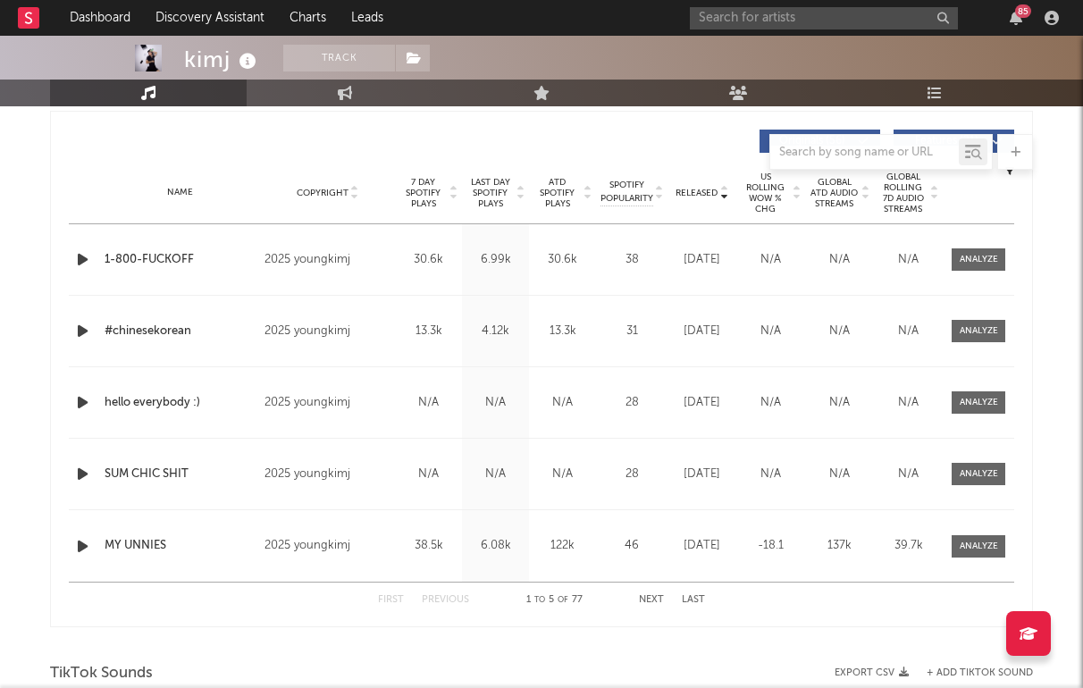
click at [80, 258] on icon "button" at bounding box center [82, 259] width 19 height 22
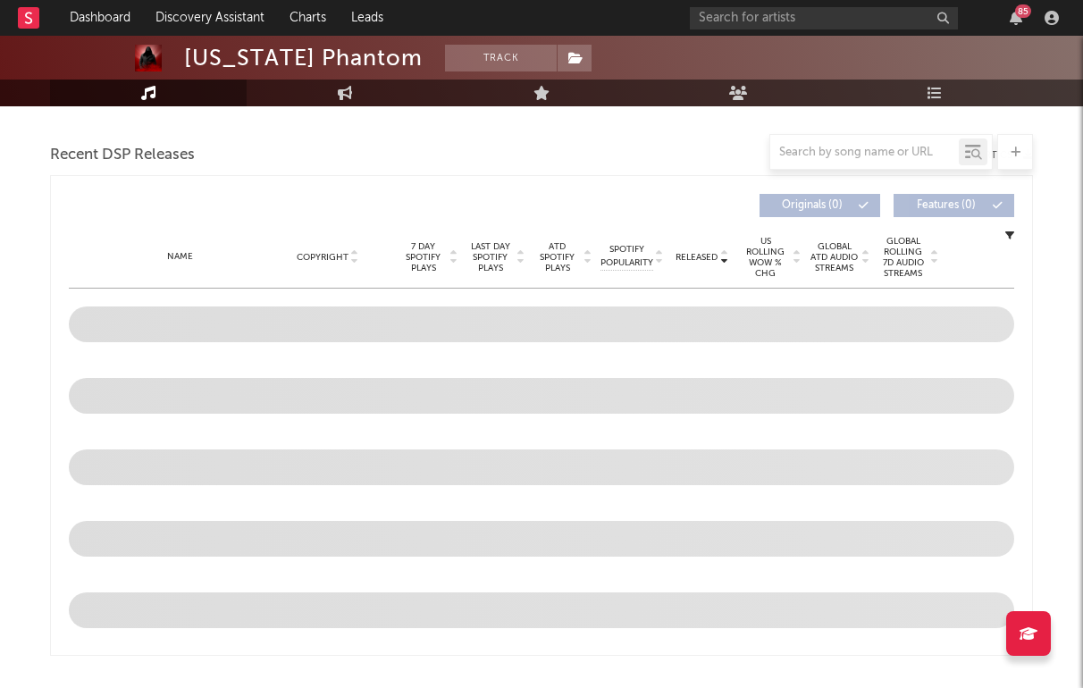
select select "1w"
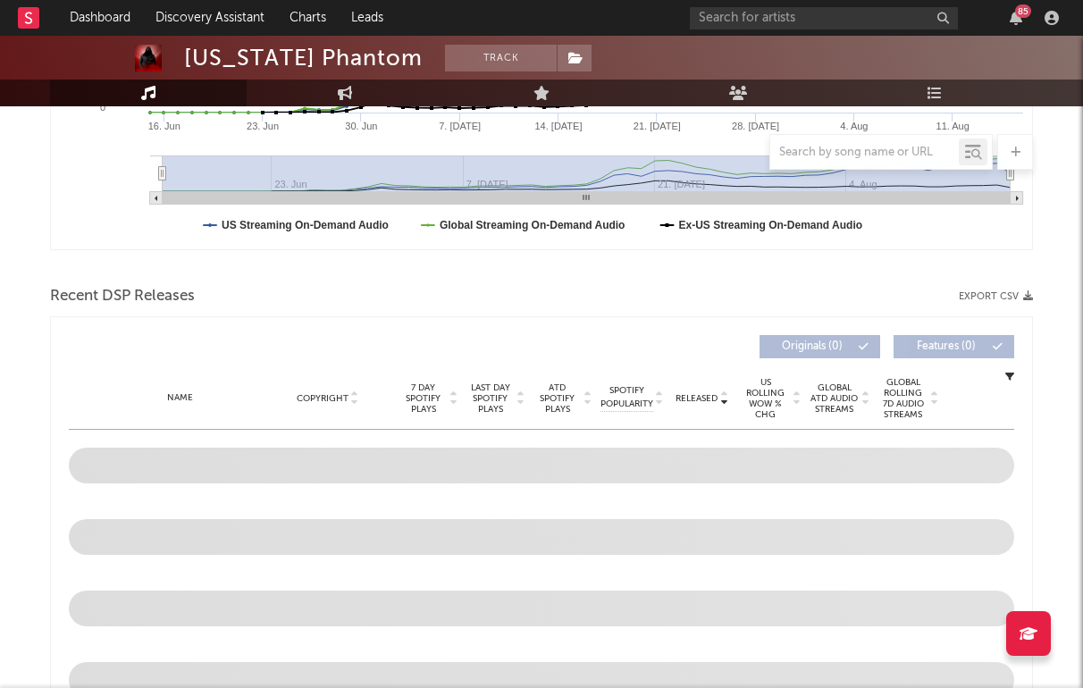
scroll to position [719, 0]
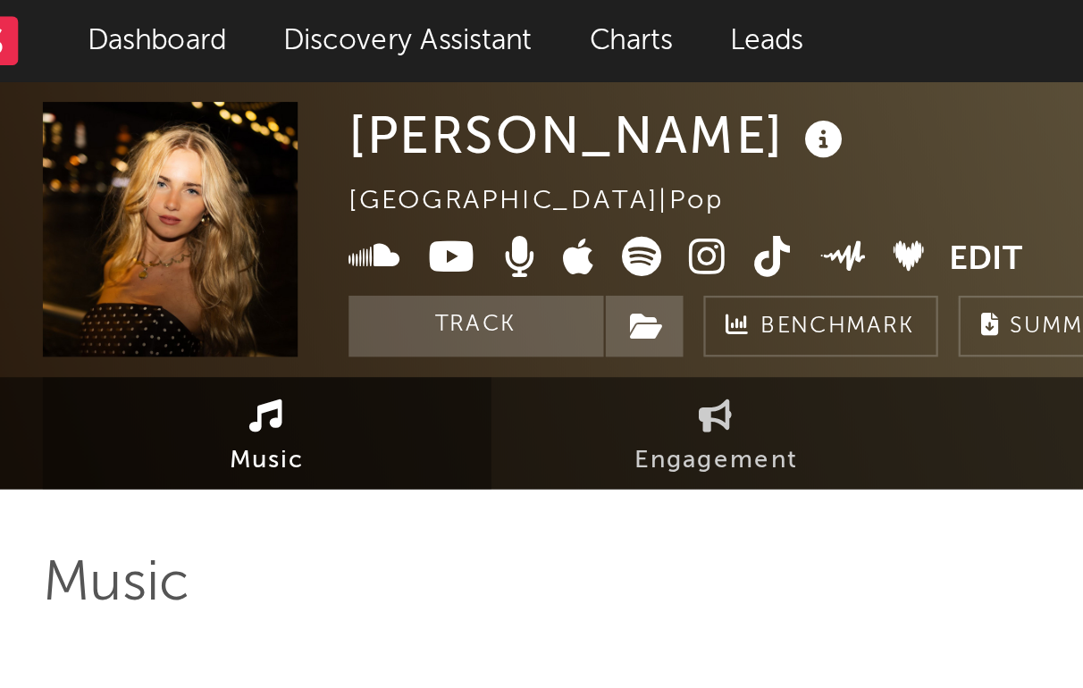
select select "6m"
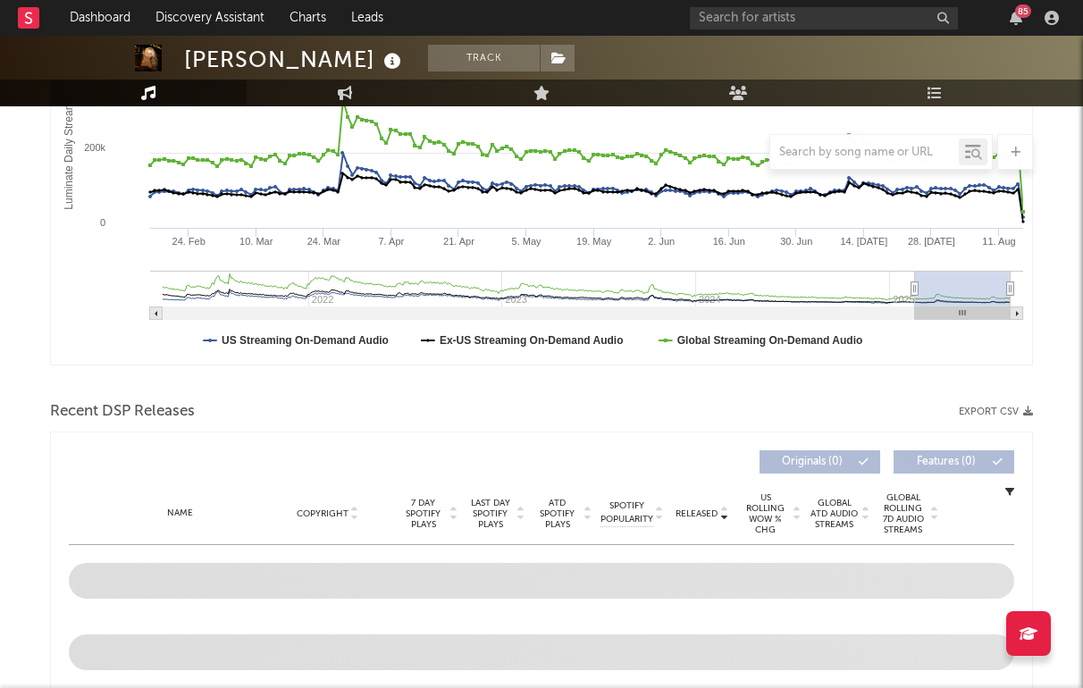
scroll to position [475, 0]
